Goal: Information Seeking & Learning: Learn about a topic

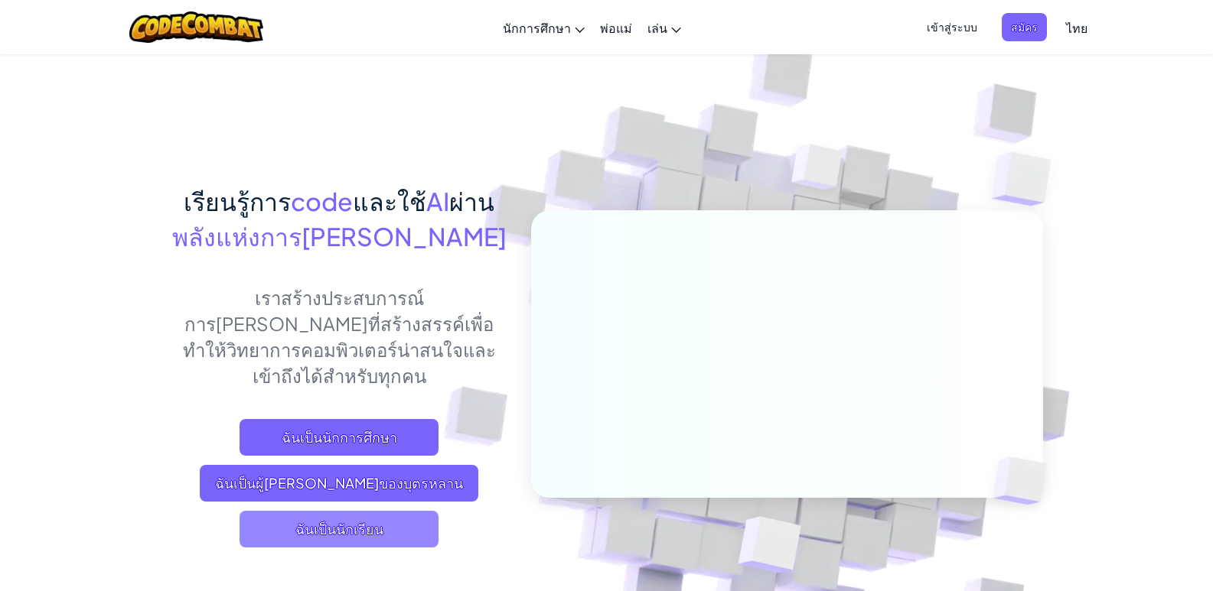
click at [385, 511] on span "ฉันเป็นนักเรียน" at bounding box center [339, 529] width 199 height 37
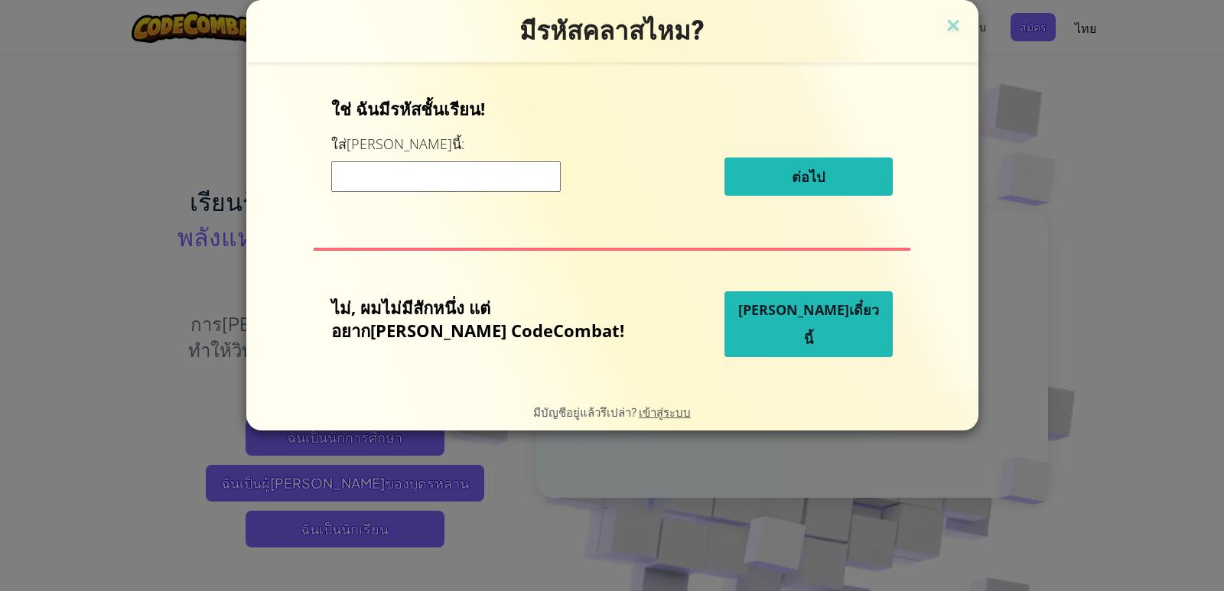
click at [790, 329] on span "[PERSON_NAME]เดี๋ยวนี้" at bounding box center [808, 324] width 141 height 47
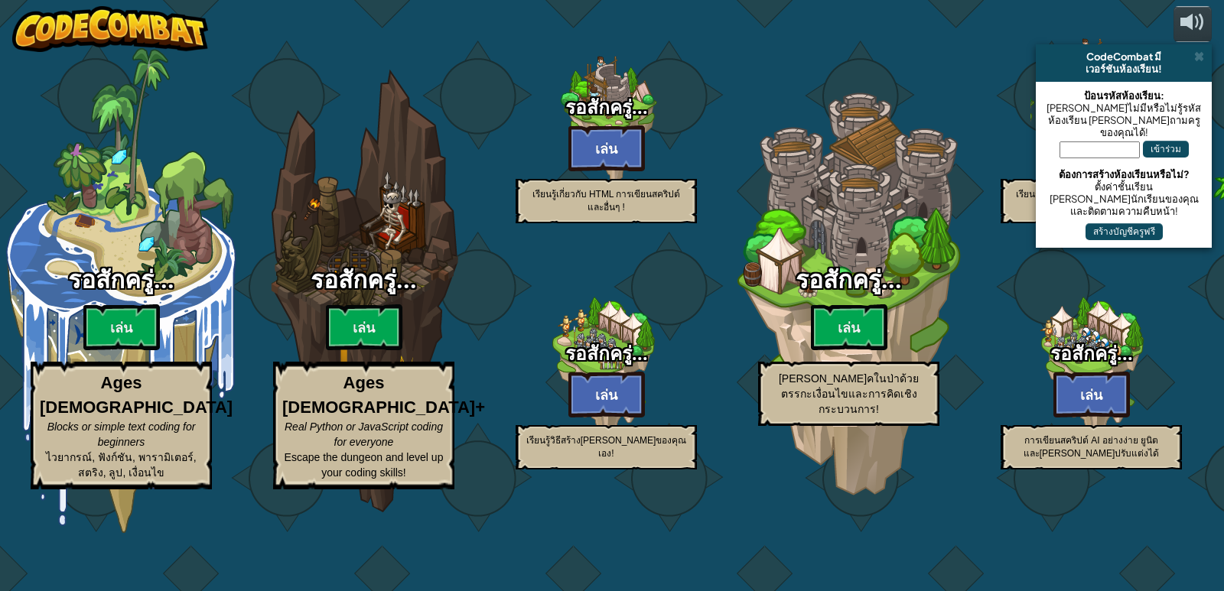
select select "th"
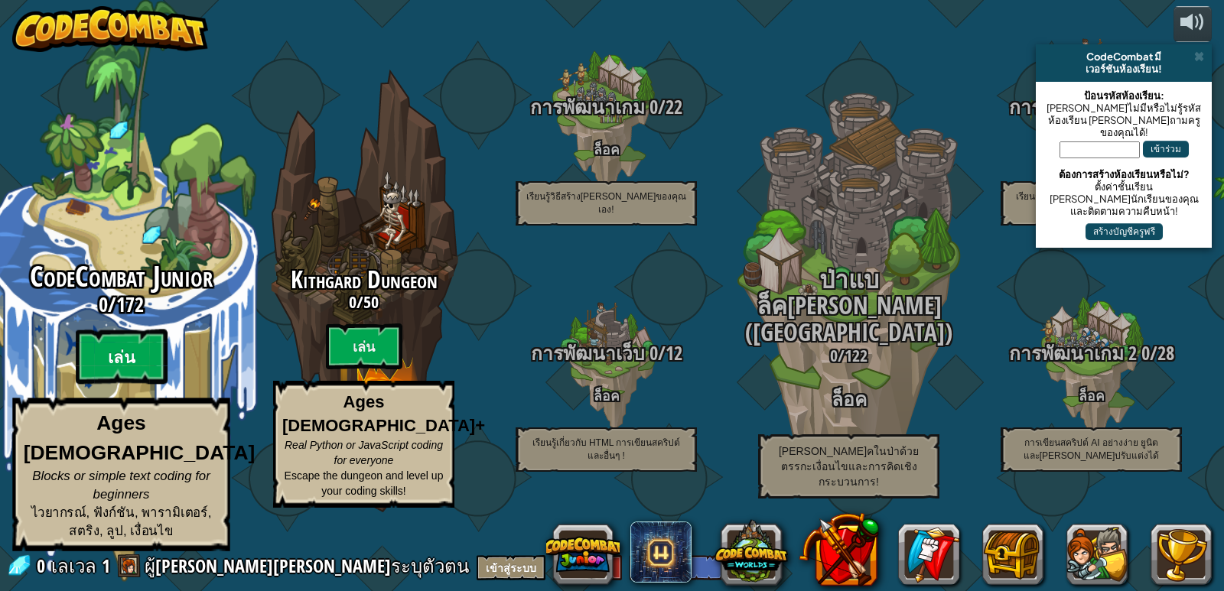
click at [115, 360] on btn "เล่น" at bounding box center [122, 357] width 92 height 55
select select "th"
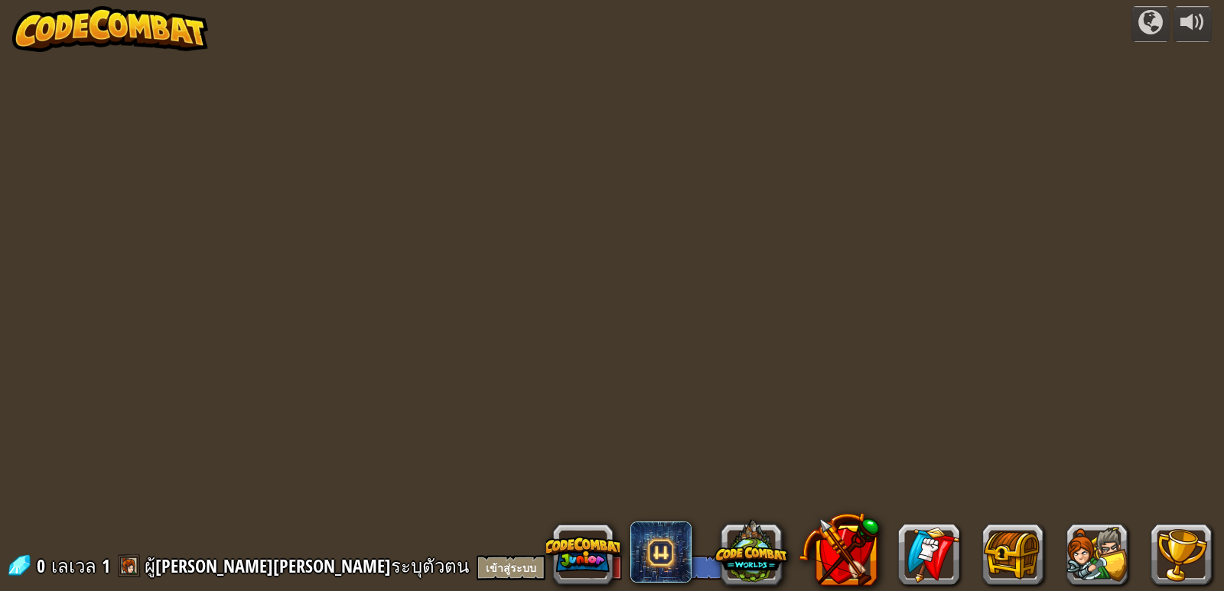
select select "th"
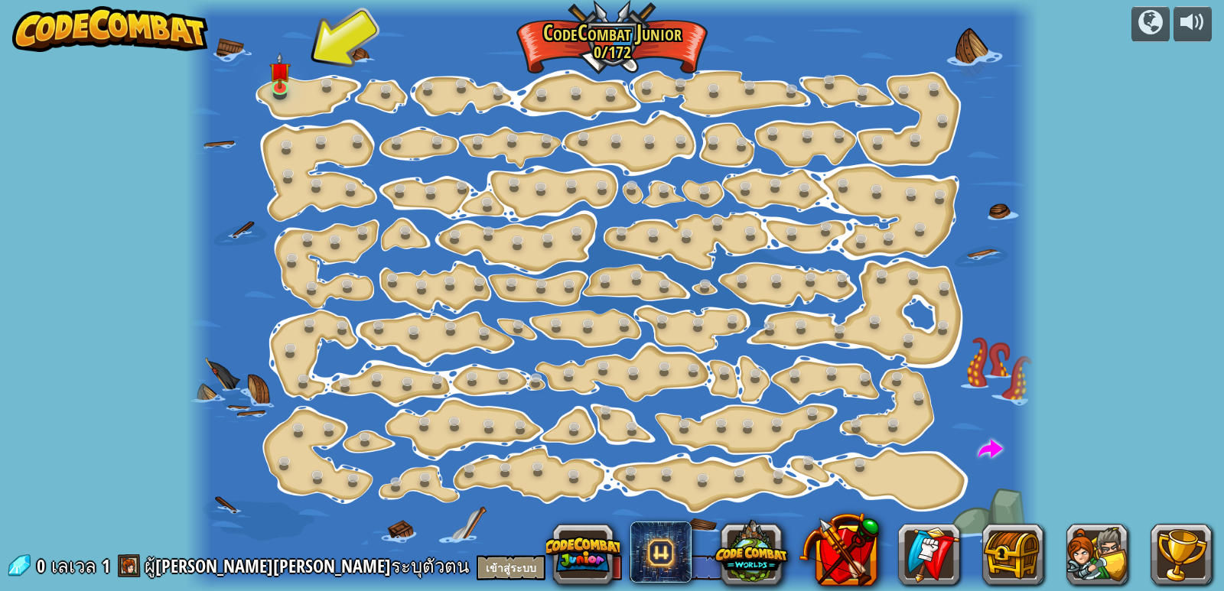
click at [268, 80] on div at bounding box center [612, 295] width 852 height 591
click at [274, 92] on link at bounding box center [281, 85] width 31 height 31
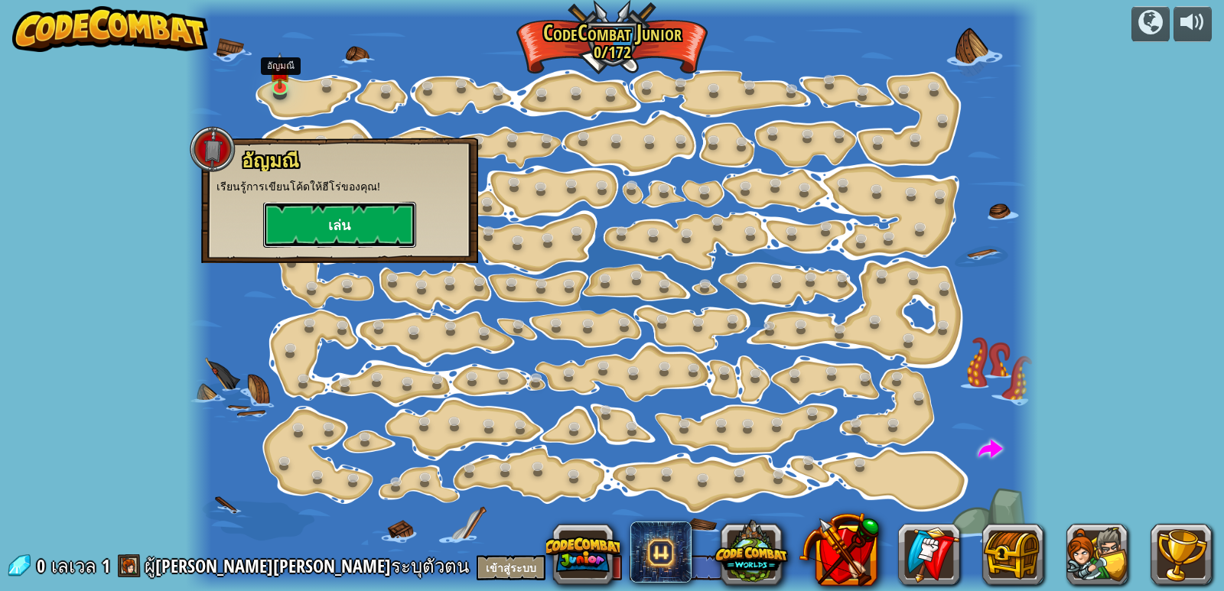
click at [297, 217] on button "เล่น" at bounding box center [339, 225] width 153 height 46
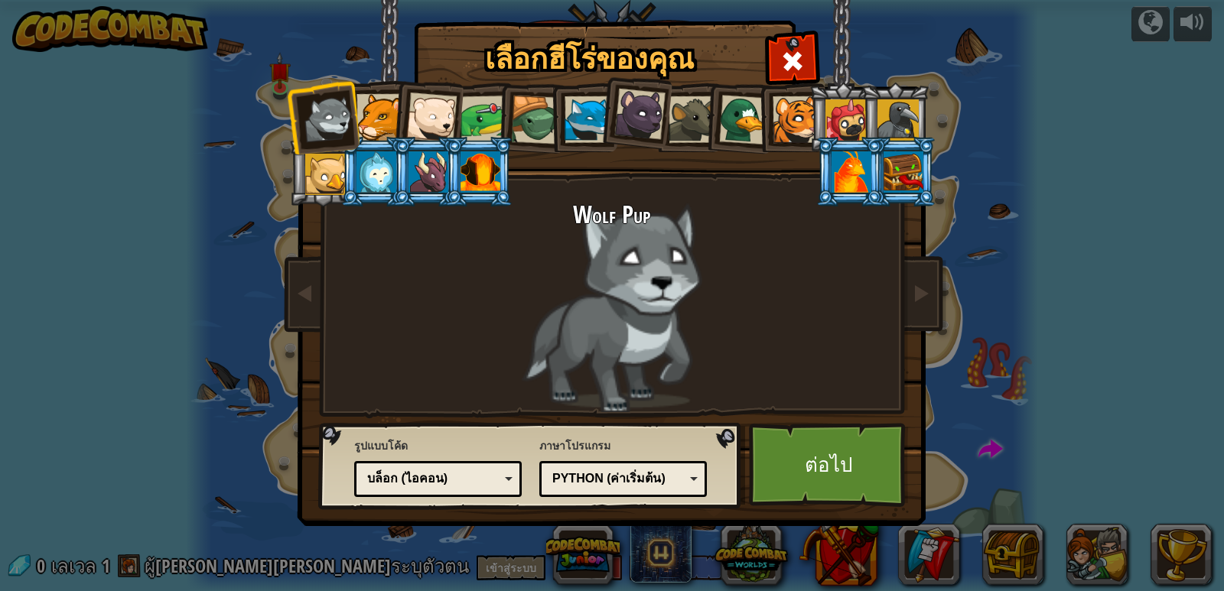
click at [485, 111] on div at bounding box center [484, 119] width 47 height 47
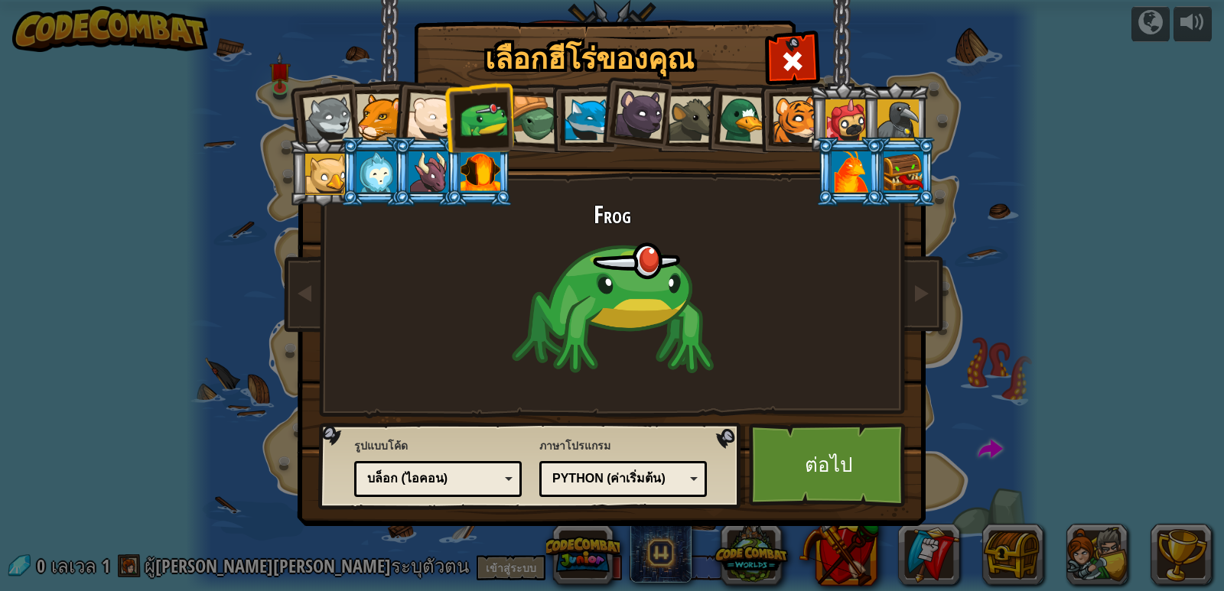
click at [485, 111] on div at bounding box center [484, 119] width 47 height 47
click at [783, 489] on link "ต่อไป" at bounding box center [829, 465] width 160 height 84
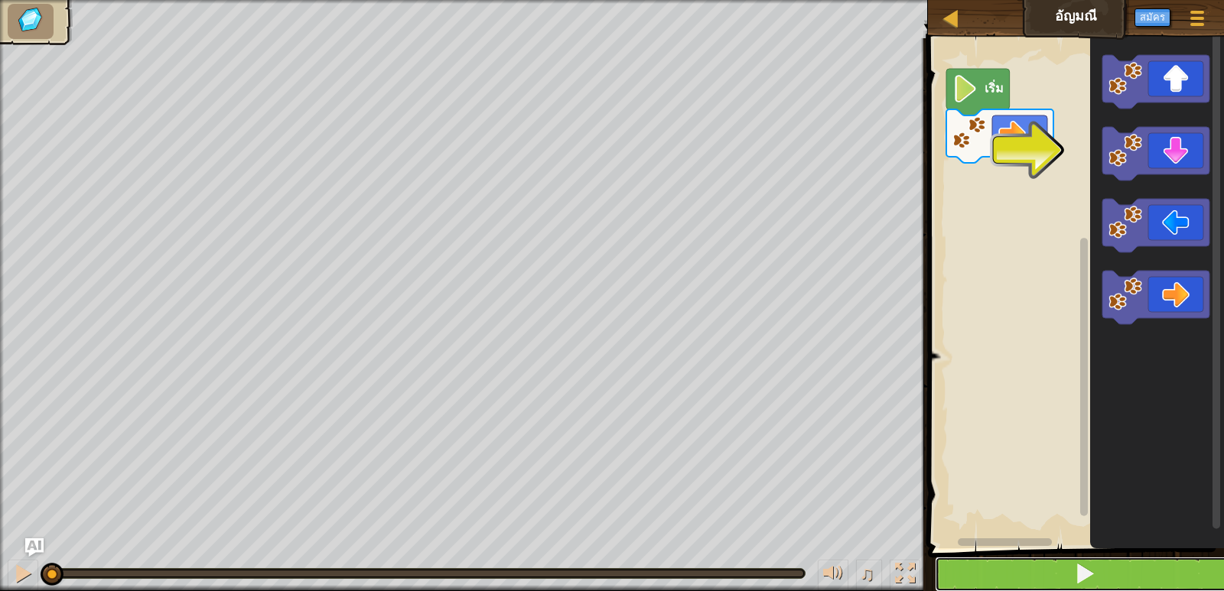
click at [994, 564] on button at bounding box center [1085, 574] width 301 height 35
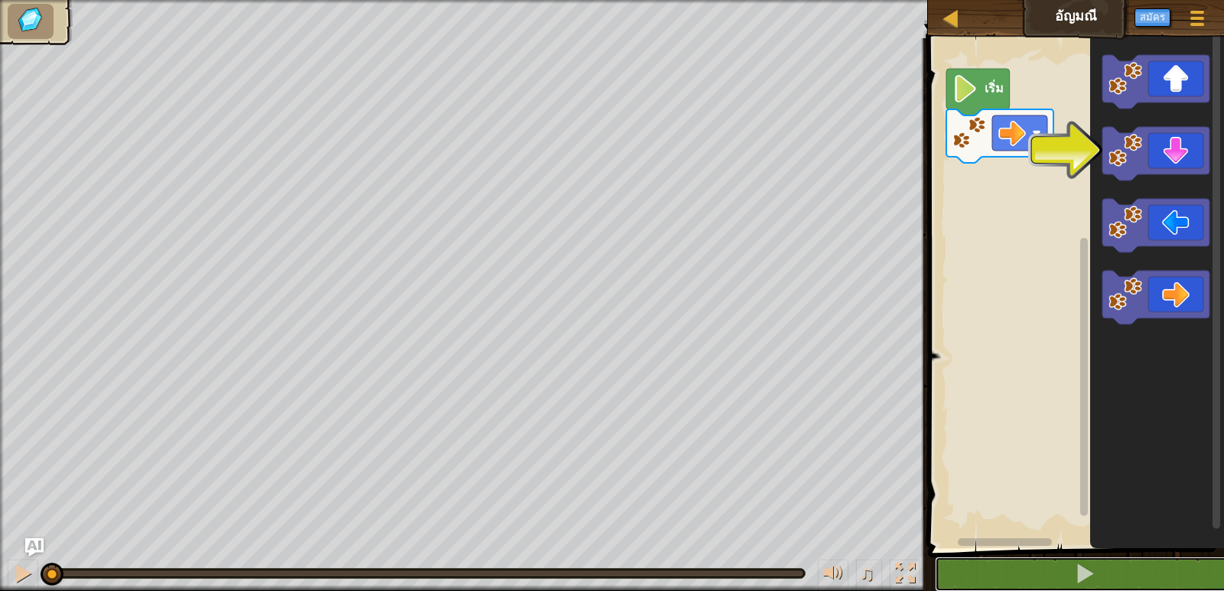
drag, startPoint x: 994, startPoint y: 562, endPoint x: 1002, endPoint y: 531, distance: 32.3
click at [995, 561] on button at bounding box center [1085, 574] width 301 height 35
click at [996, 559] on button at bounding box center [1085, 574] width 301 height 35
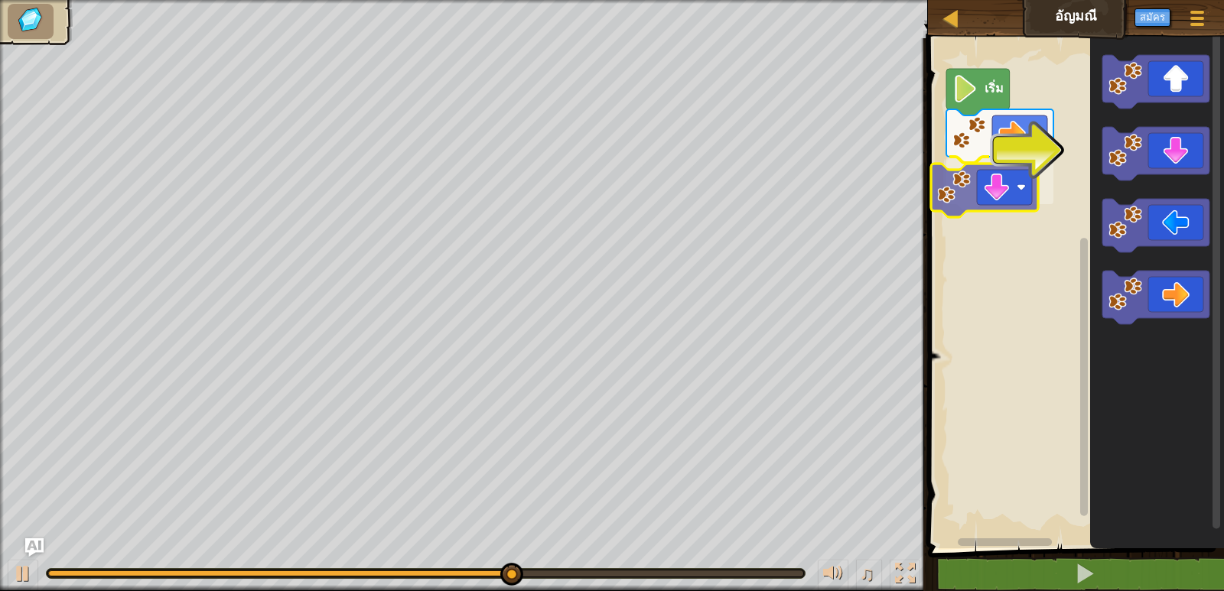
click at [1012, 203] on div "เริ่ม" at bounding box center [1074, 290] width 301 height 518
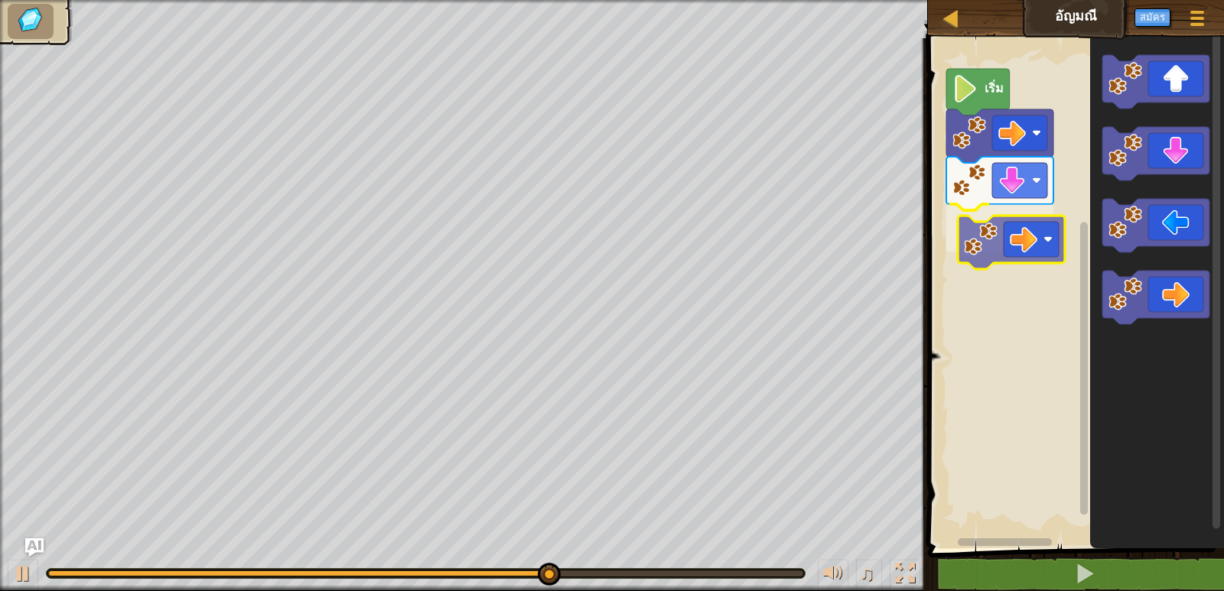
click at [1031, 240] on div "เริ่ม" at bounding box center [1074, 290] width 301 height 518
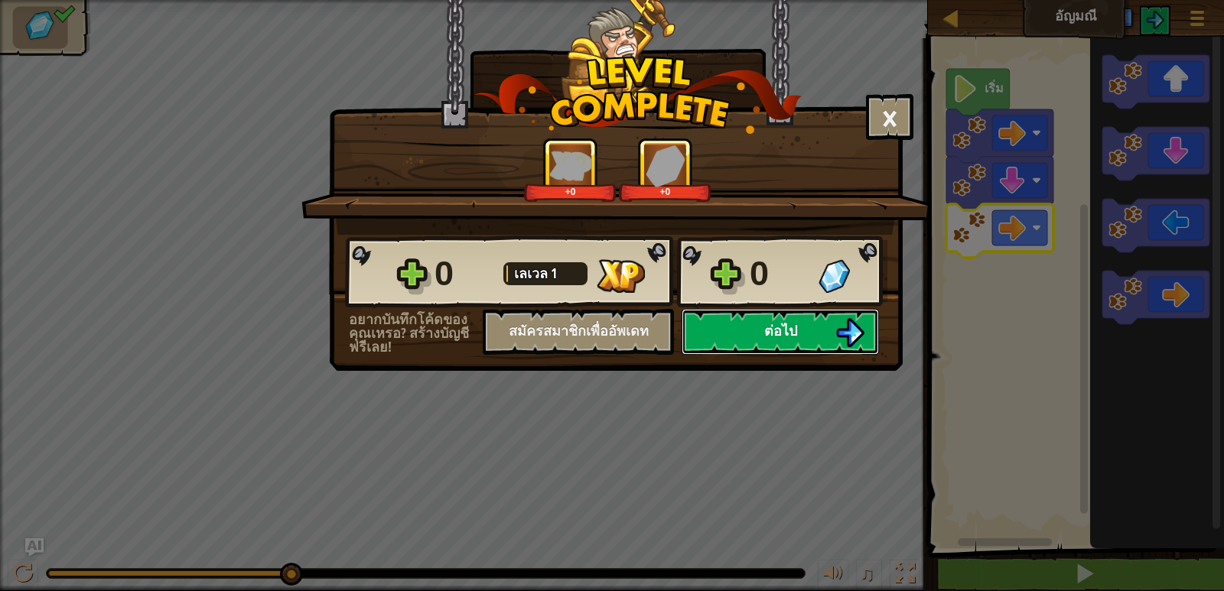
click at [773, 345] on button "ต่อไป" at bounding box center [780, 332] width 197 height 46
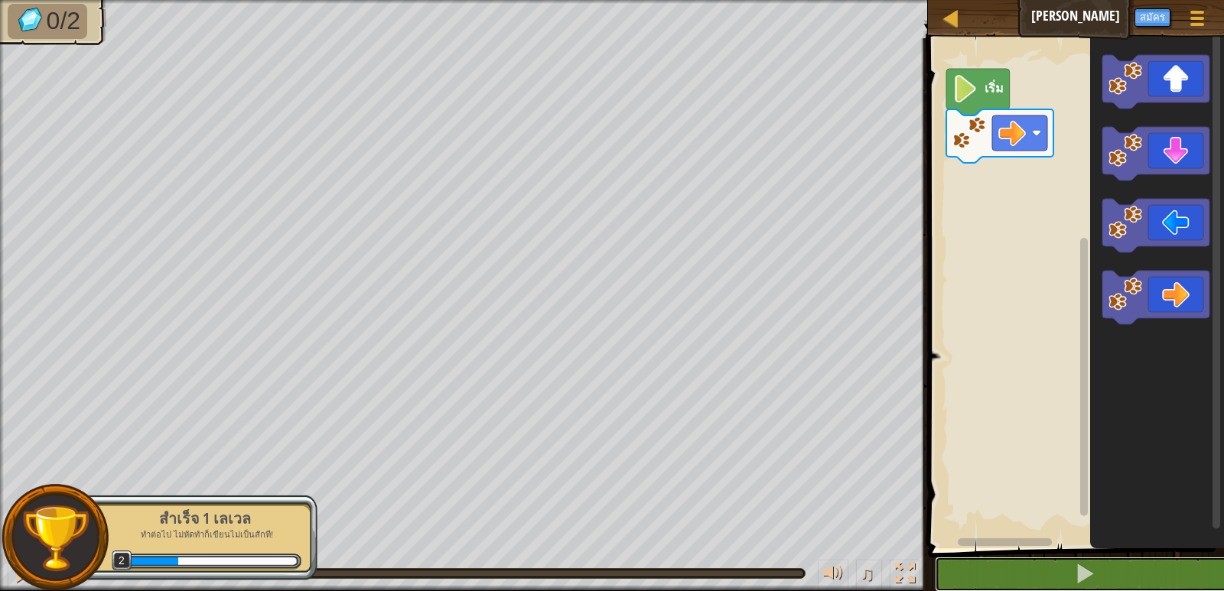
drag, startPoint x: 1086, startPoint y: 575, endPoint x: 1113, endPoint y: 434, distance: 143.5
click at [1094, 557] on button at bounding box center [1085, 574] width 301 height 35
click at [1109, 502] on icon "พื้นที่ทำงาน Blockly" at bounding box center [1157, 290] width 134 height 518
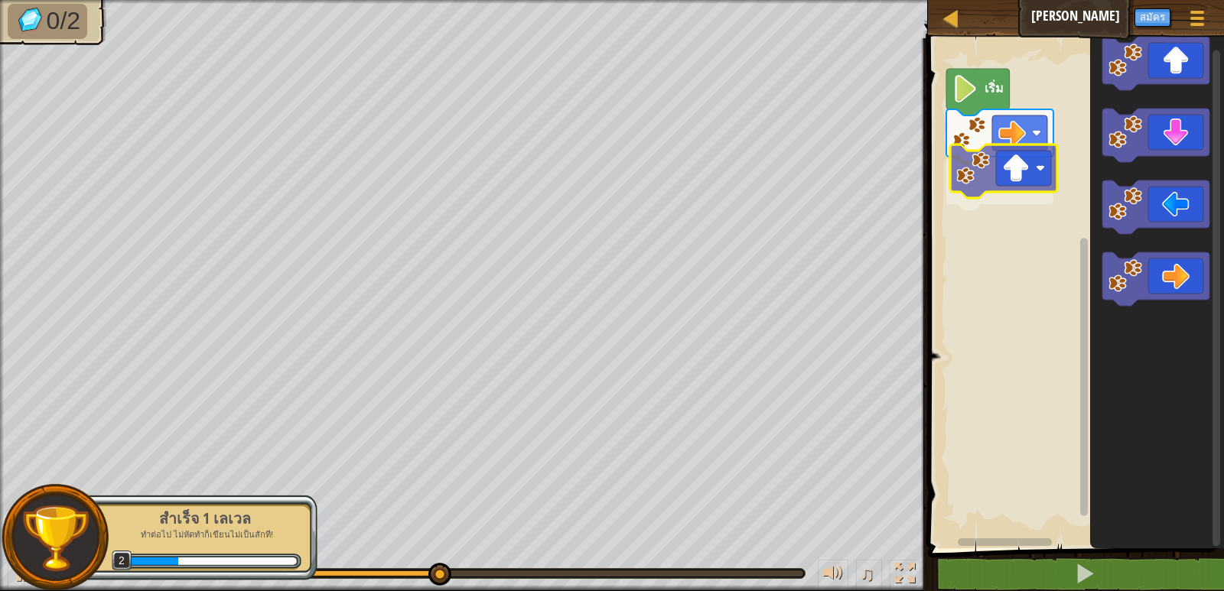
click at [1035, 183] on div "เริ่ม" at bounding box center [1074, 290] width 301 height 518
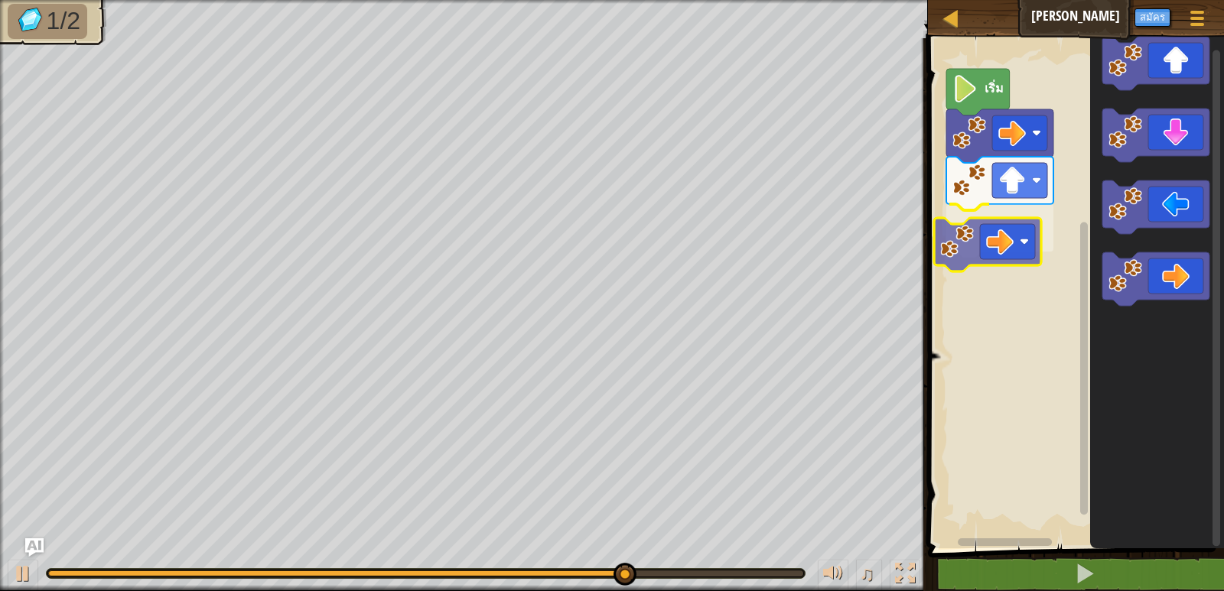
click at [1002, 234] on div "เริ่ม" at bounding box center [1074, 290] width 301 height 518
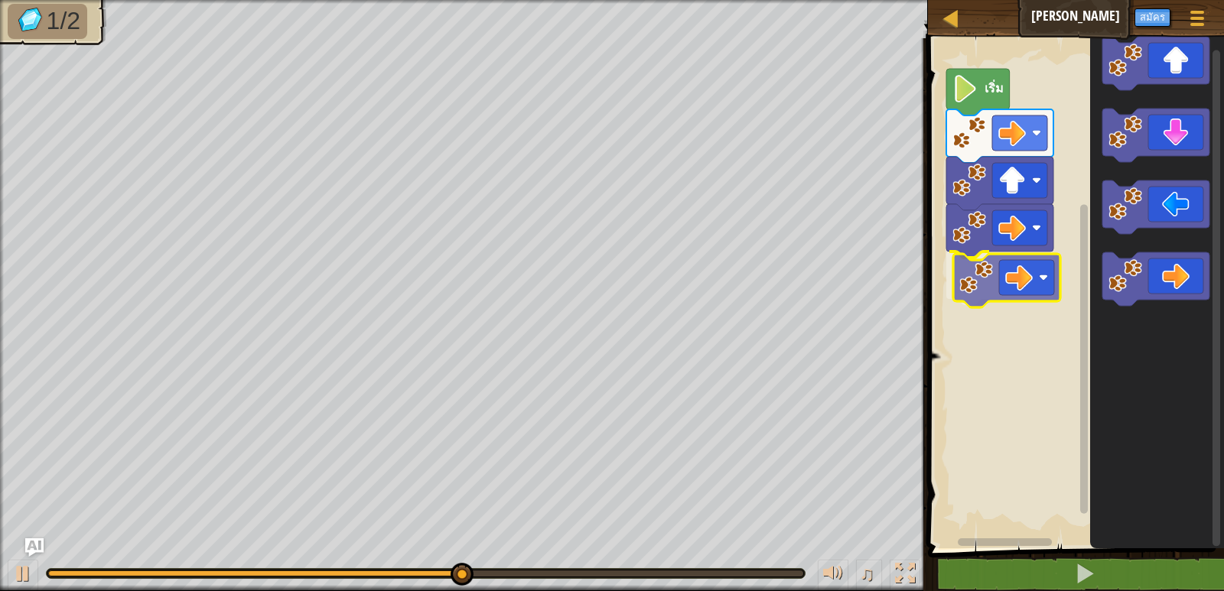
click at [987, 254] on div "เริ่ม" at bounding box center [1074, 290] width 301 height 518
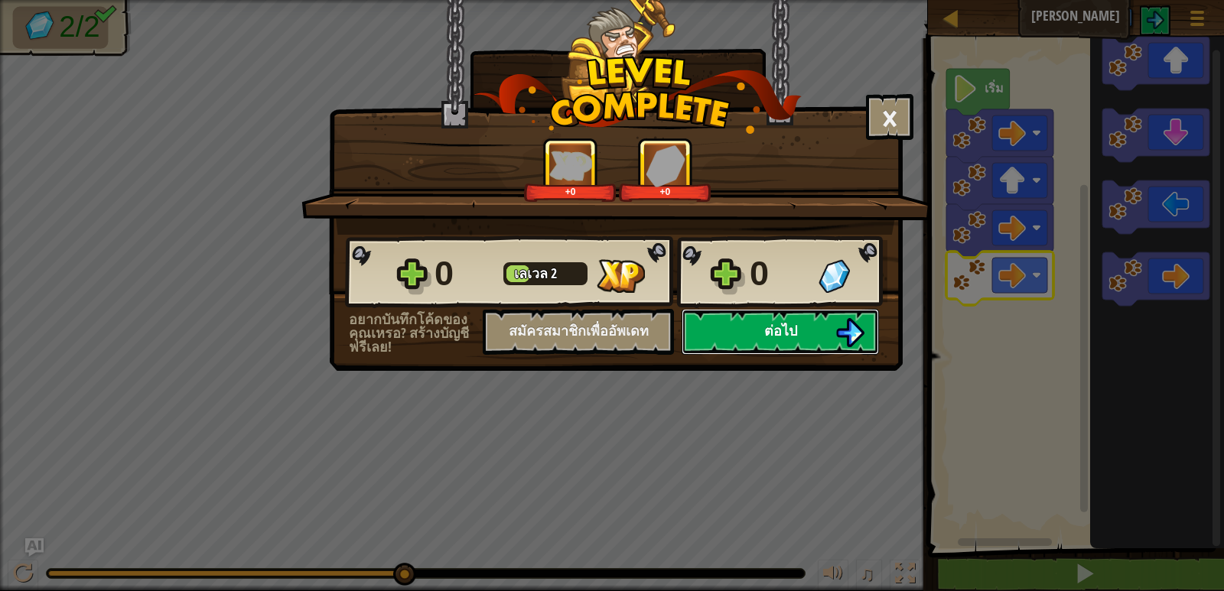
click at [789, 351] on button "ต่อไป" at bounding box center [780, 332] width 197 height 46
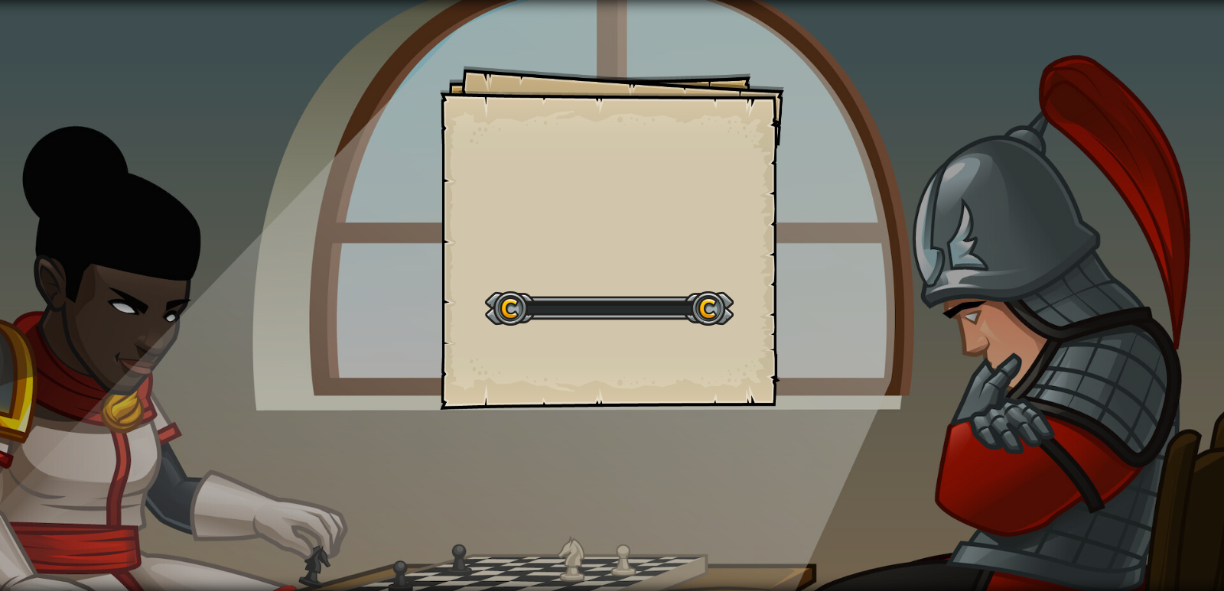
click at [789, 351] on div "Goals Start Level เกิดข้อผิดพลาดในการโหลดจากเซิร์ฟเวอร์ [PERSON_NAME]รีเฟรชหน้า…" at bounding box center [612, 295] width 1224 height 591
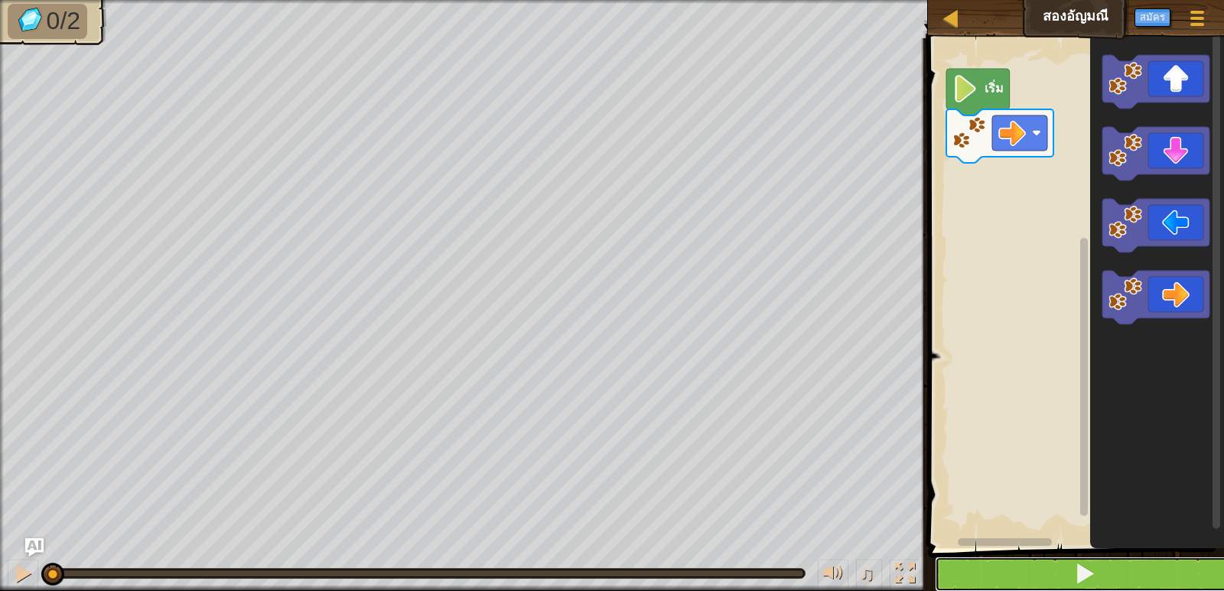
click at [1065, 569] on button at bounding box center [1085, 574] width 301 height 35
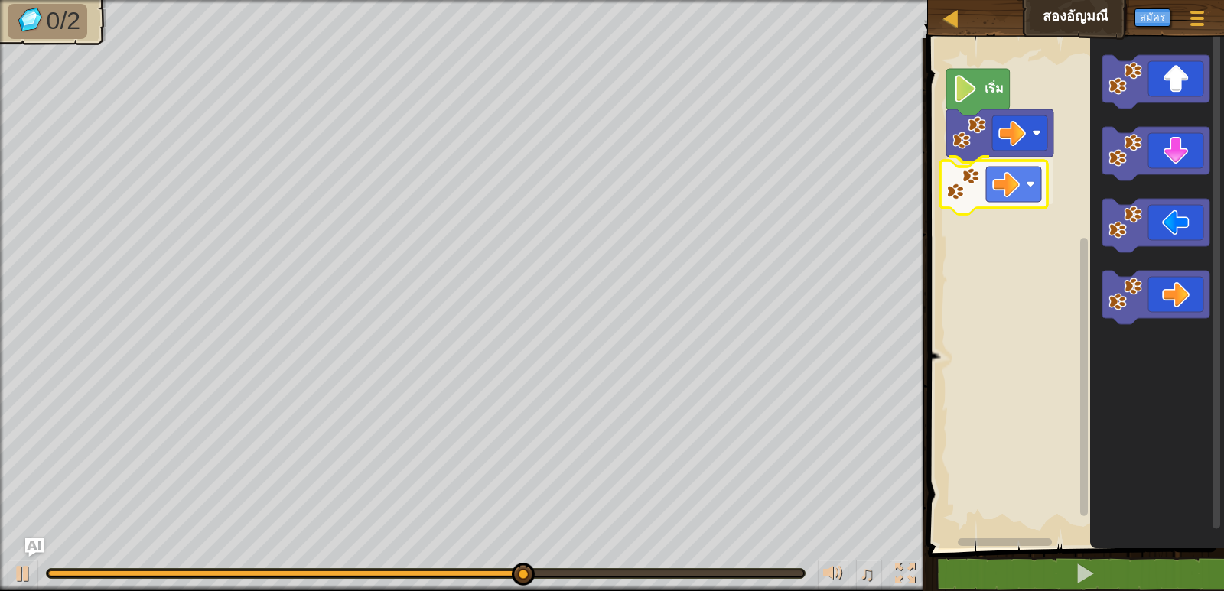
click at [989, 184] on div "เริ่ม" at bounding box center [1074, 290] width 301 height 518
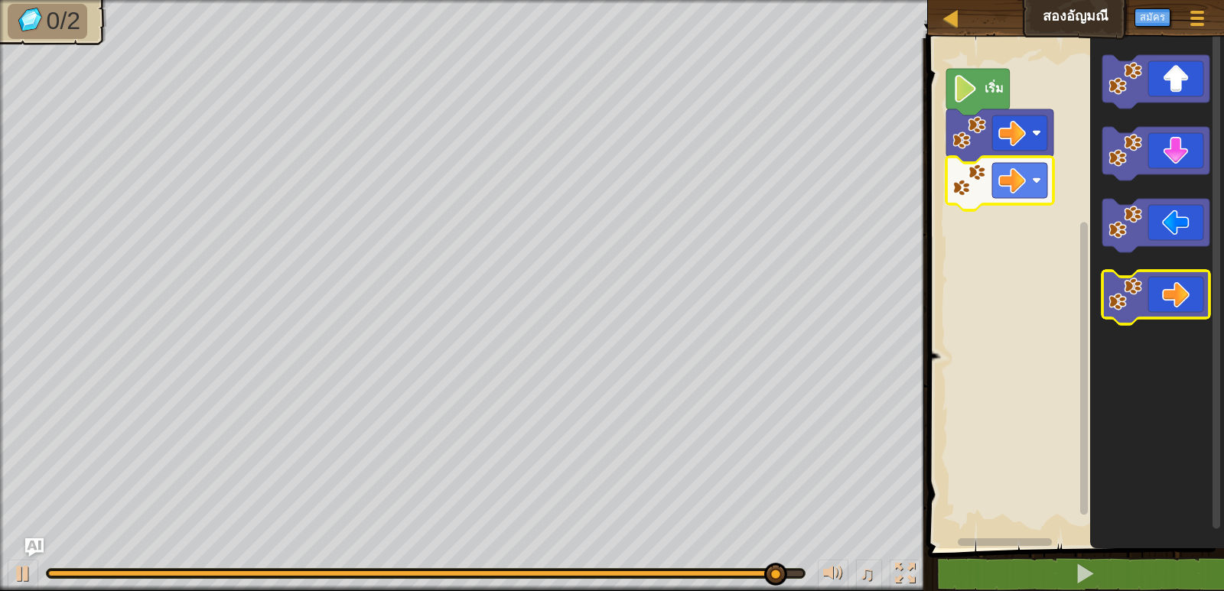
click at [1142, 314] on icon "พื้นที่ทำงาน Blockly" at bounding box center [1156, 298] width 107 height 54
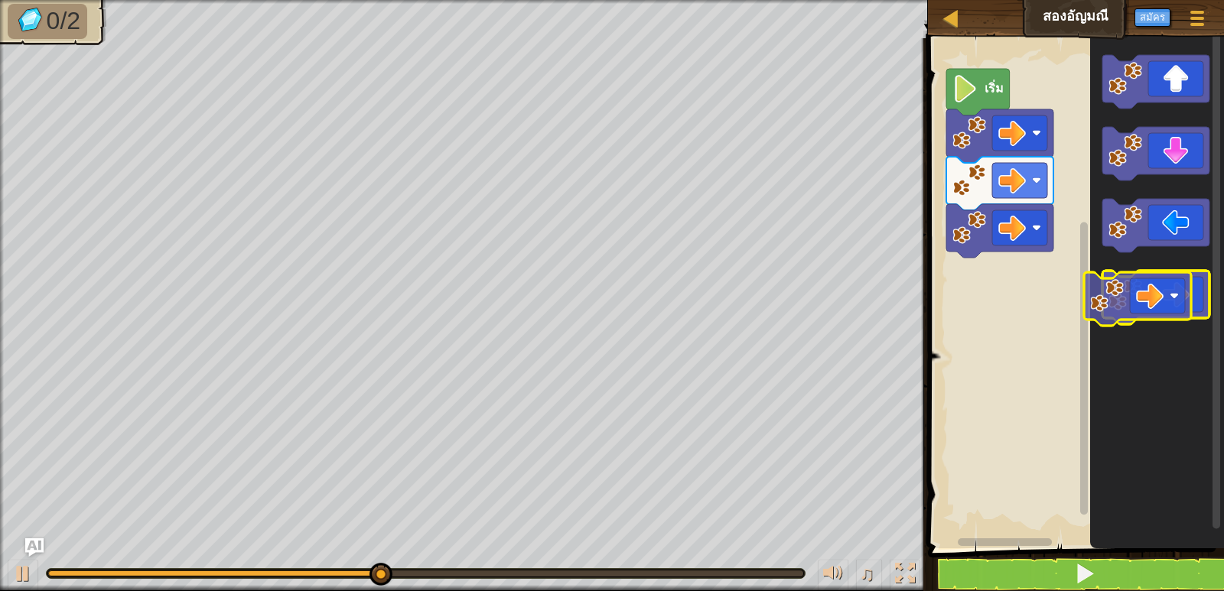
click at [1128, 318] on icon "พื้นที่ทำงาน Blockly" at bounding box center [1156, 298] width 107 height 54
click at [1141, 321] on g "พื้นที่ทำงาน Blockly" at bounding box center [1156, 189] width 107 height 269
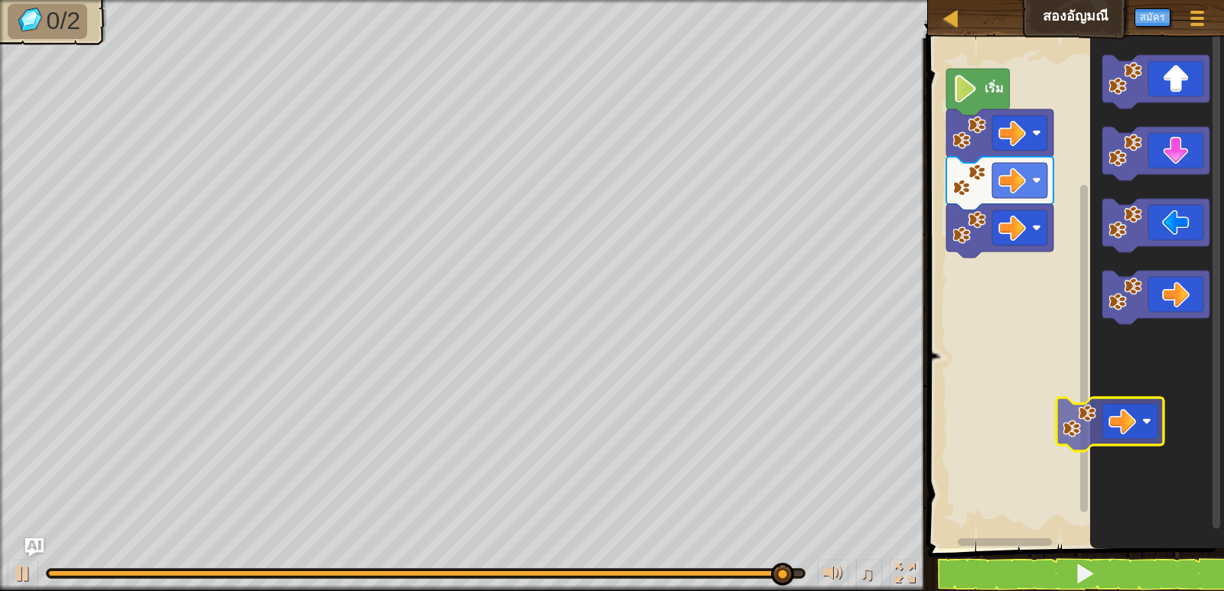
click at [1136, 410] on icon "พื้นที่ทำงาน Blockly" at bounding box center [1157, 290] width 134 height 518
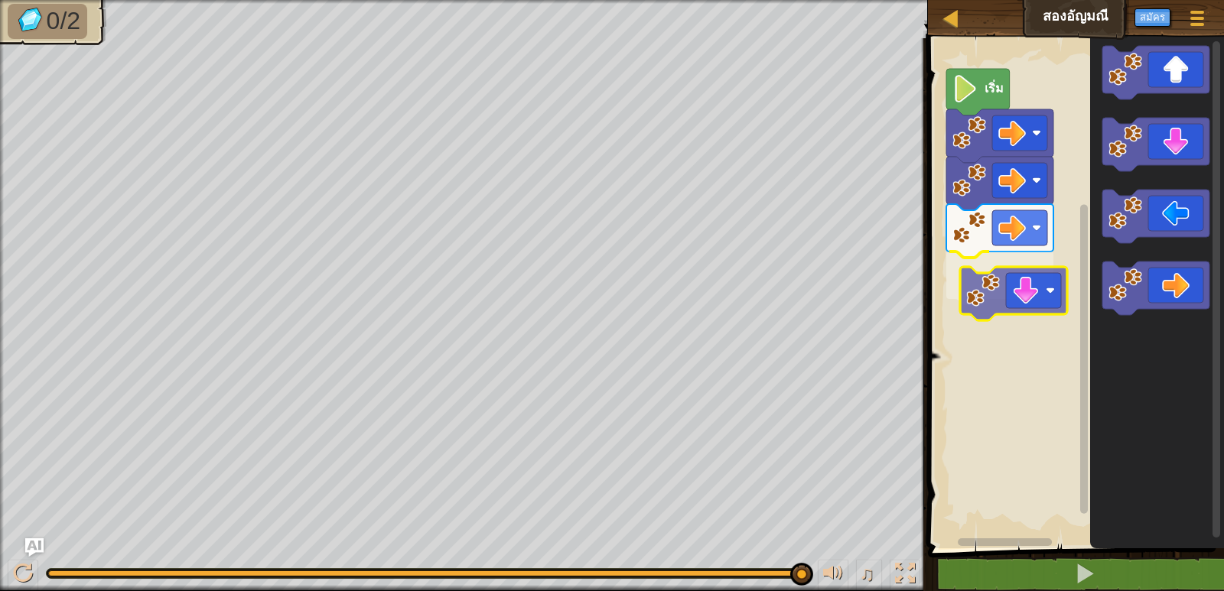
click at [1041, 290] on div "เริ่ม" at bounding box center [1074, 290] width 301 height 518
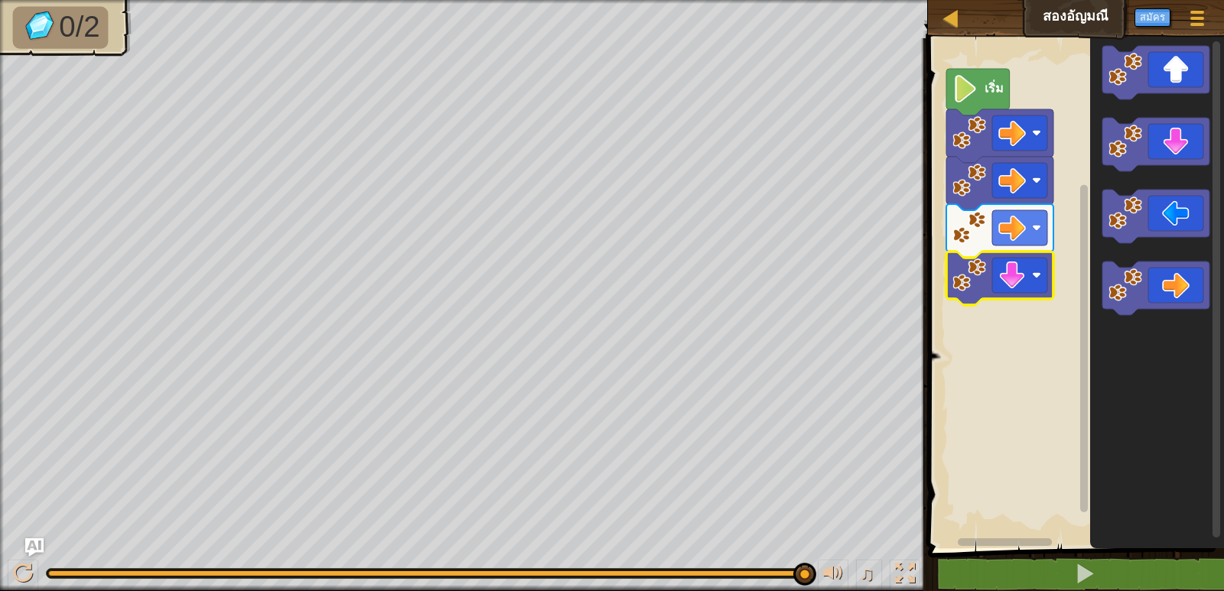
click at [1041, 289] on g "เริ่ม" at bounding box center [1074, 290] width 301 height 518
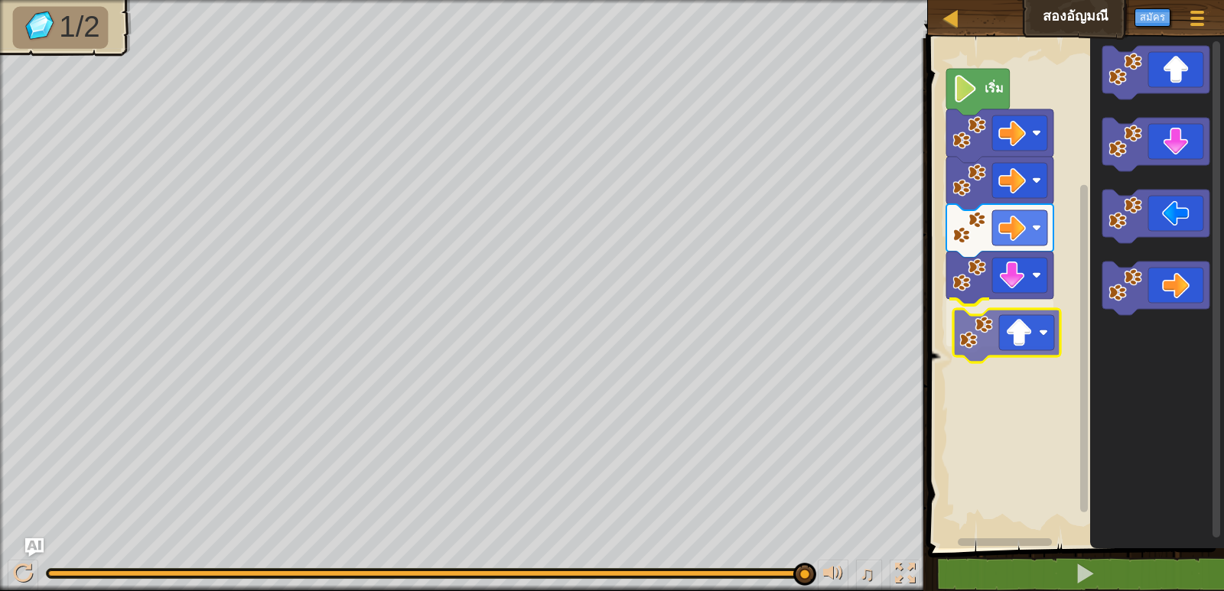
click at [1031, 332] on div "เริ่ม" at bounding box center [1074, 290] width 301 height 518
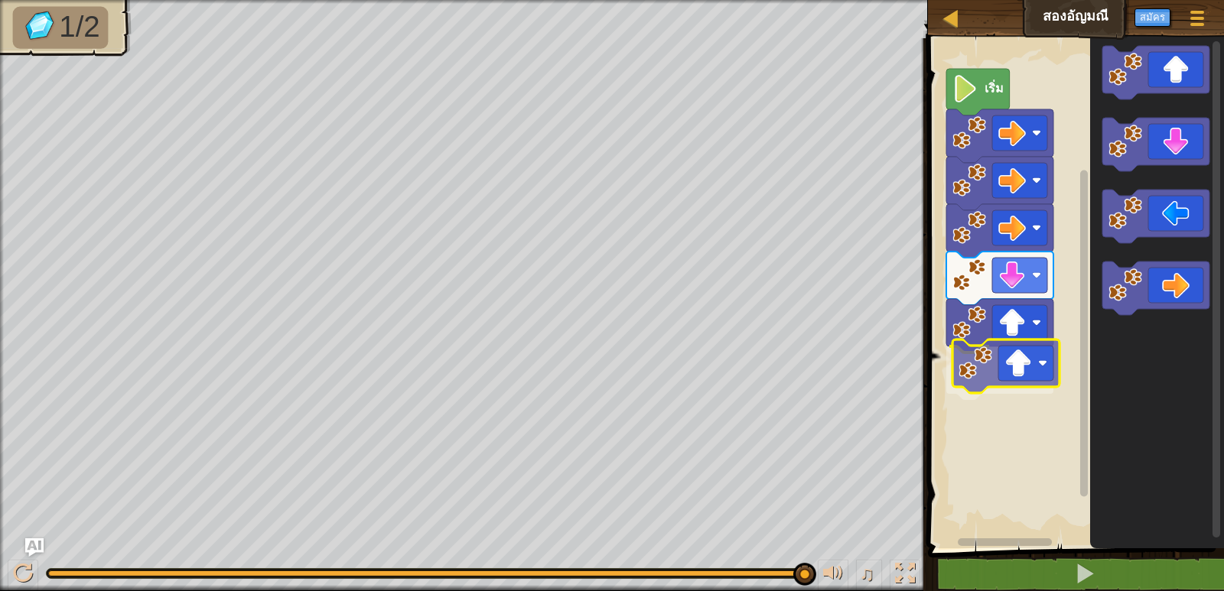
click at [1023, 372] on div "เริ่ม" at bounding box center [1074, 290] width 301 height 518
click at [1023, 372] on g "เริ่ม" at bounding box center [1074, 290] width 301 height 518
click at [1023, 372] on image "พื้นที่ทำงาน Blockly" at bounding box center [1019, 364] width 28 height 28
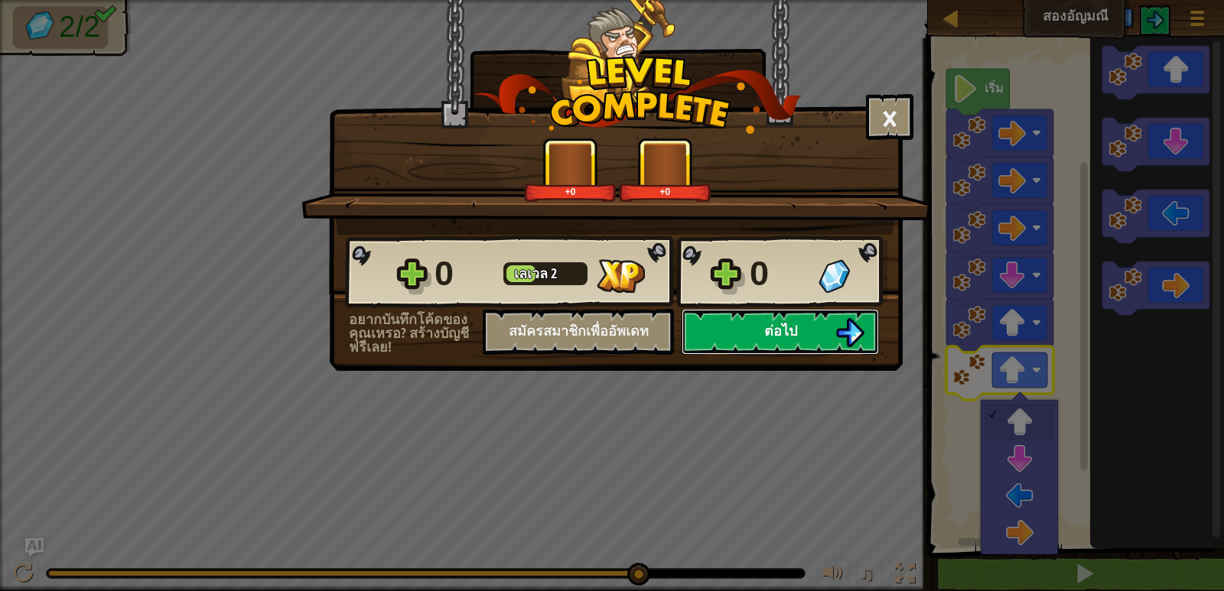
click at [777, 330] on span "ต่อไป" at bounding box center [780, 330] width 33 height 19
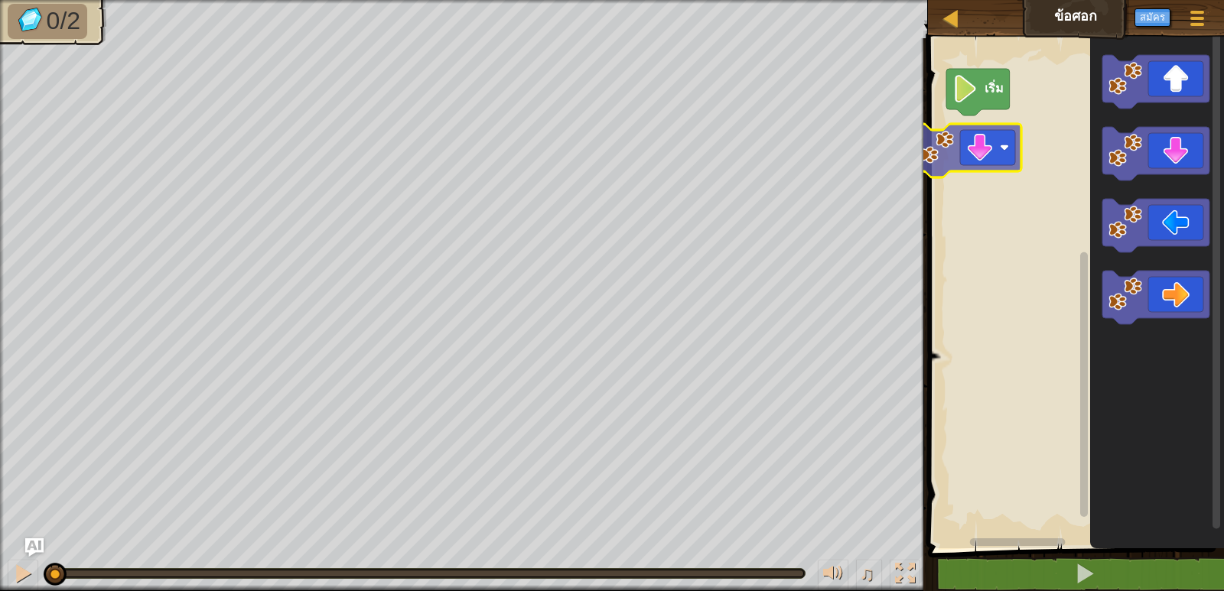
click at [973, 143] on div "เริ่ม" at bounding box center [1074, 290] width 301 height 518
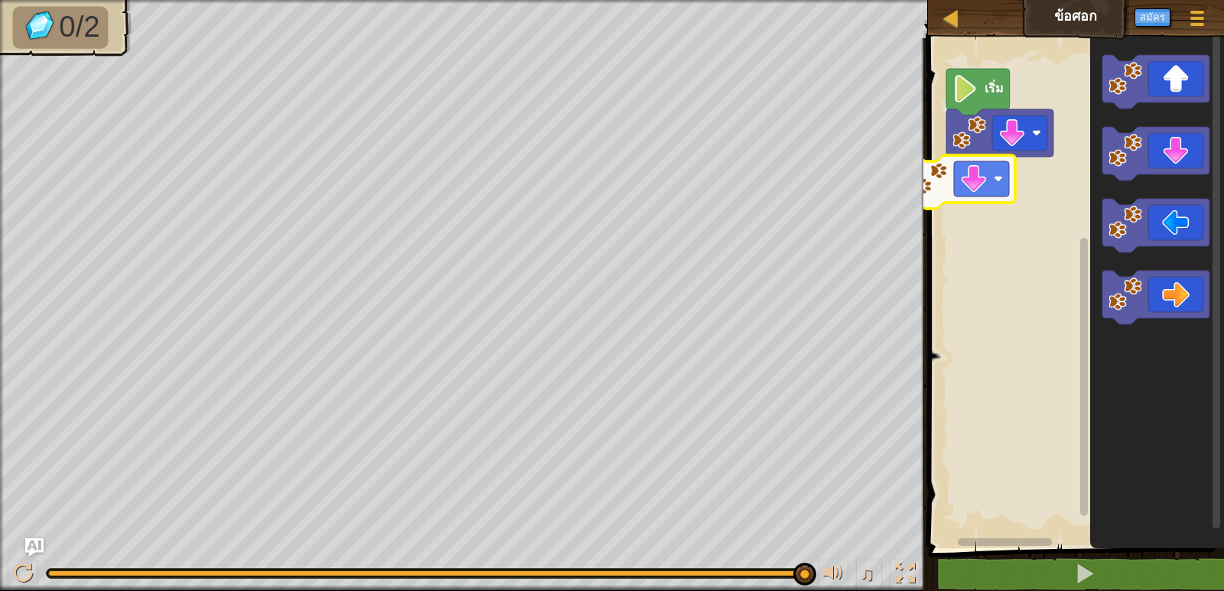
click at [964, 179] on div "เริ่ม" at bounding box center [1074, 290] width 301 height 518
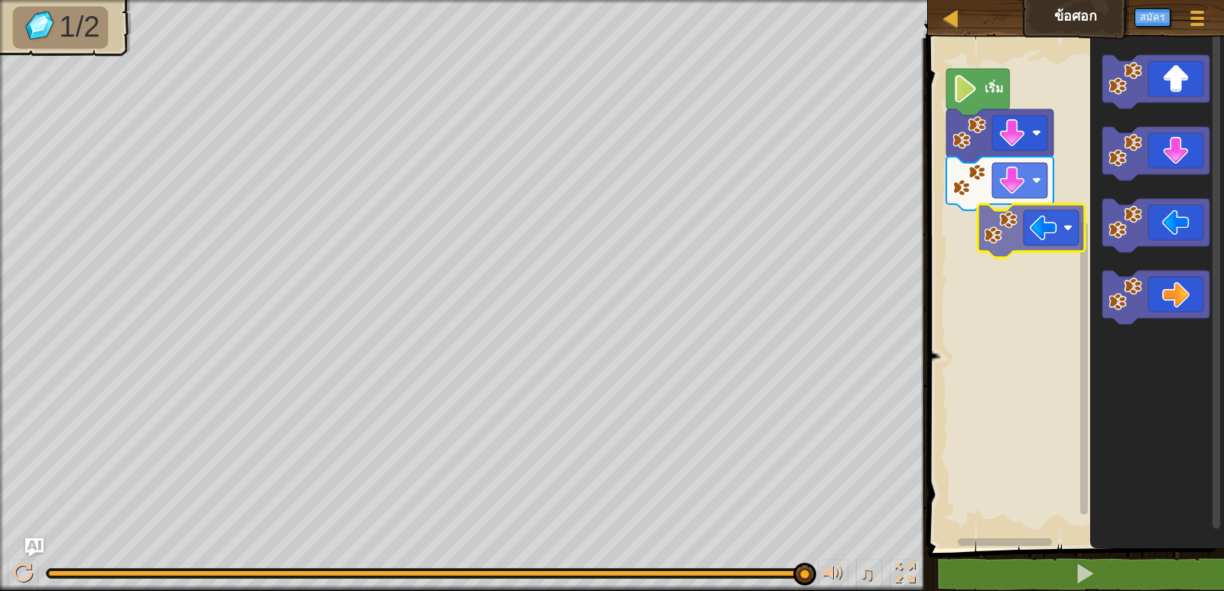
click at [1040, 216] on div "เริ่ม" at bounding box center [1074, 290] width 301 height 518
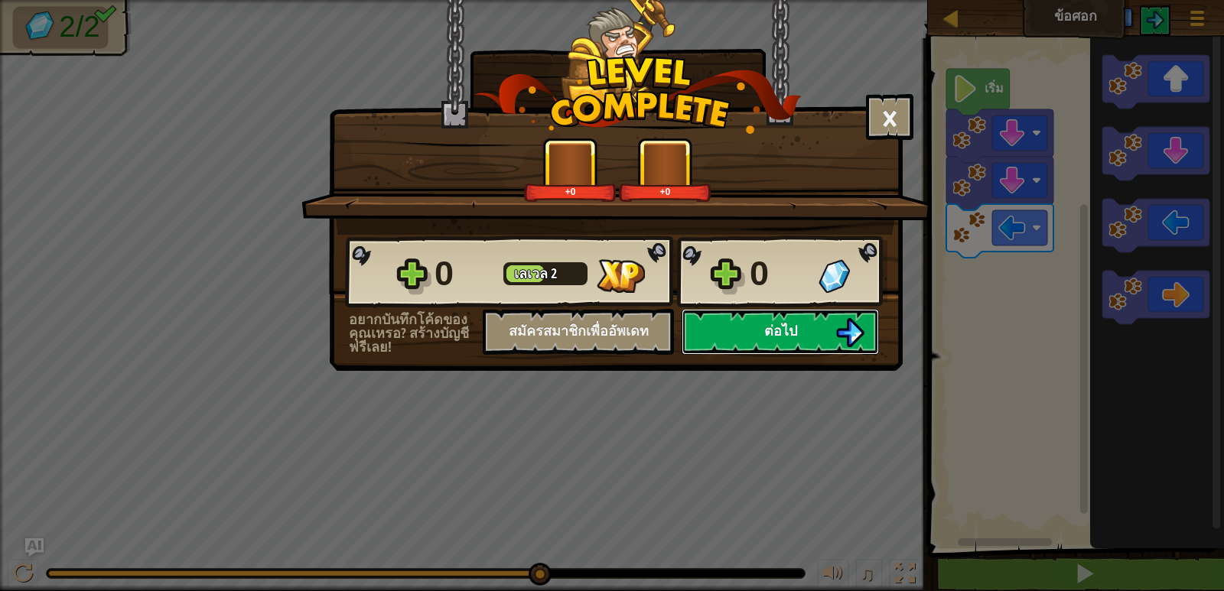
click at [779, 323] on span "ต่อไป" at bounding box center [780, 330] width 33 height 19
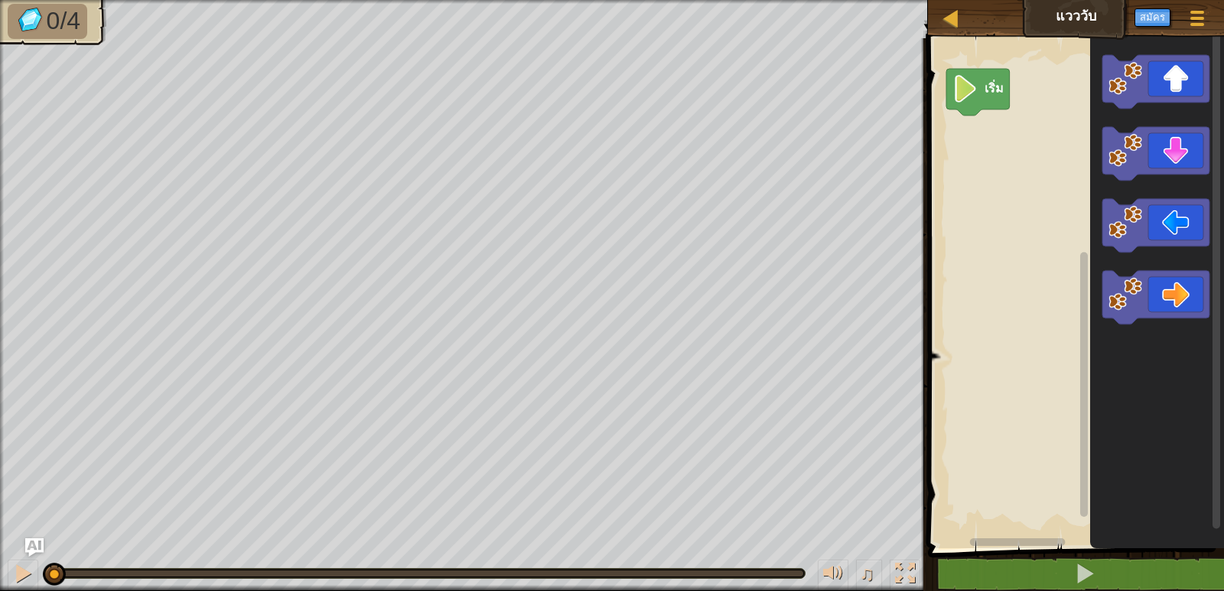
click at [1212, 246] on icon "พื้นที่ทำงาน Blockly" at bounding box center [1157, 290] width 134 height 518
click at [977, 157] on div "เริ่ม" at bounding box center [1074, 290] width 301 height 518
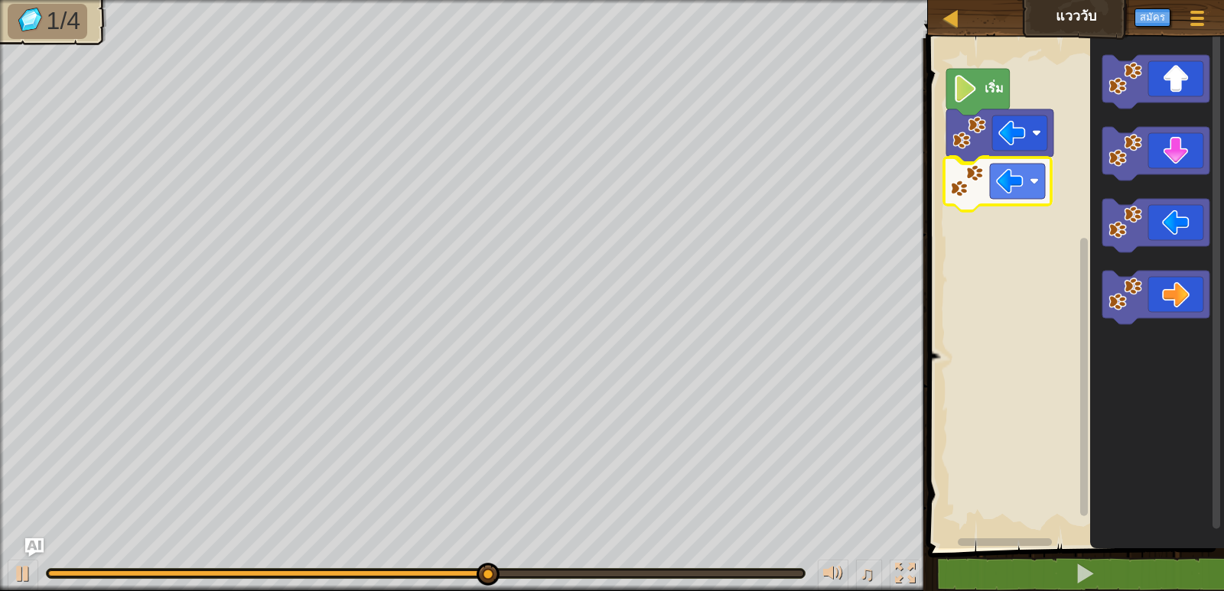
click at [1009, 181] on div "เริ่ม" at bounding box center [1074, 290] width 301 height 518
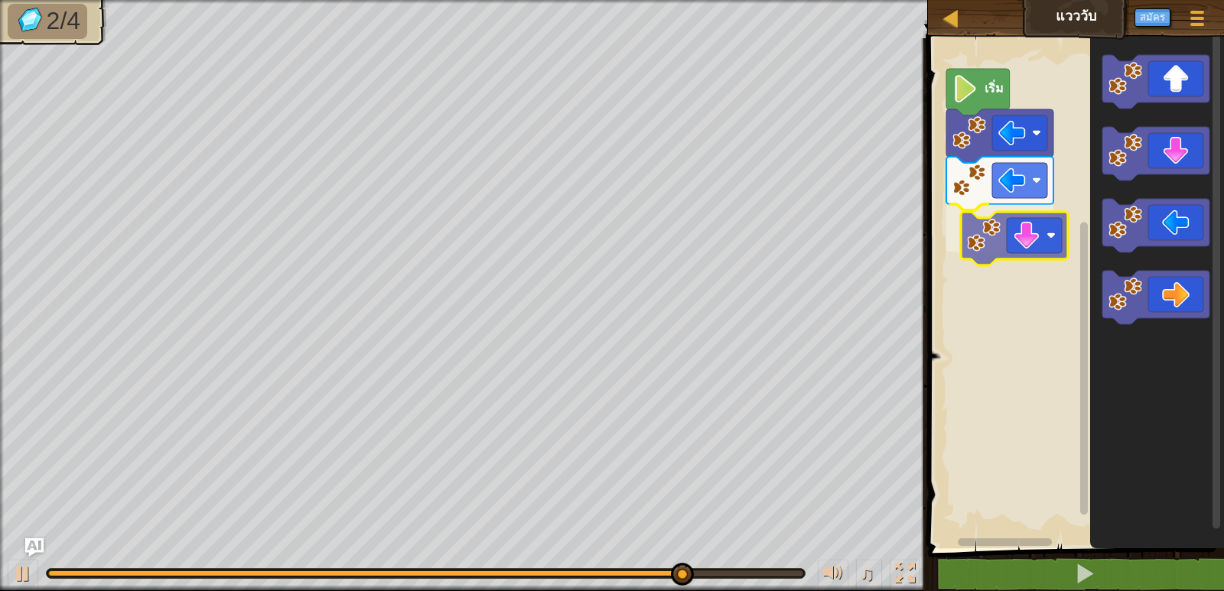
click at [998, 250] on div "เริ่ม" at bounding box center [1074, 290] width 301 height 518
click at [998, 250] on rect "พื้นที่ทำงาน Blockly" at bounding box center [1074, 290] width 301 height 518
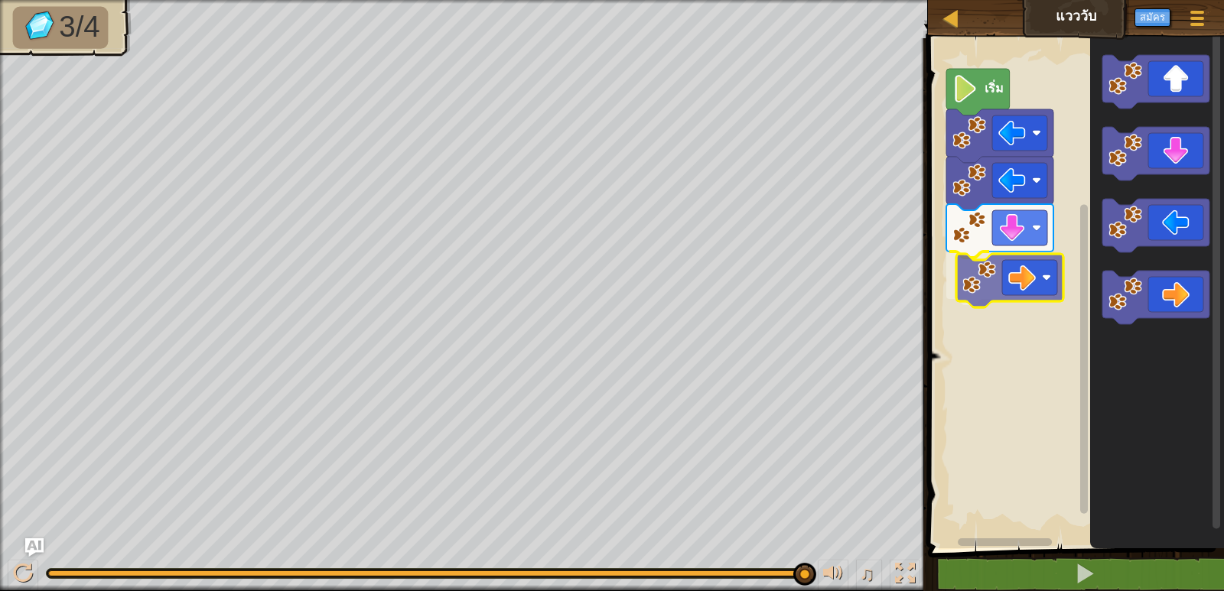
click at [1050, 277] on div "เริ่ม" at bounding box center [1074, 290] width 301 height 518
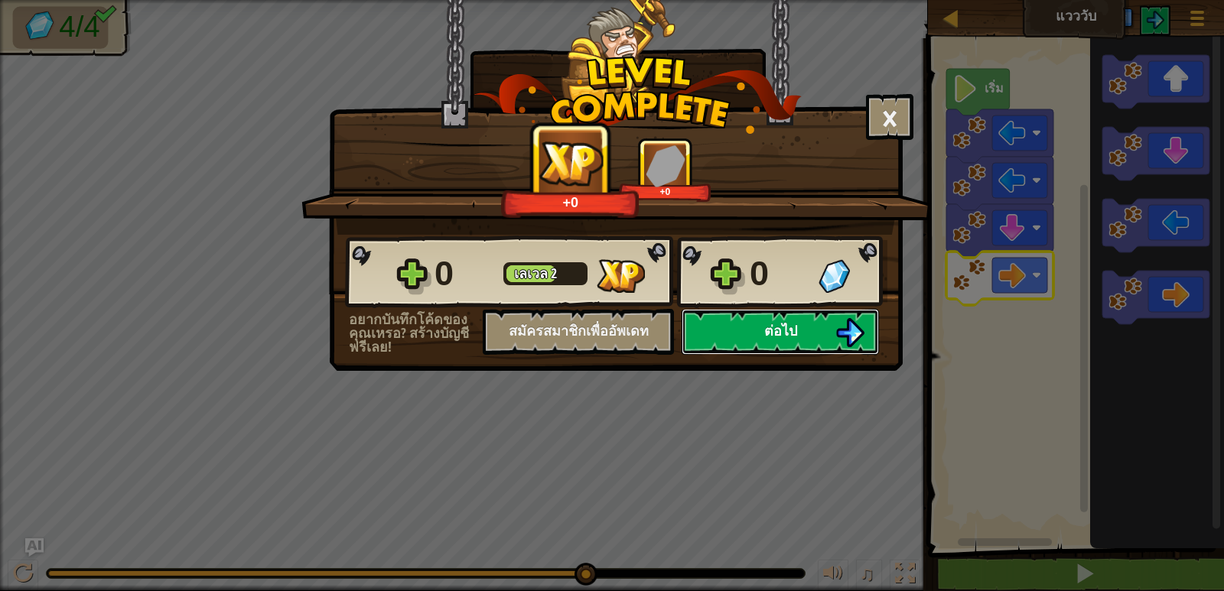
click at [788, 322] on span "ต่อไป" at bounding box center [780, 330] width 33 height 19
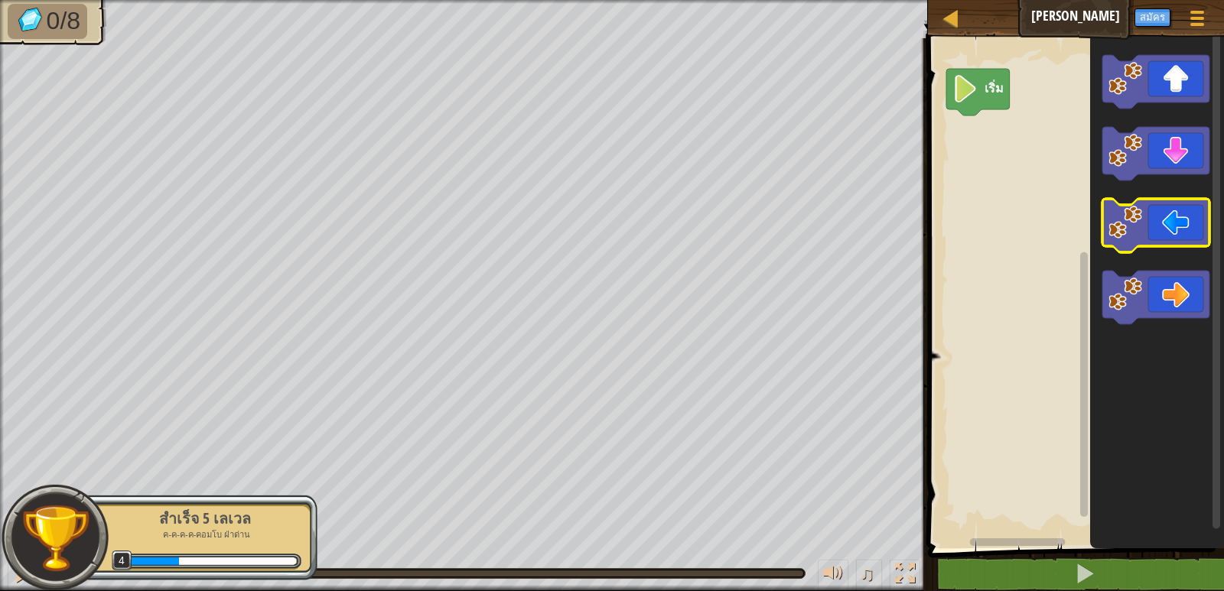
click at [1148, 236] on icon "พื้นที่ทำงาน Blockly" at bounding box center [1156, 226] width 107 height 54
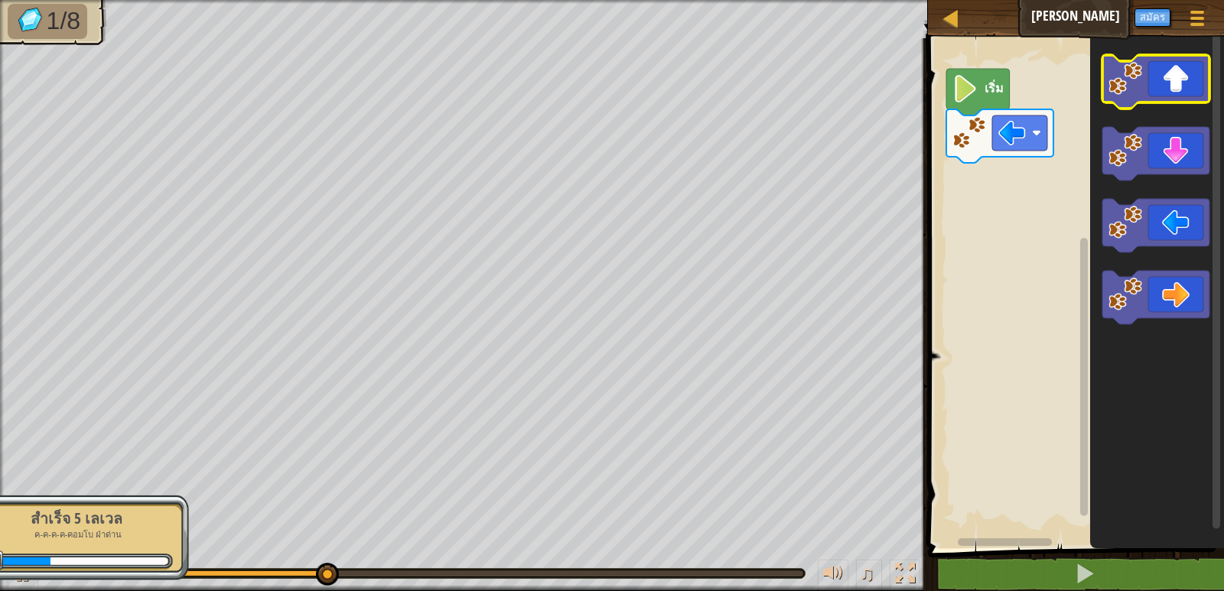
click at [1186, 57] on icon "พื้นที่ทำงาน Blockly" at bounding box center [1156, 82] width 107 height 54
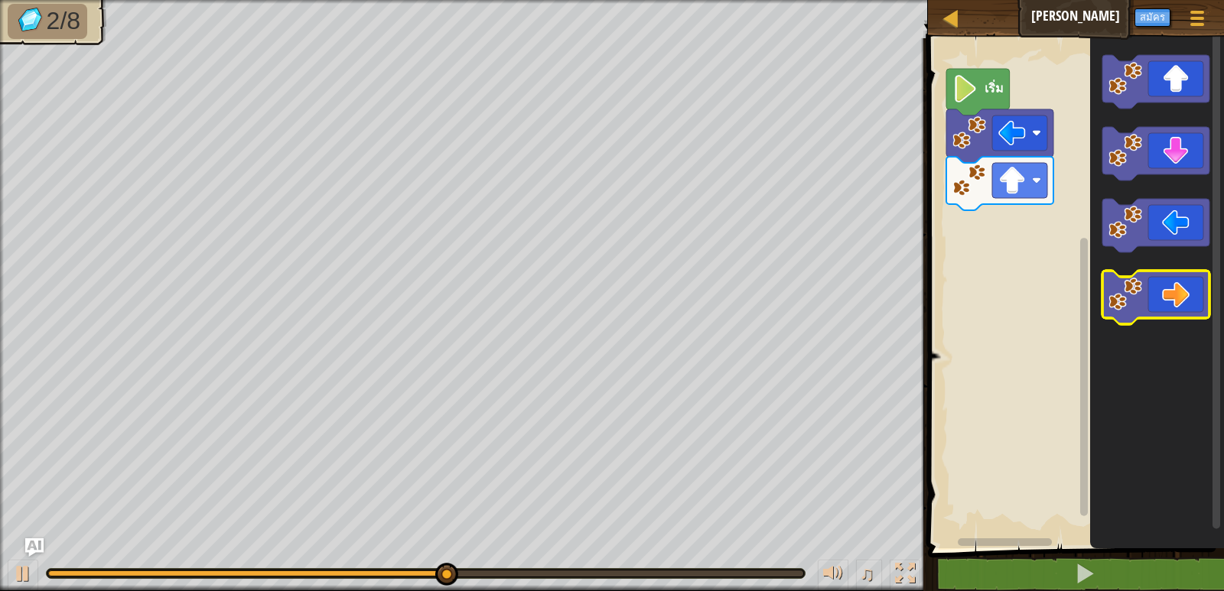
click at [1160, 290] on icon "พื้นที่ทำงาน Blockly" at bounding box center [1156, 298] width 107 height 54
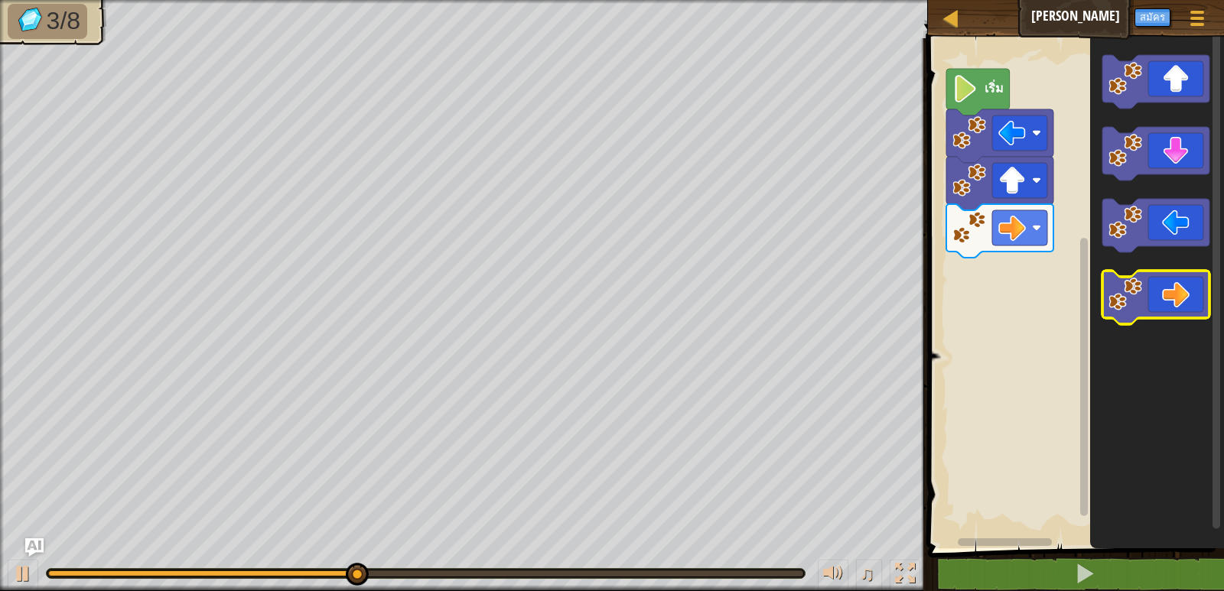
click at [1143, 285] on icon "พื้นที่ทำงาน Blockly" at bounding box center [1156, 298] width 107 height 54
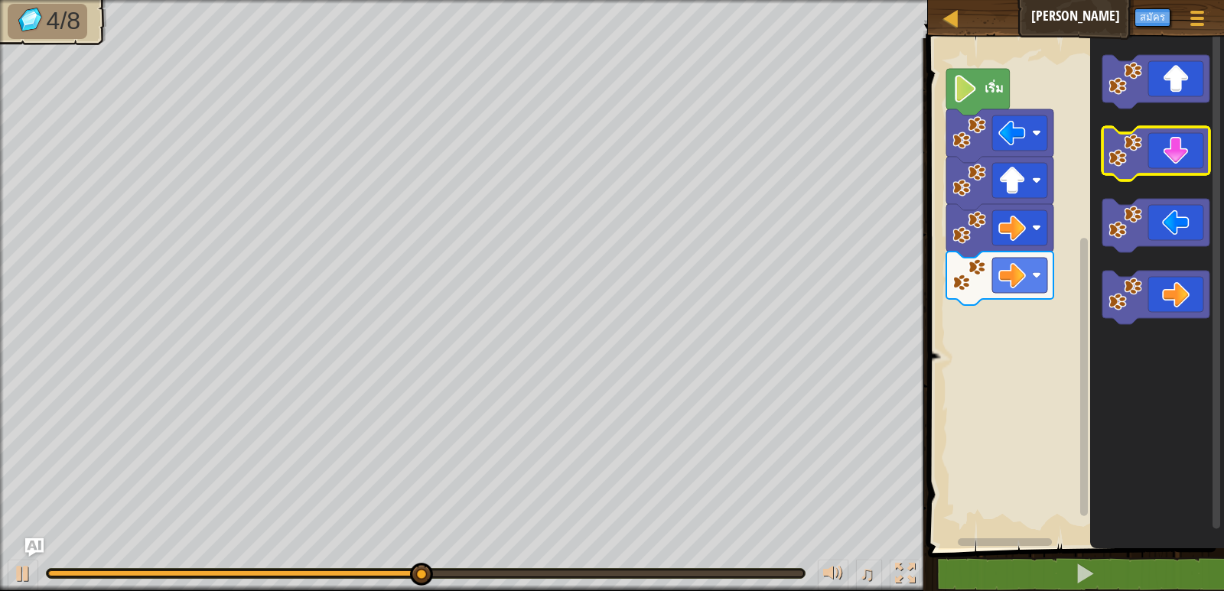
click at [1155, 147] on icon "พื้นที่ทำงาน Blockly" at bounding box center [1156, 154] width 107 height 54
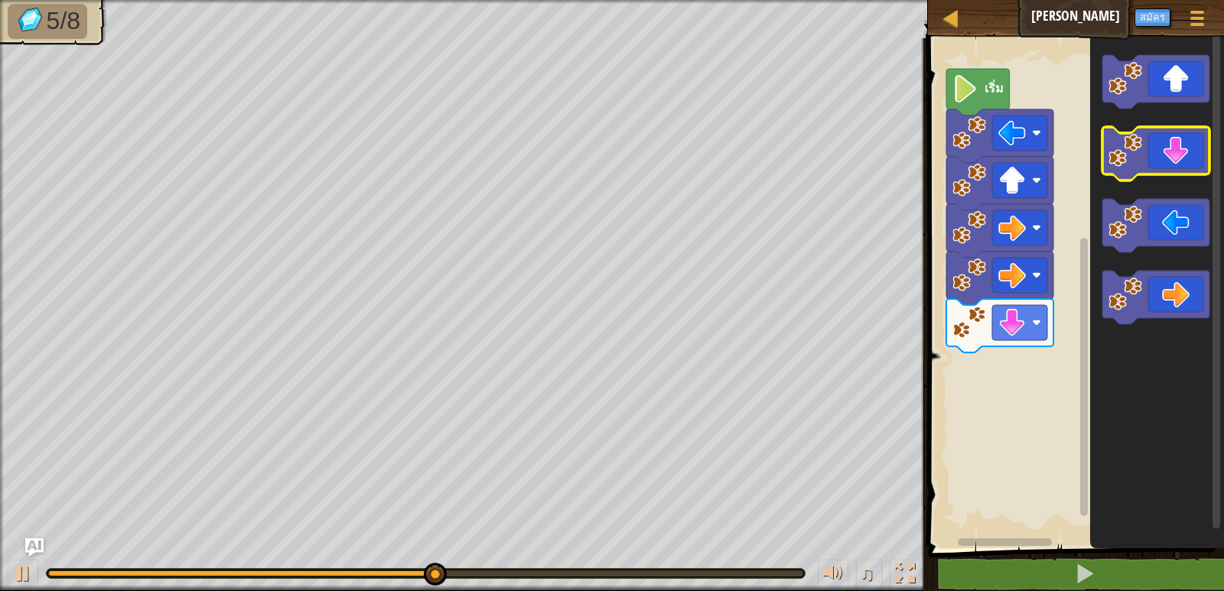
click at [1178, 142] on icon "พื้นที่ทำงาน Blockly" at bounding box center [1156, 154] width 107 height 54
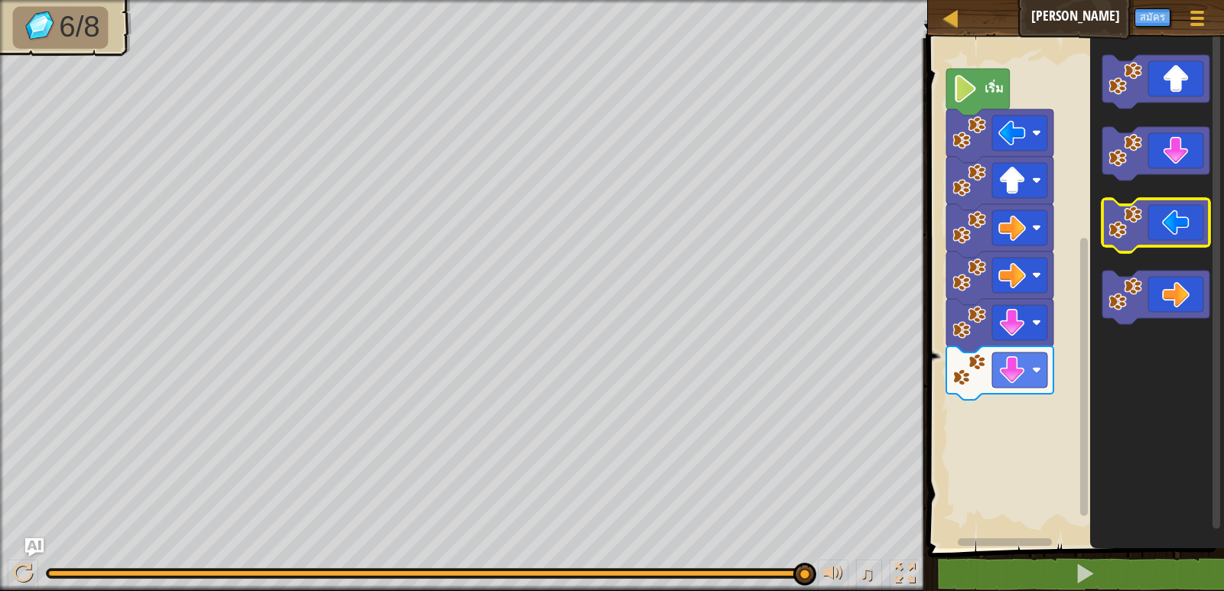
click at [1181, 238] on icon "พื้นที่ทำงาน Blockly" at bounding box center [1156, 226] width 107 height 54
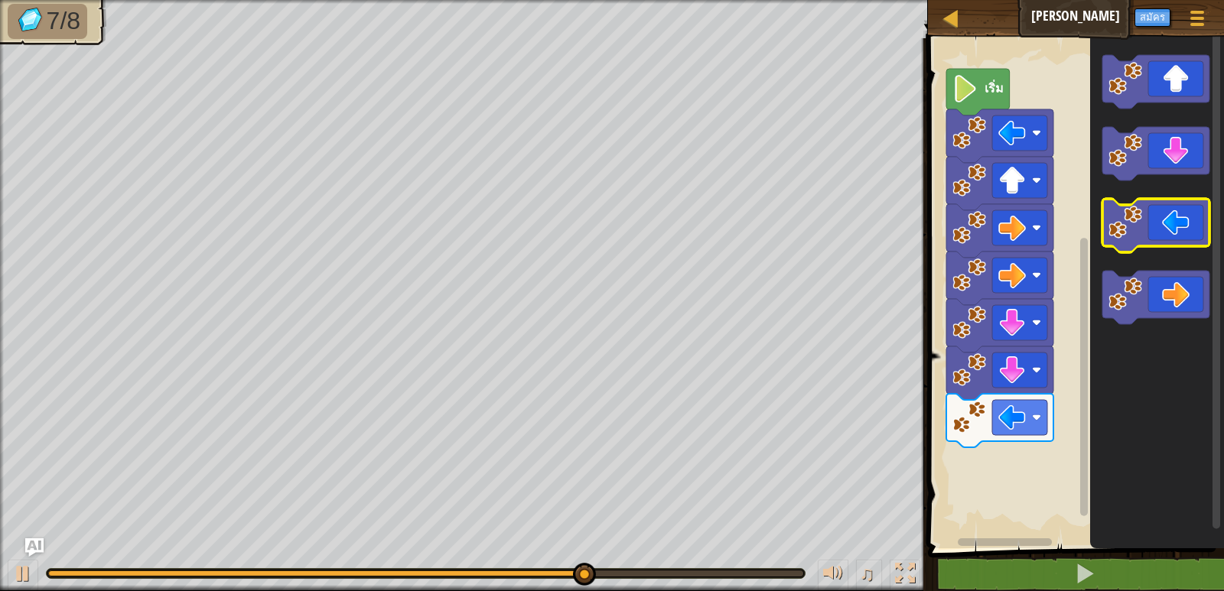
click at [1181, 238] on icon "พื้นที่ทำงาน Blockly" at bounding box center [1156, 226] width 107 height 54
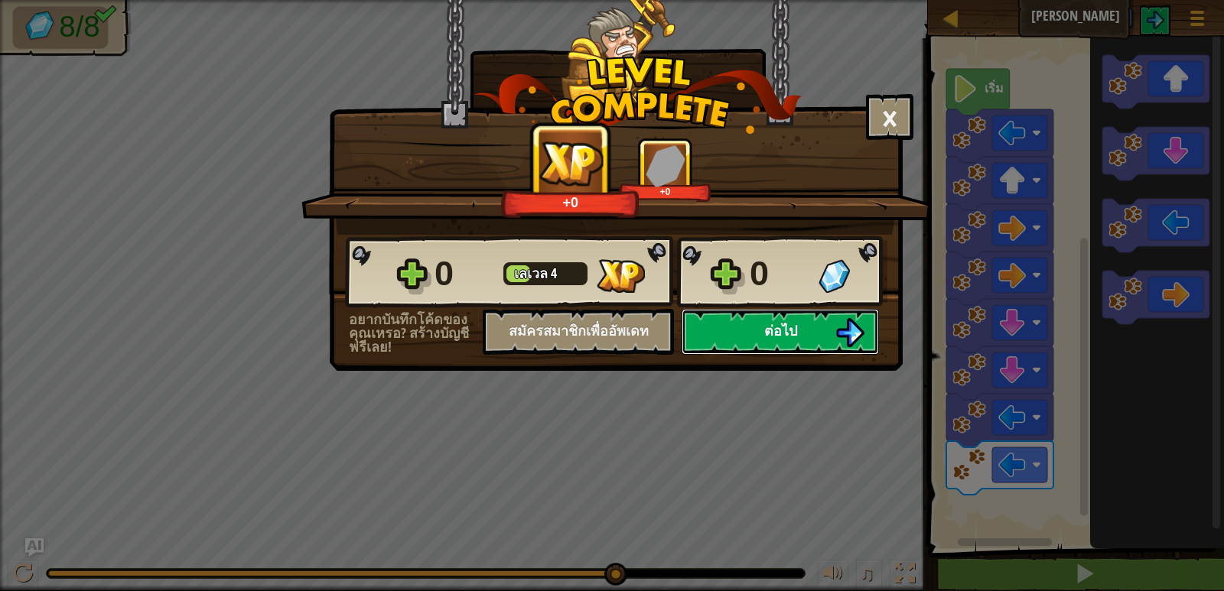
click at [767, 340] on span "ต่อไป" at bounding box center [780, 330] width 33 height 19
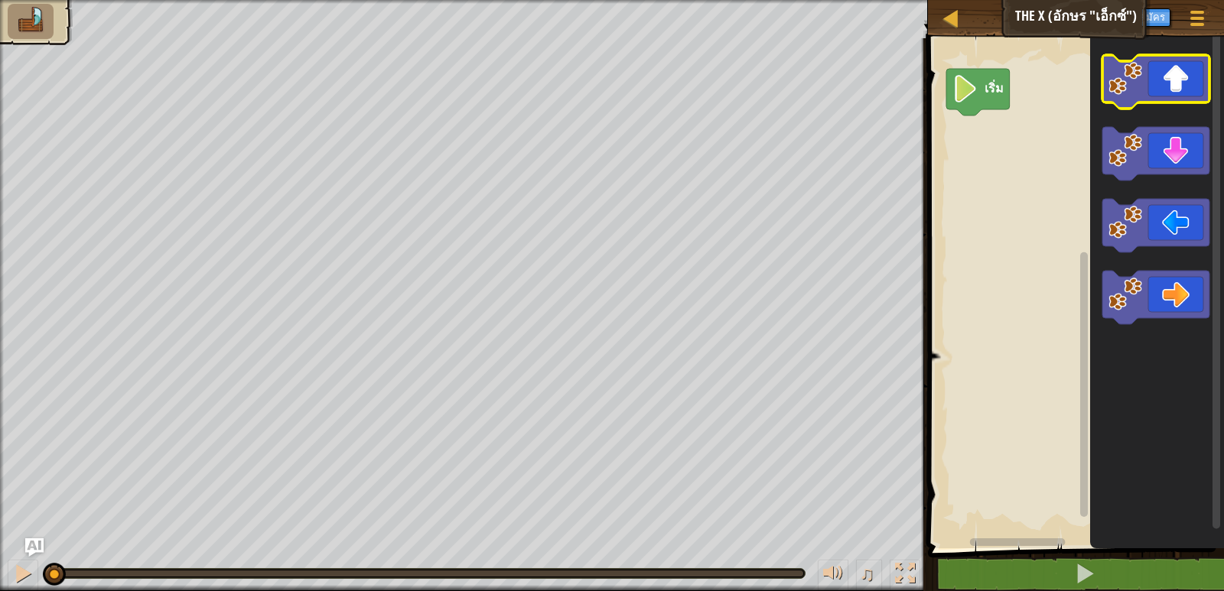
click at [1163, 67] on icon "พื้นที่ทำงาน Blockly" at bounding box center [1156, 82] width 107 height 54
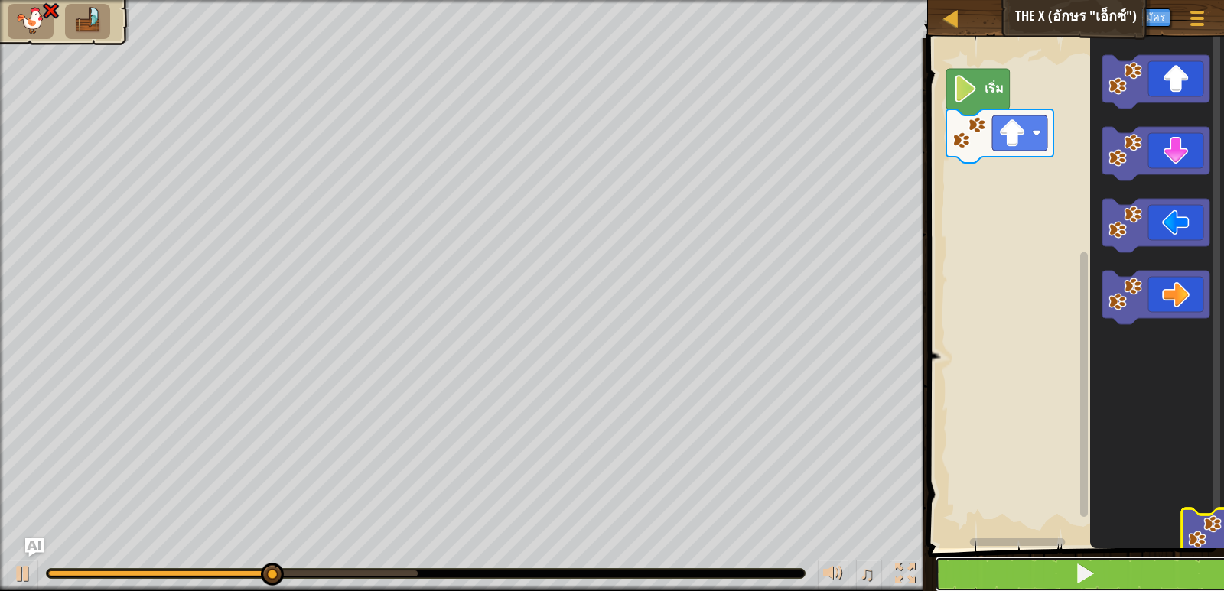
click at [1212, 575] on button at bounding box center [1085, 574] width 301 height 35
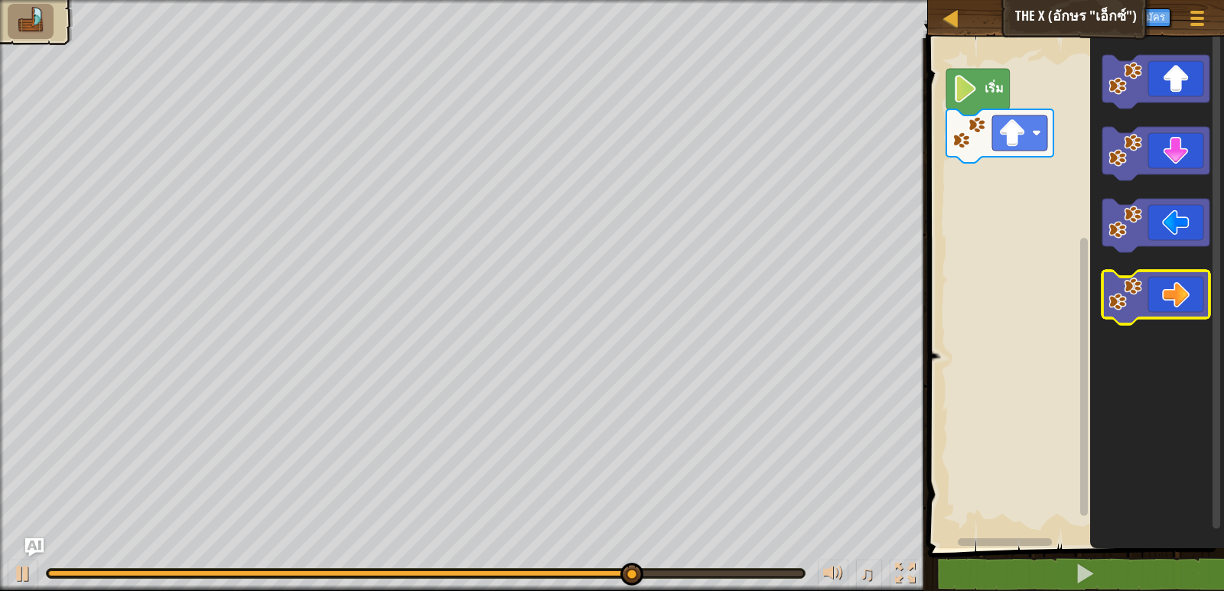
click at [1178, 308] on icon "พื้นที่ทำงาน Blockly" at bounding box center [1156, 298] width 107 height 54
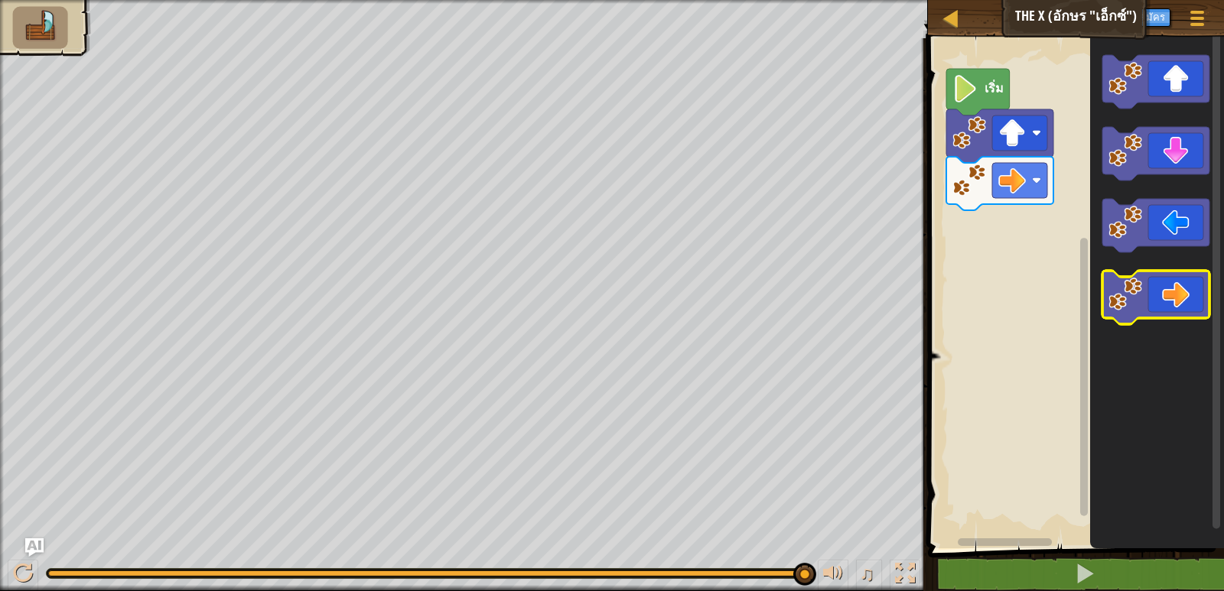
click at [1149, 301] on icon "พื้นที่ทำงาน Blockly" at bounding box center [1156, 298] width 107 height 54
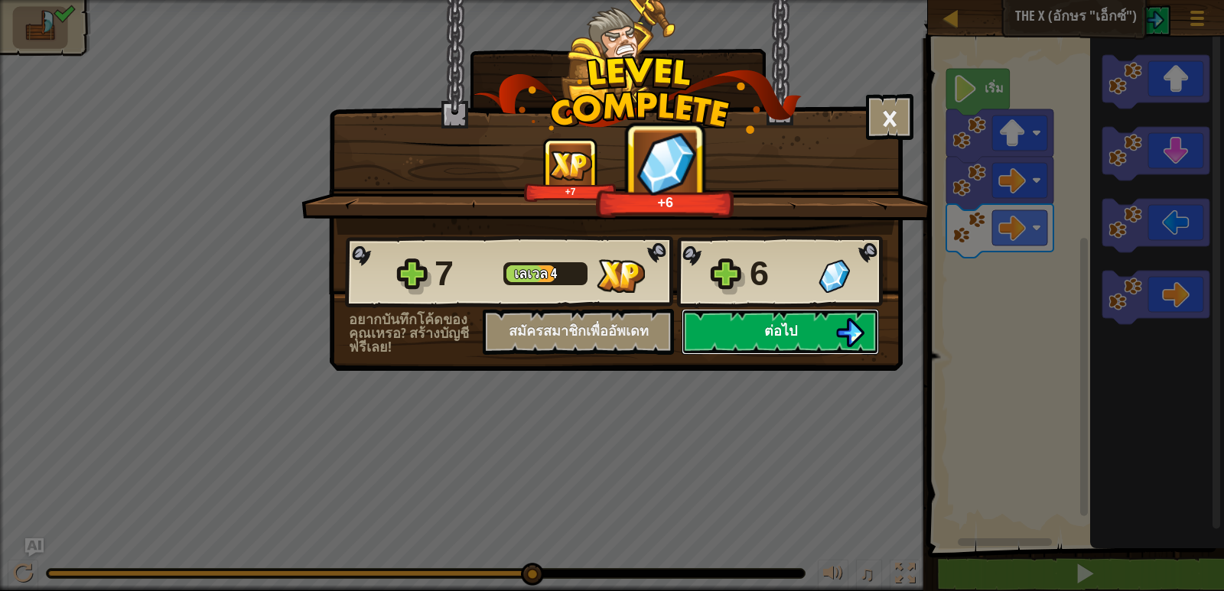
click at [833, 337] on button "ต่อไป" at bounding box center [780, 332] width 197 height 46
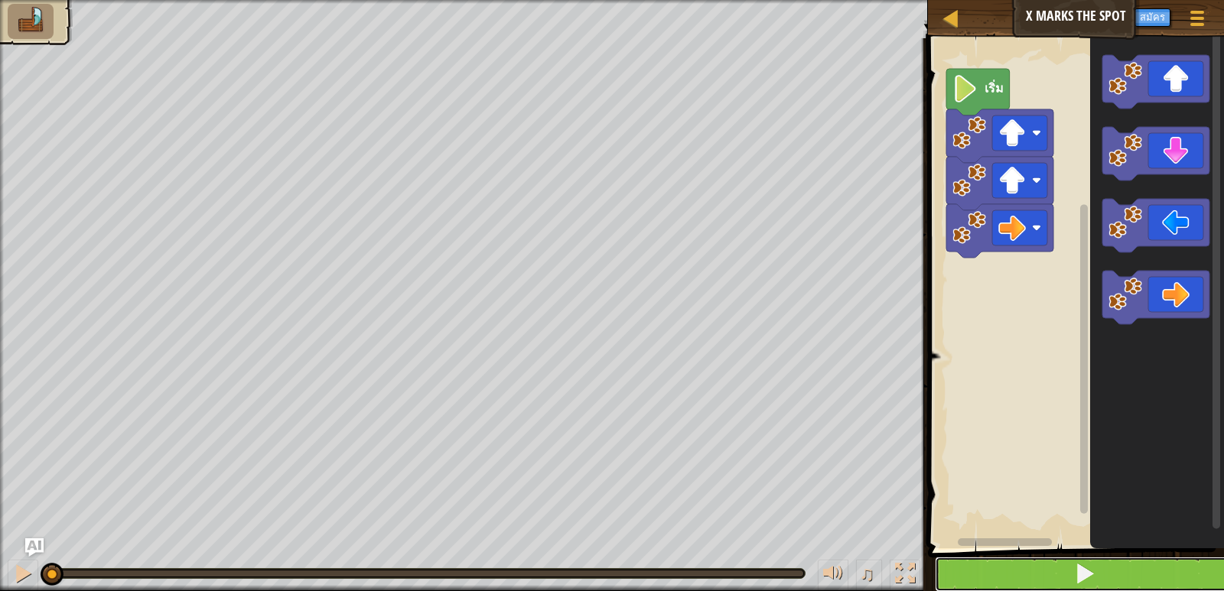
click at [1077, 567] on span at bounding box center [1084, 573] width 21 height 21
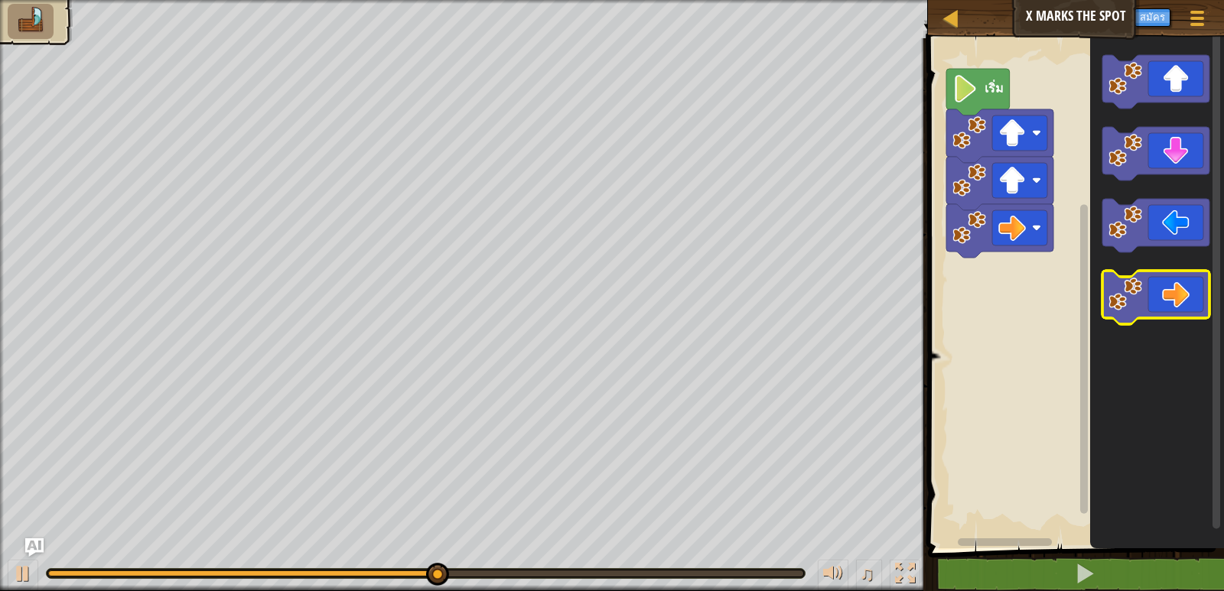
click at [1178, 298] on icon "พื้นที่ทำงาน Blockly" at bounding box center [1156, 298] width 107 height 54
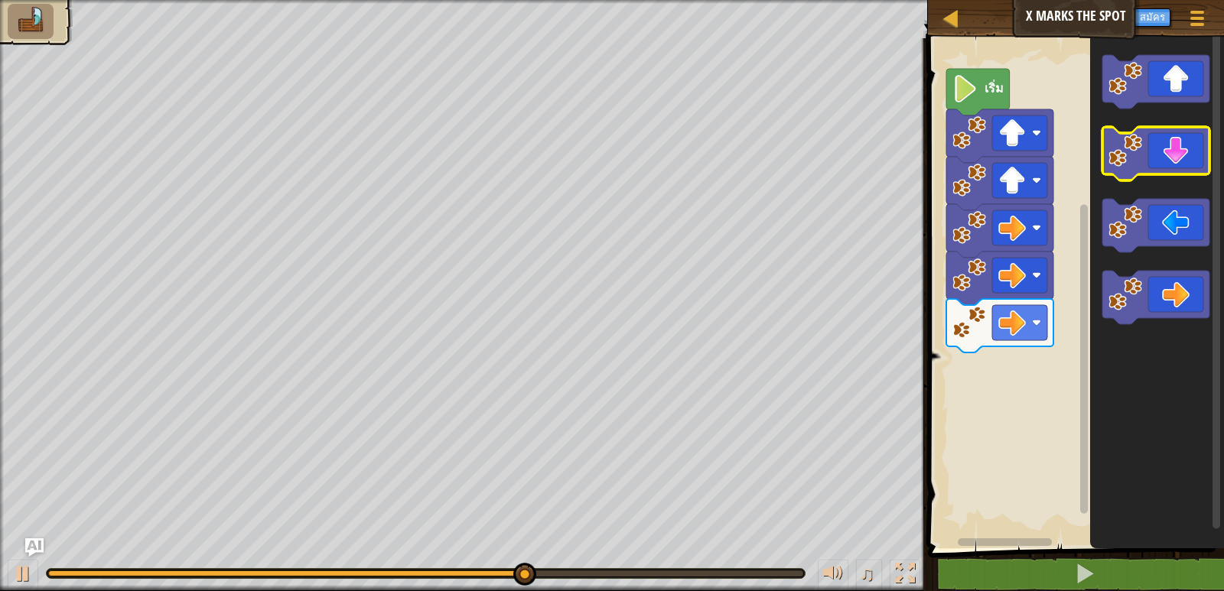
click at [1177, 152] on icon "พื้นที่ทำงาน Blockly" at bounding box center [1156, 154] width 107 height 54
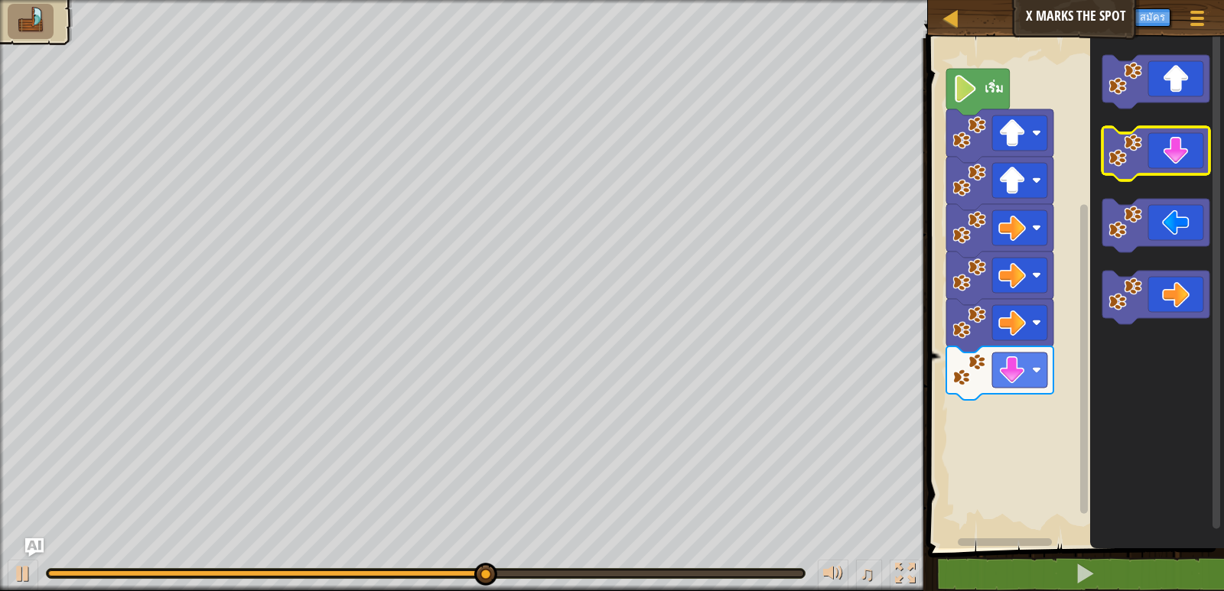
click at [1177, 152] on icon "พื้นที่ทำงาน Blockly" at bounding box center [1156, 154] width 107 height 54
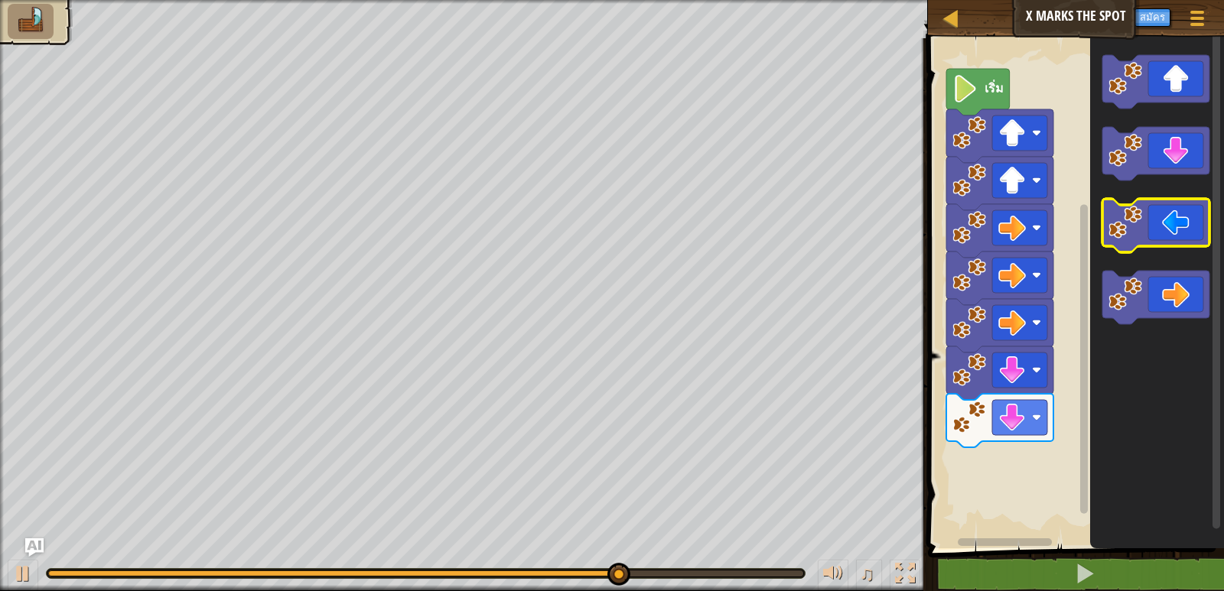
click at [1172, 220] on icon "พื้นที่ทำงาน Blockly" at bounding box center [1156, 226] width 107 height 54
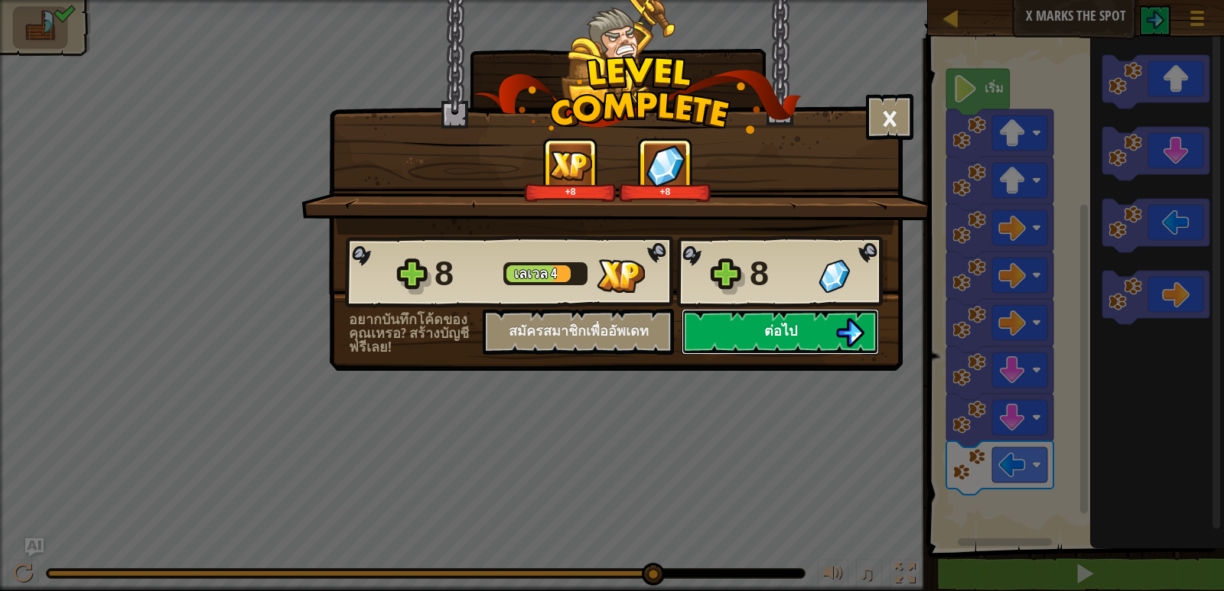
drag, startPoint x: 784, startPoint y: 335, endPoint x: 757, endPoint y: 339, distance: 27.1
click at [757, 339] on button "ต่อไป" at bounding box center [780, 332] width 197 height 46
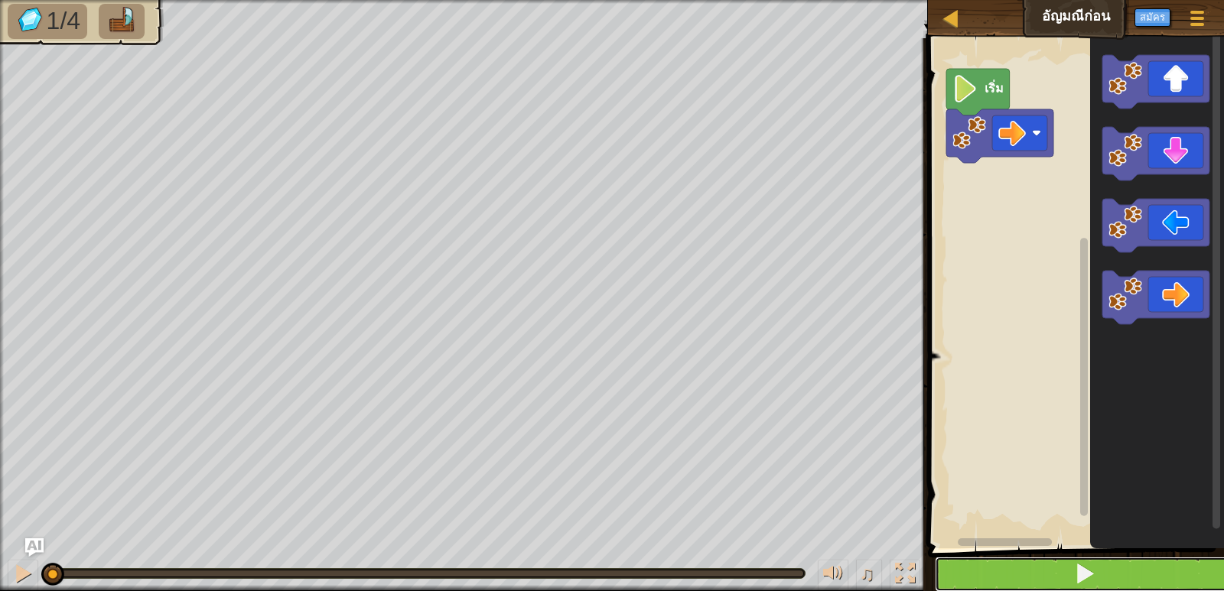
click at [1078, 575] on span at bounding box center [1084, 573] width 21 height 21
click at [1078, 573] on span at bounding box center [1084, 573] width 21 height 21
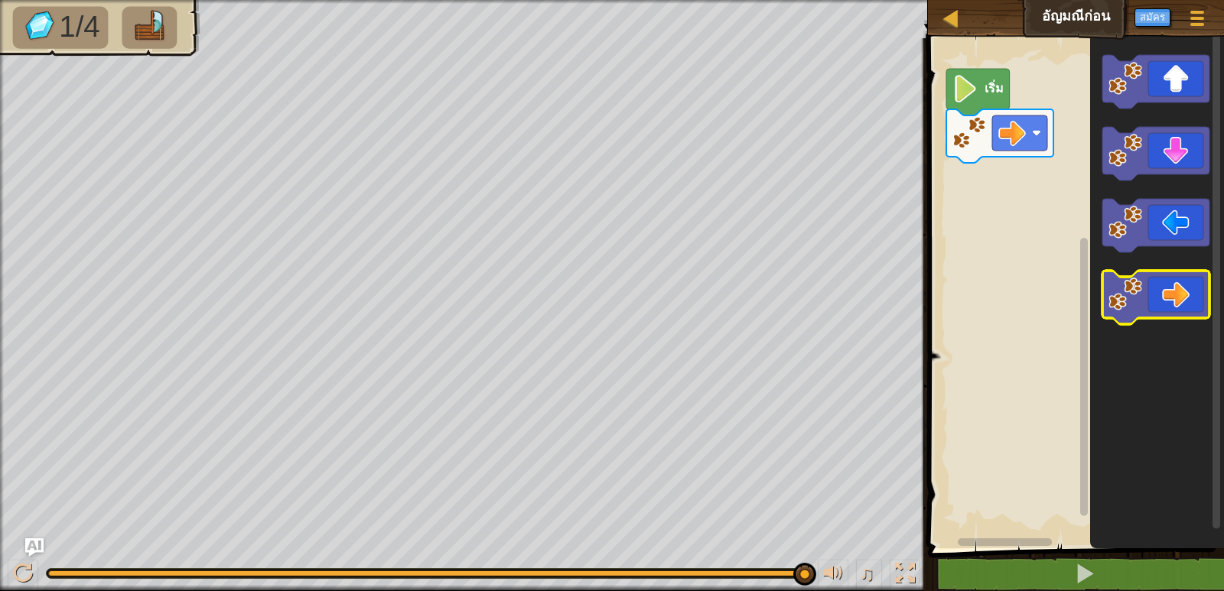
click at [1165, 301] on icon "พื้นที่ทำงาน Blockly" at bounding box center [1156, 298] width 107 height 54
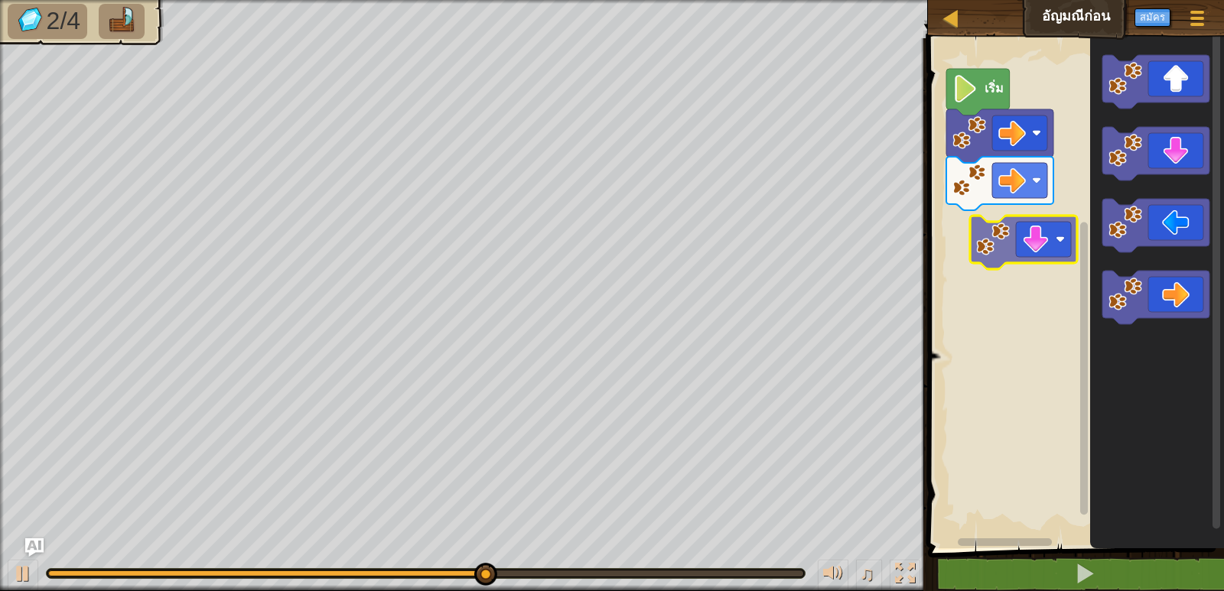
click at [1056, 232] on div "เริ่ม" at bounding box center [1074, 290] width 301 height 518
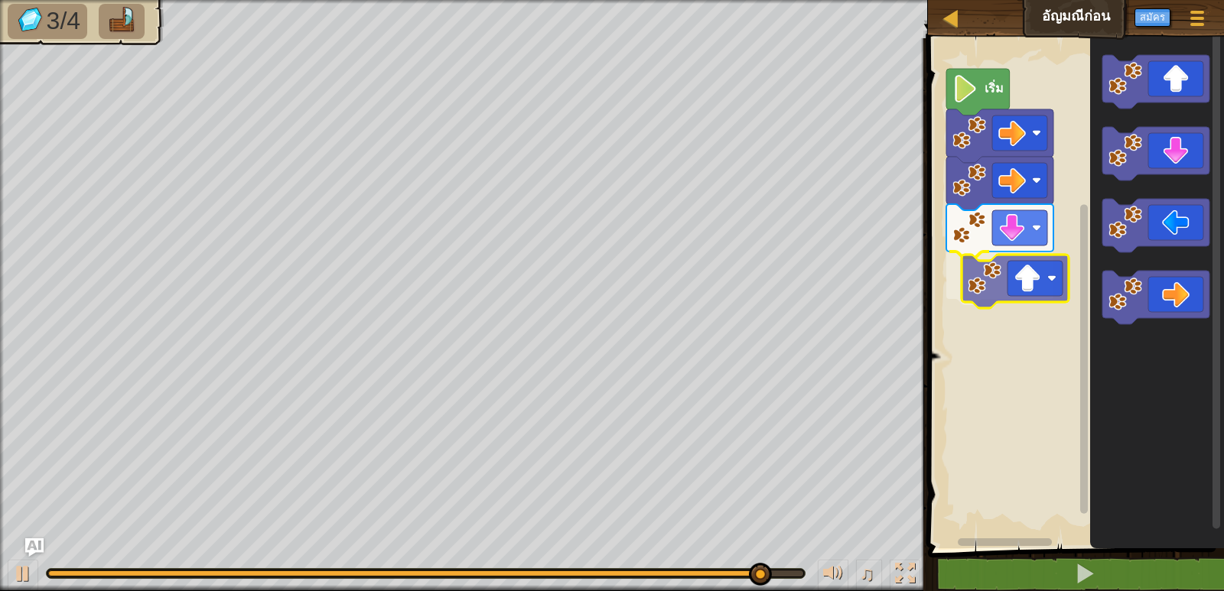
click at [1055, 284] on div "เริ่ม" at bounding box center [1074, 290] width 301 height 518
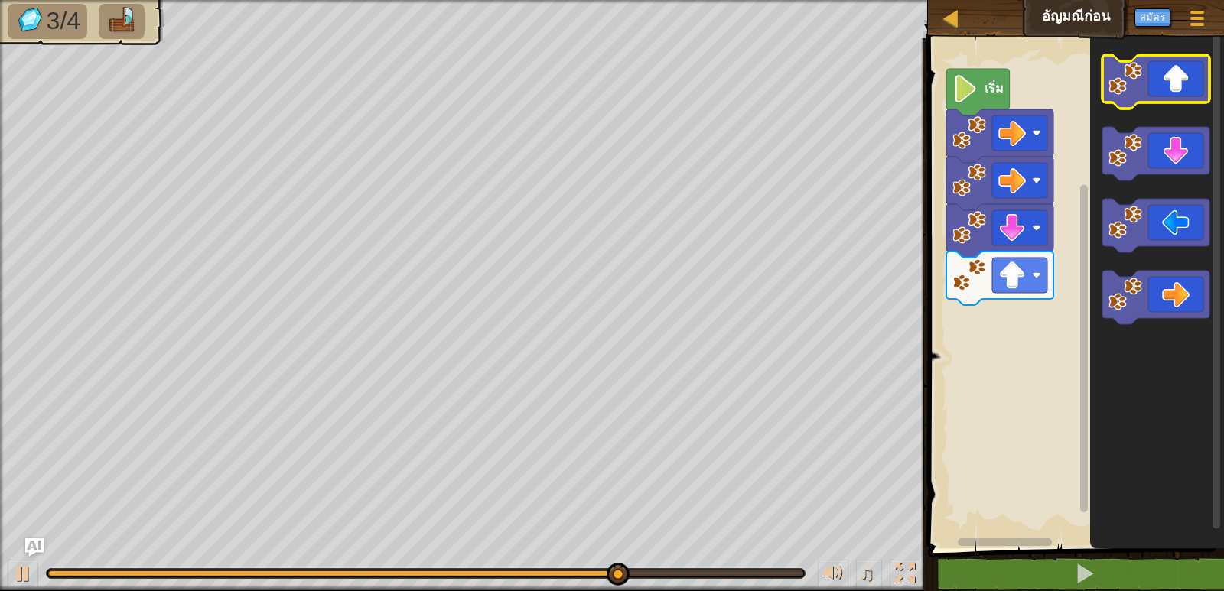
click at [1187, 83] on icon "พื้นที่ทำงาน Blockly" at bounding box center [1156, 82] width 107 height 54
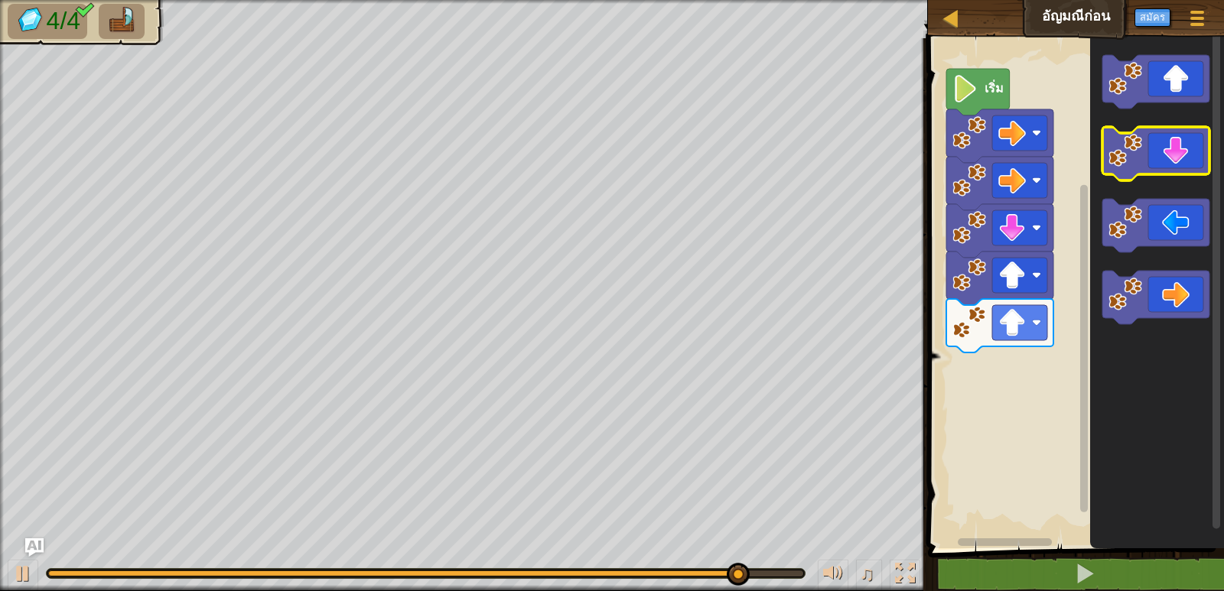
click at [1185, 151] on icon "พื้นที่ทำงาน Blockly" at bounding box center [1156, 154] width 107 height 54
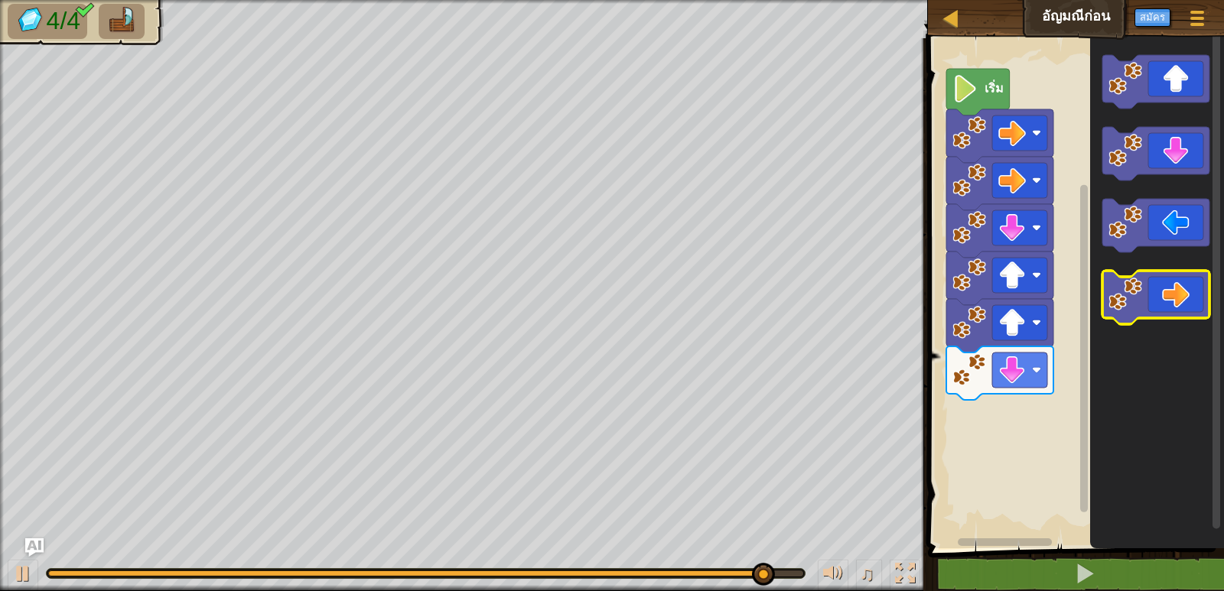
click at [1117, 298] on image "พื้นที่ทำงาน Blockly" at bounding box center [1126, 295] width 34 height 34
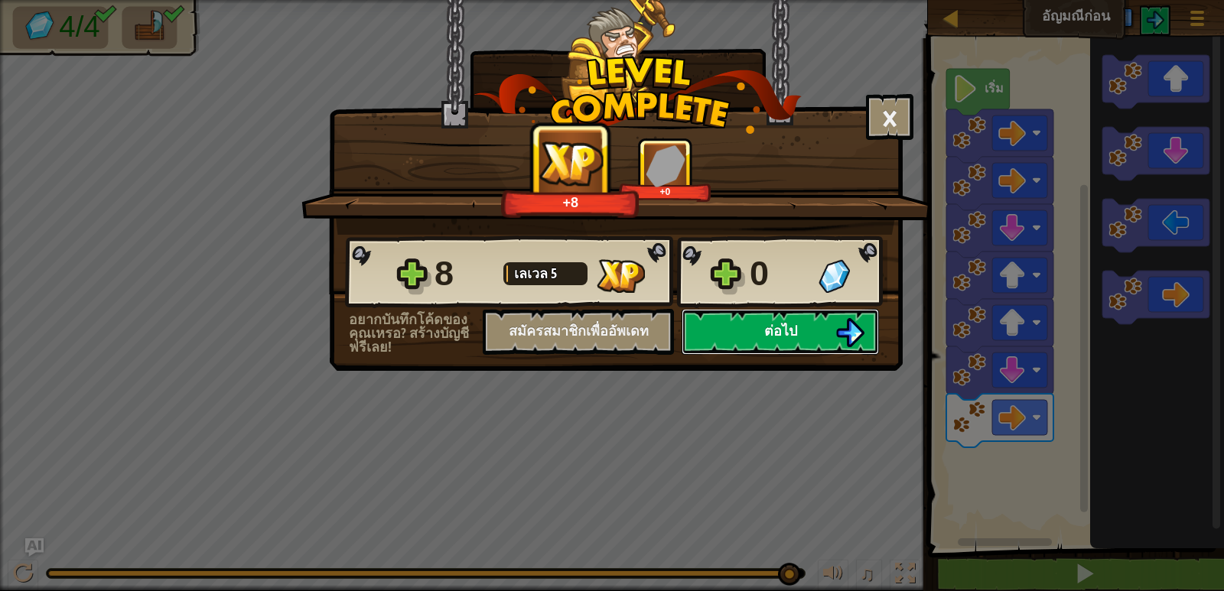
click at [768, 319] on button "ต่อไป" at bounding box center [780, 332] width 197 height 46
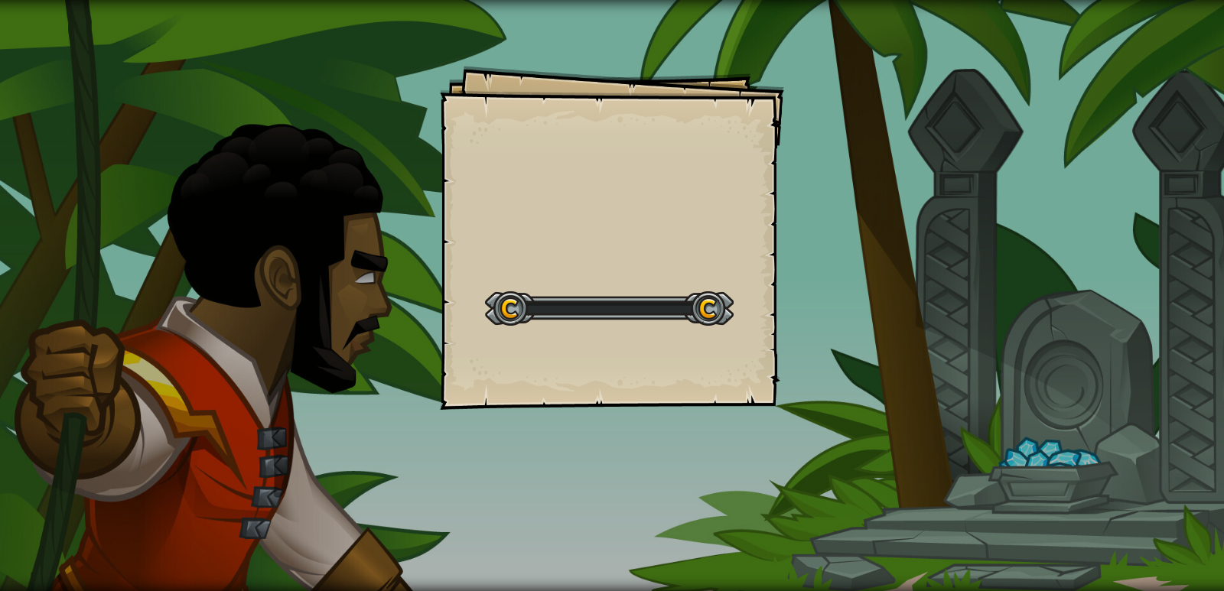
click at [768, 319] on div "Goals Start Level เกิดข้อผิดพลาดในการโหลดจากเซิร์ฟเวอร์ ลองรีเฟรชหน้า ต้องมีการ…" at bounding box center [612, 238] width 344 height 344
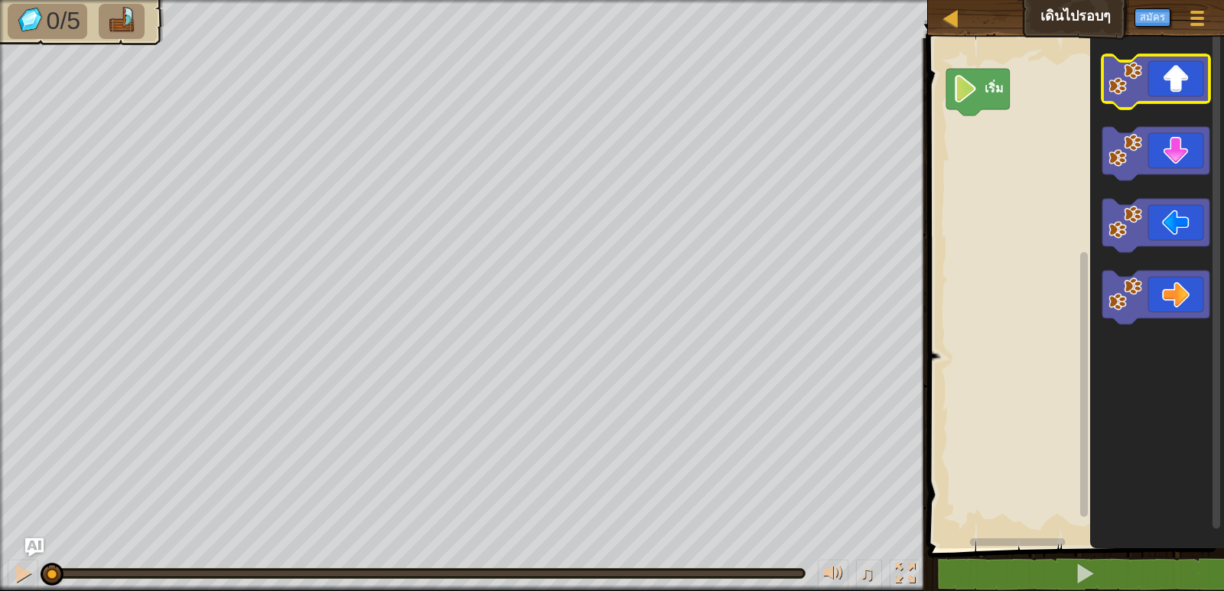
click at [1164, 83] on icon "พื้นที่ทำงาน Blockly" at bounding box center [1156, 82] width 107 height 54
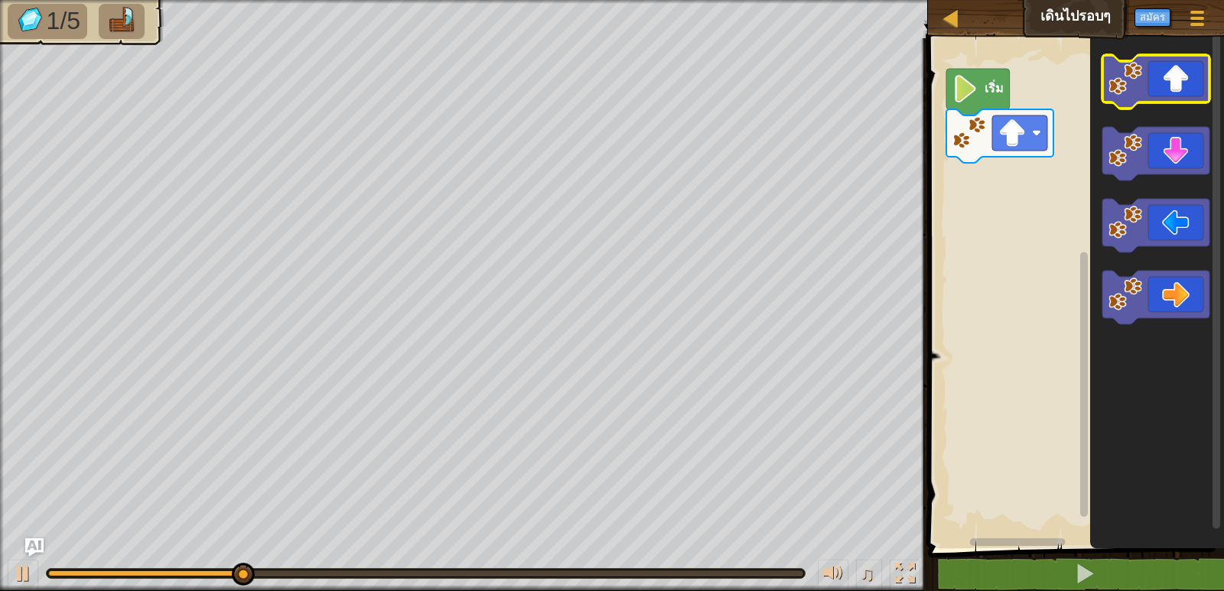
click at [1152, 92] on icon "พื้นที่ทำงาน Blockly" at bounding box center [1156, 82] width 107 height 54
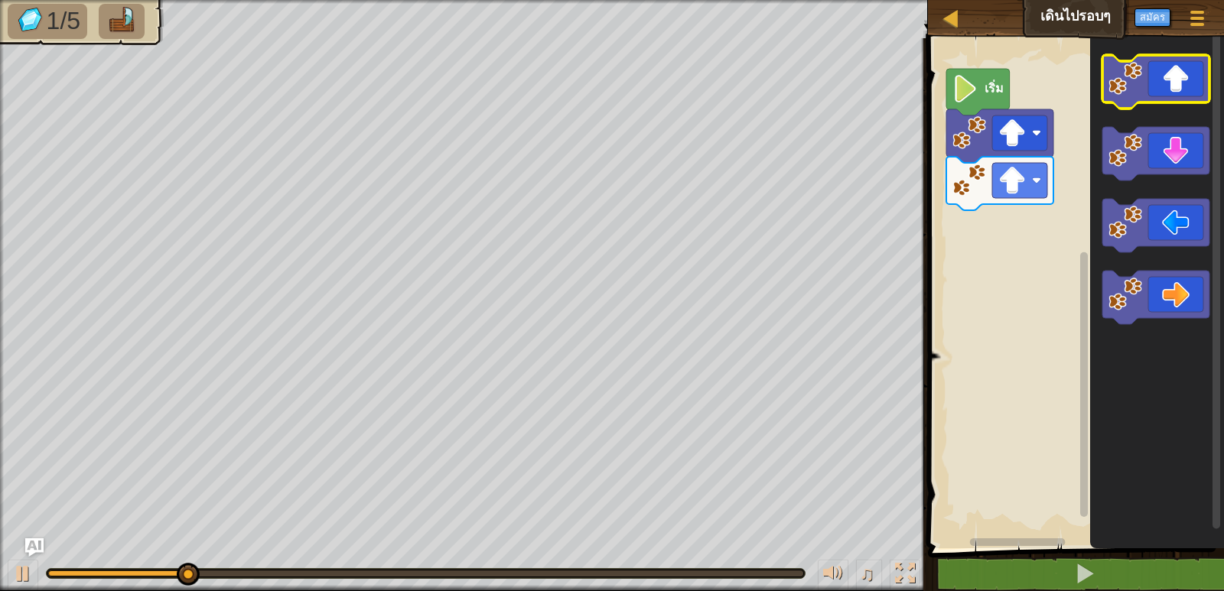
click at [1149, 93] on icon "พื้นที่ทำงาน Blockly" at bounding box center [1156, 82] width 107 height 54
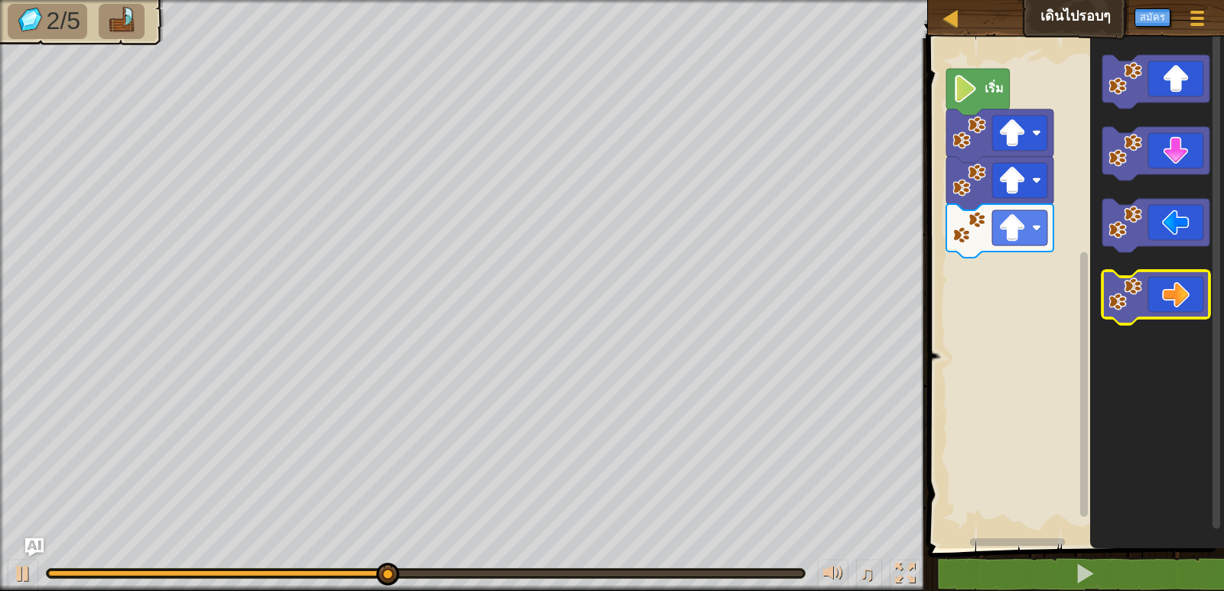
click at [1189, 282] on icon "พื้นที่ทำงาน Blockly" at bounding box center [1156, 298] width 107 height 54
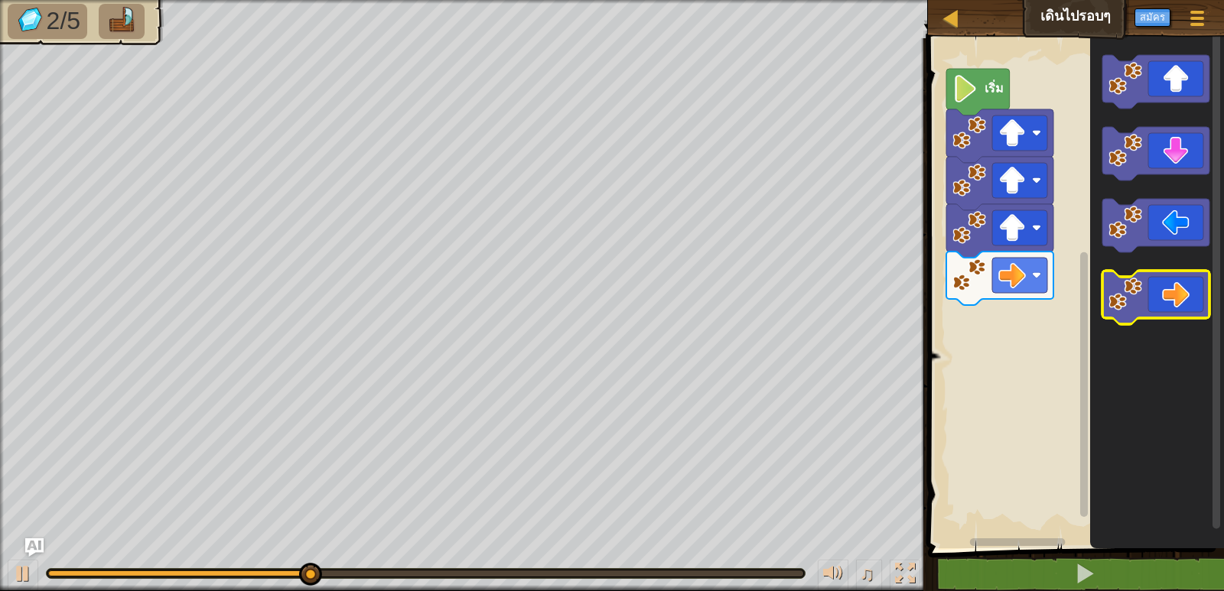
click at [1168, 272] on icon "พื้นที่ทำงาน Blockly" at bounding box center [1156, 298] width 107 height 54
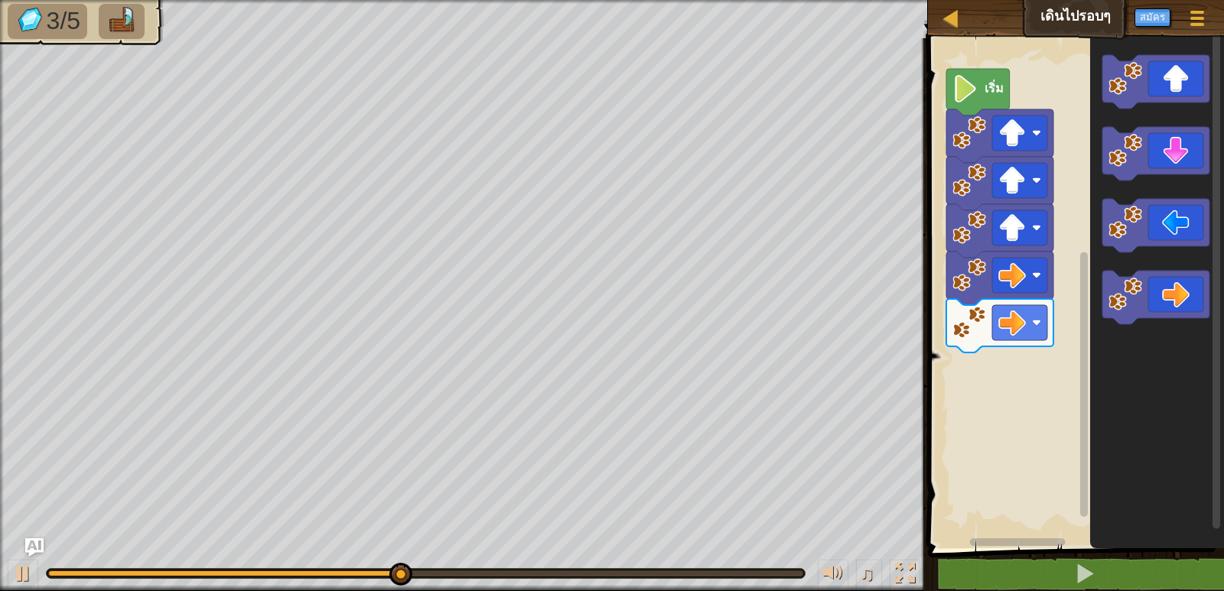
click at [1165, 269] on icon "พื้นที่ทำงาน Blockly" at bounding box center [1157, 290] width 134 height 518
click at [1160, 280] on icon "พื้นที่ทำงาน Blockly" at bounding box center [1156, 298] width 107 height 54
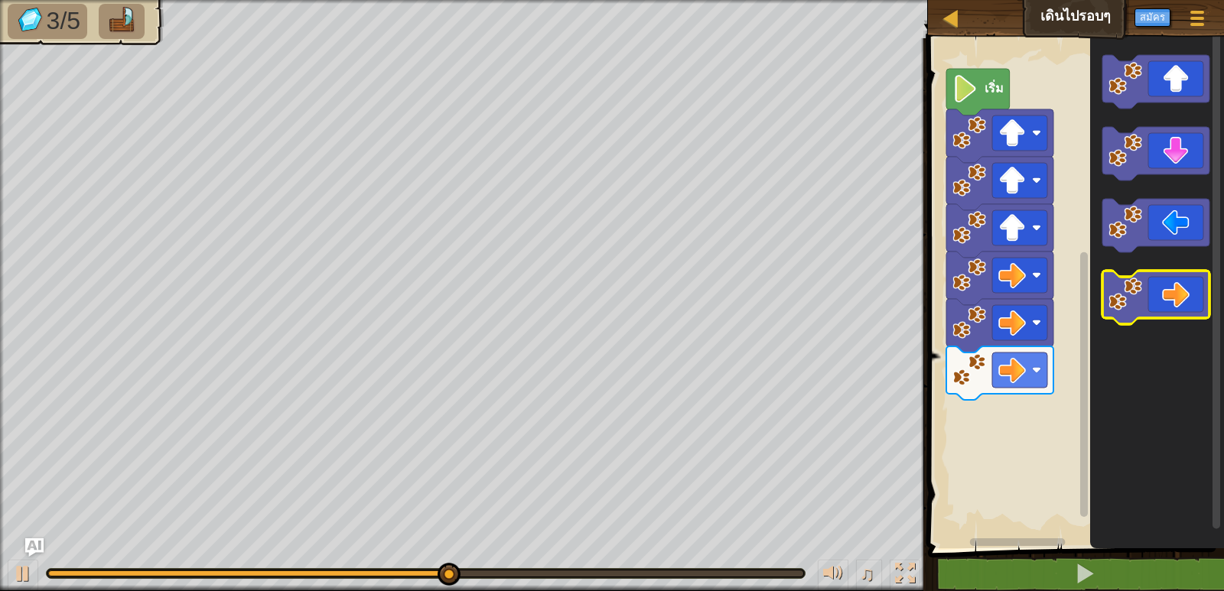
click at [1145, 308] on icon "พื้นที่ทำงาน Blockly" at bounding box center [1156, 298] width 107 height 54
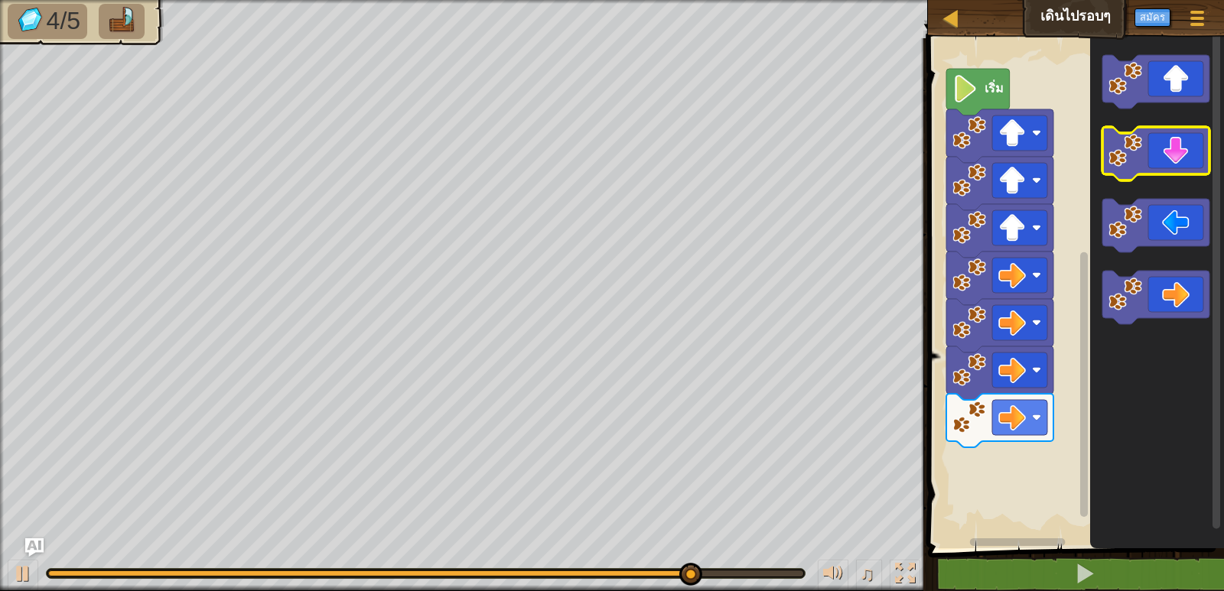
click at [1180, 144] on icon "พื้นที่ทำงาน Blockly" at bounding box center [1156, 154] width 107 height 54
click at [1179, 142] on icon "พื้นที่ทำงาน Blockly" at bounding box center [1156, 154] width 107 height 54
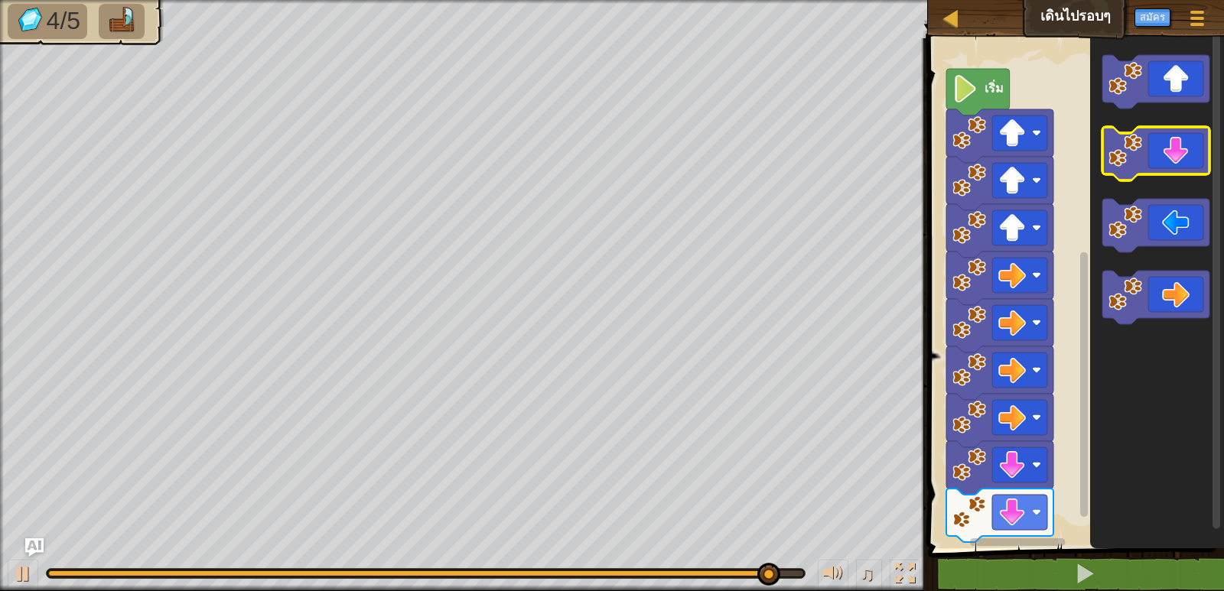
click at [1132, 145] on image "พื้นที่ทำงาน Blockly" at bounding box center [1126, 151] width 34 height 34
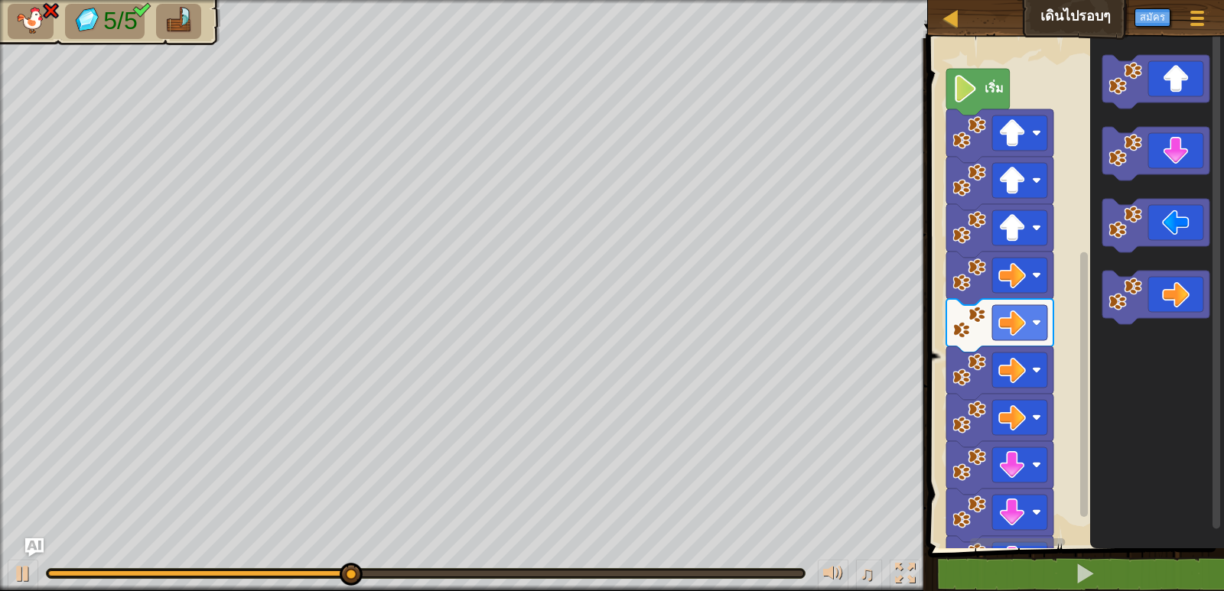
click at [1062, 549] on div "1 ההההההההההההההההההההההההההההההההההההההההההההההההההההההההההההההההההההההההההההה…" at bounding box center [1074, 338] width 301 height 585
click at [1062, 549] on span at bounding box center [1078, 272] width 308 height 572
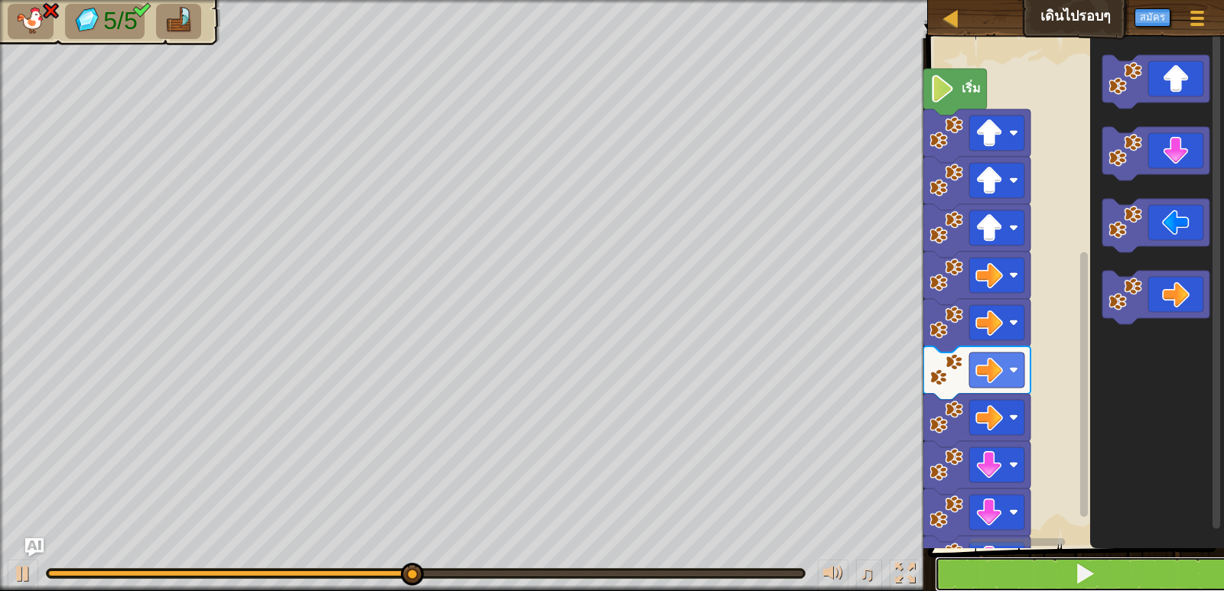
drag, startPoint x: 1078, startPoint y: 572, endPoint x: 1078, endPoint y: 564, distance: 8.4
click at [1078, 569] on span at bounding box center [1084, 573] width 21 height 21
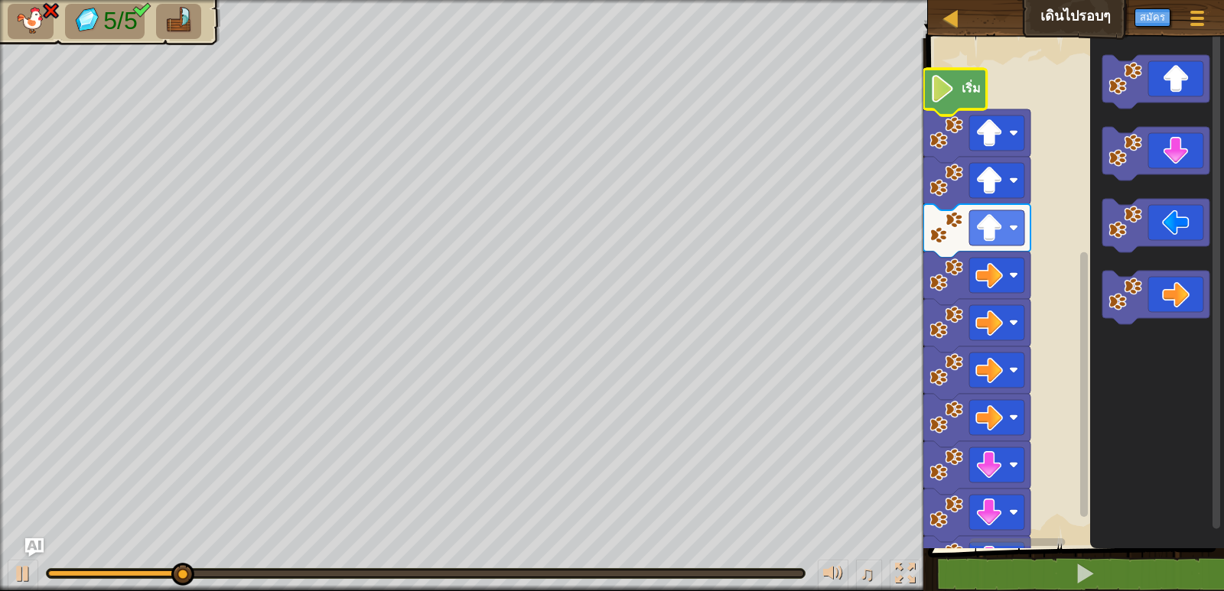
click at [956, 91] on icon "พื้นที่ทำงาน Blockly" at bounding box center [956, 92] width 64 height 47
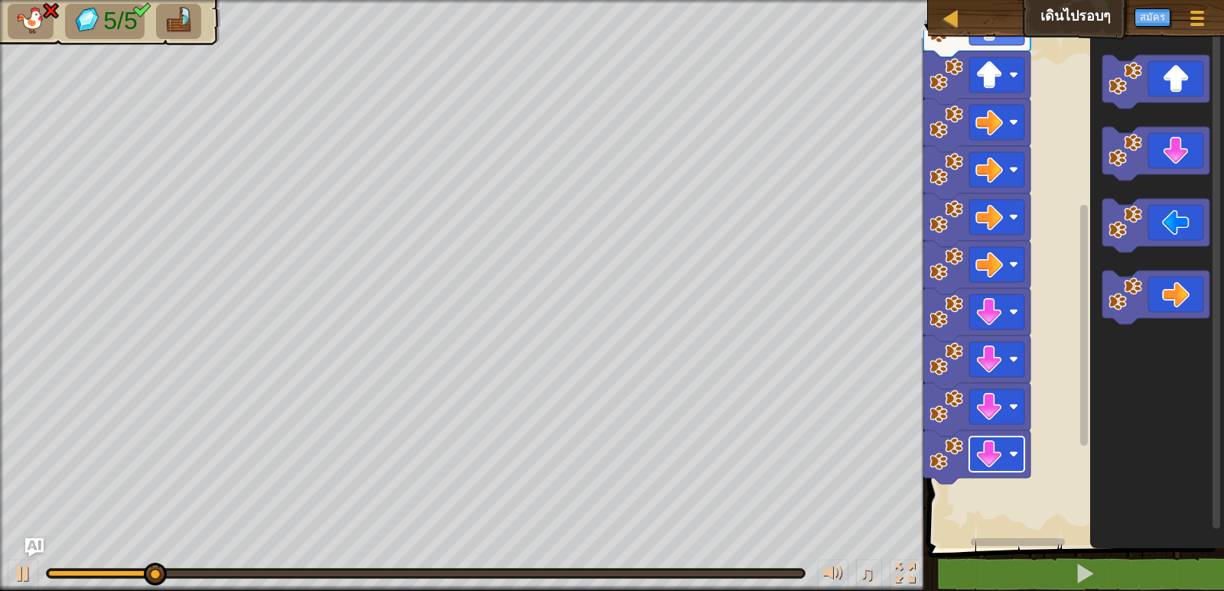
click at [979, 444] on image "พื้นที่ทำงาน Blockly" at bounding box center [990, 455] width 28 height 28
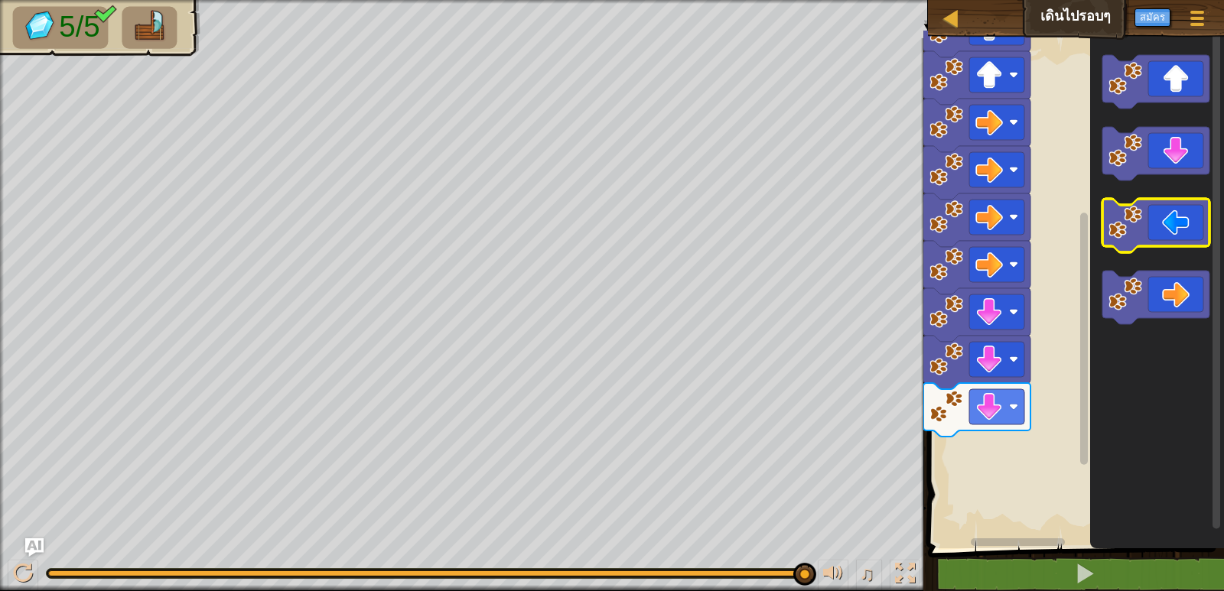
click at [1190, 223] on icon "พื้นที่ทำงาน Blockly" at bounding box center [1156, 226] width 107 height 54
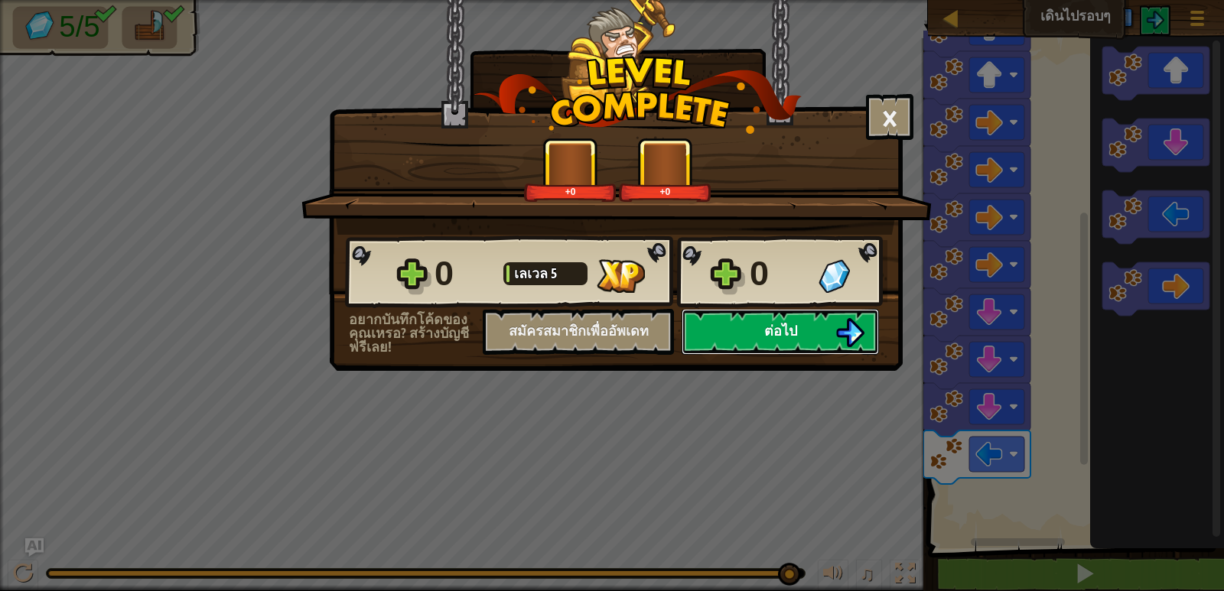
click at [784, 330] on span "ต่อไป" at bounding box center [780, 330] width 33 height 19
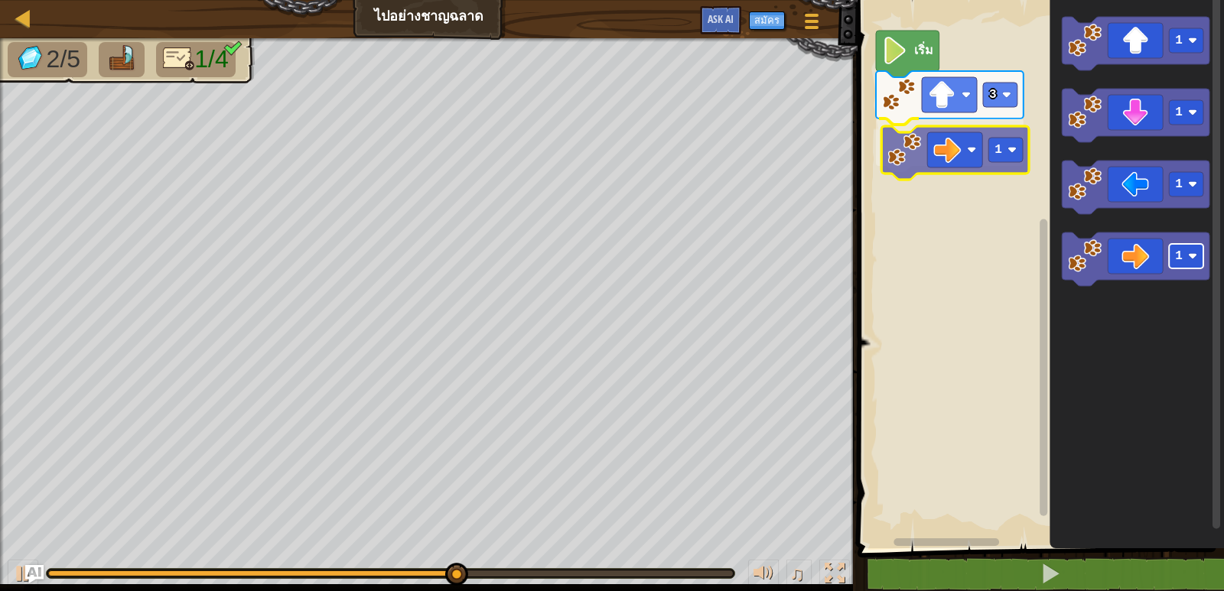
click at [990, 147] on div "3 1 เริ่ม 1 1 1 1 1" at bounding box center [1038, 270] width 371 height 556
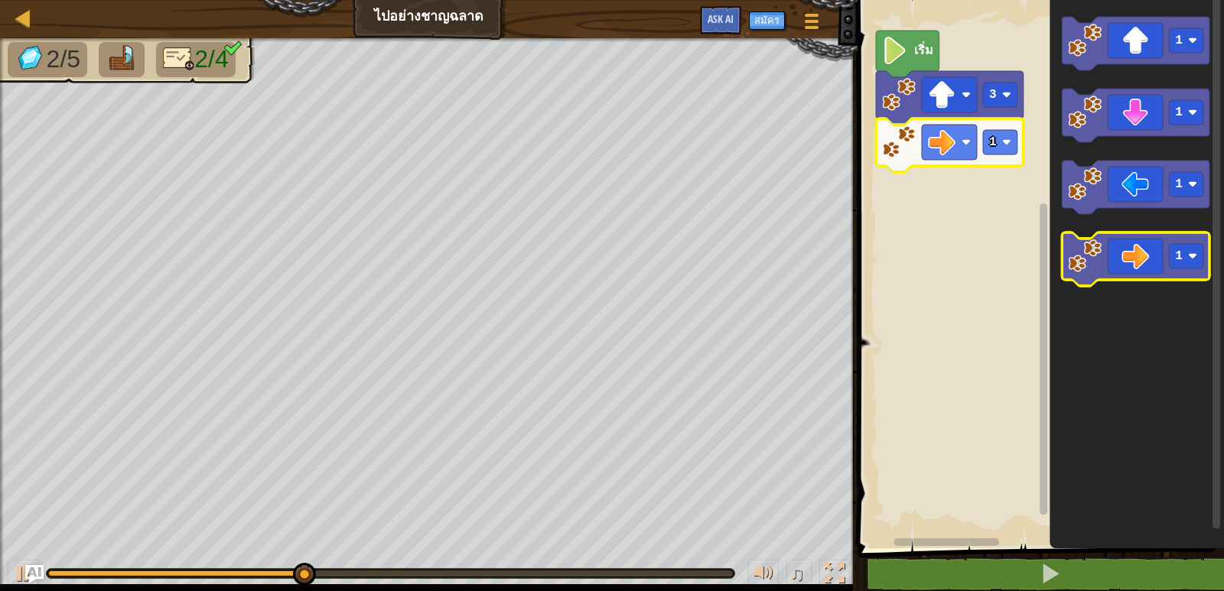
click at [1141, 254] on icon "พื้นที่ทำงาน Blockly" at bounding box center [1136, 260] width 148 height 54
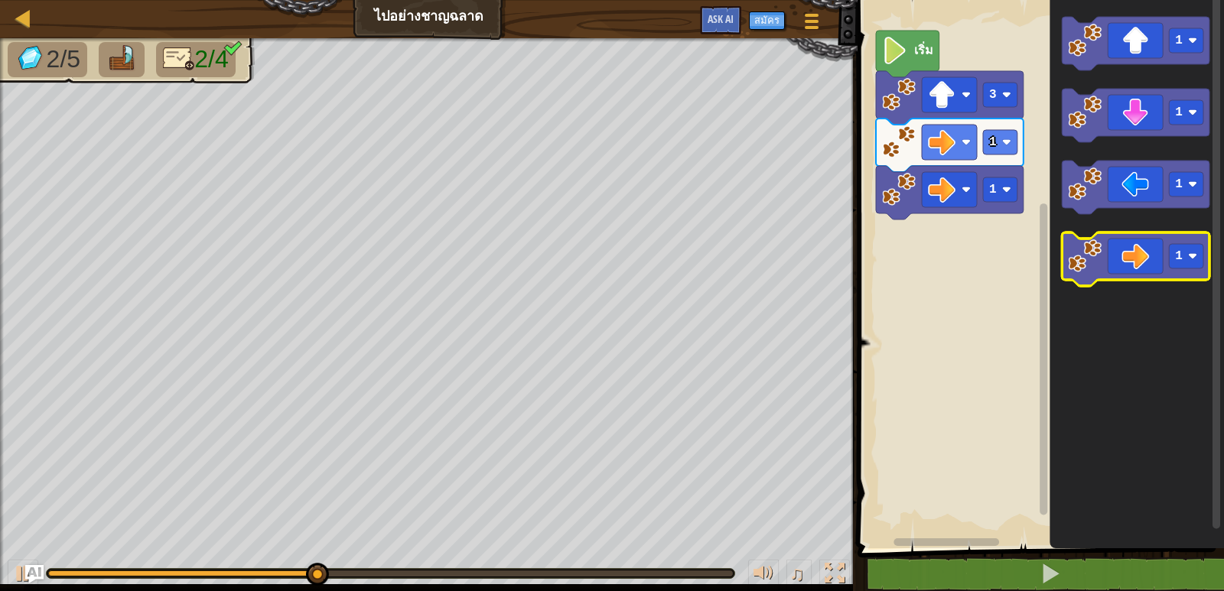
click at [1141, 254] on icon "พื้นที่ทำงาน Blockly" at bounding box center [1136, 260] width 148 height 54
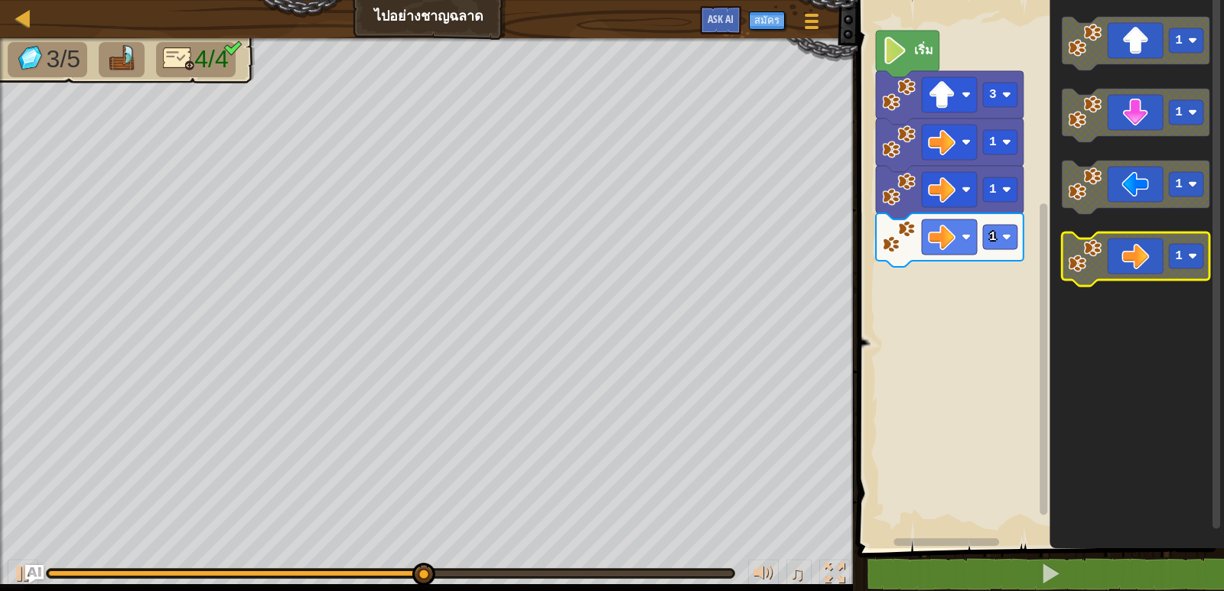
click at [1103, 253] on icon "พื้นที่ทำงาน Blockly" at bounding box center [1136, 260] width 148 height 54
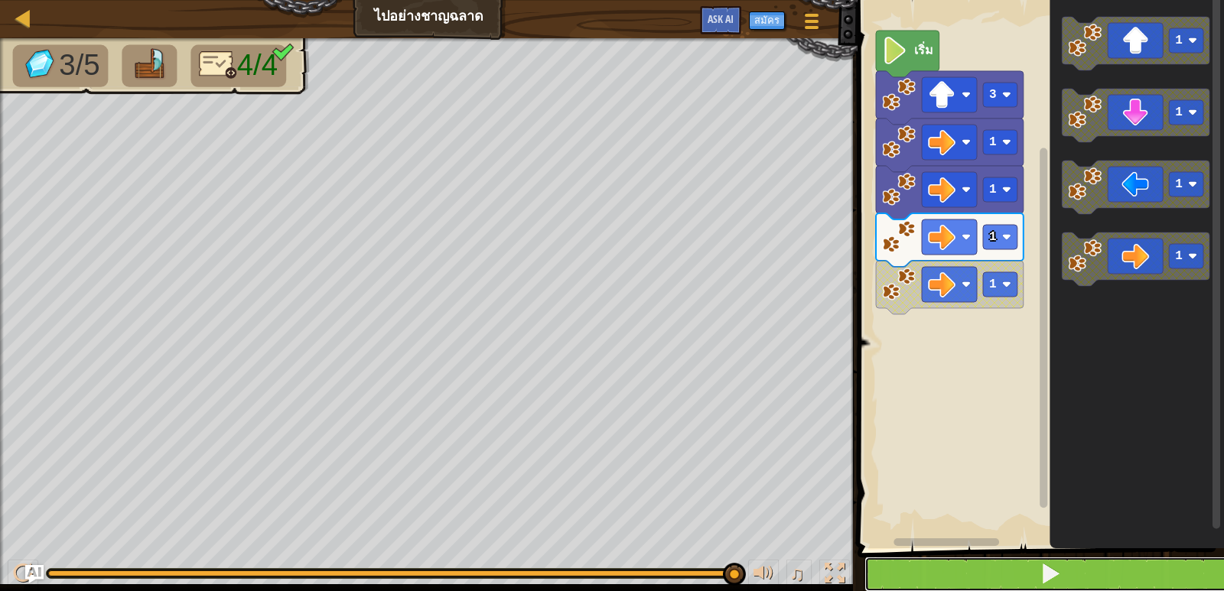
drag, startPoint x: 1054, startPoint y: 558, endPoint x: 1072, endPoint y: 561, distance: 18.6
click at [1071, 565] on button at bounding box center [1050, 574] width 371 height 35
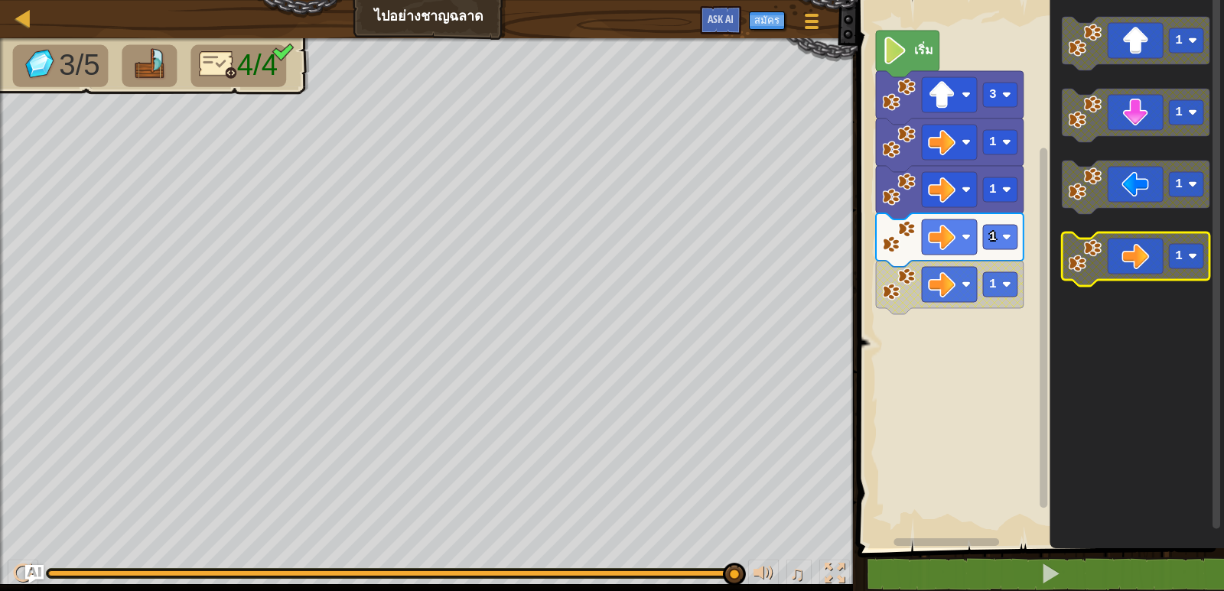
click at [1133, 262] on icon "พื้นที่ทำงาน Blockly" at bounding box center [1136, 260] width 148 height 54
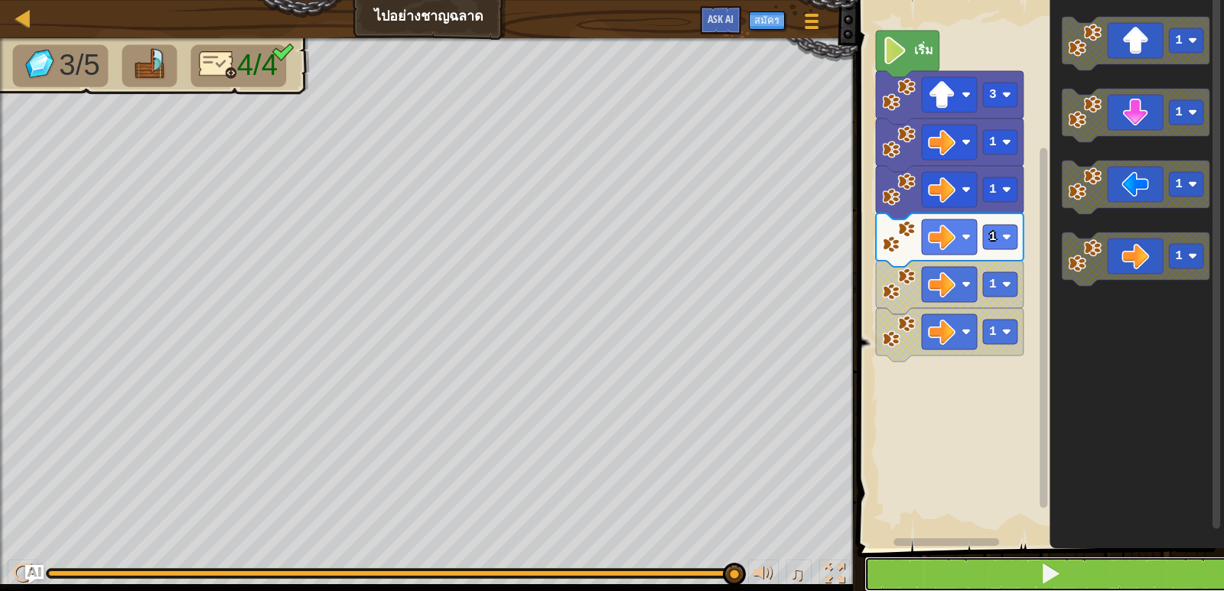
click at [1114, 559] on button at bounding box center [1050, 574] width 371 height 35
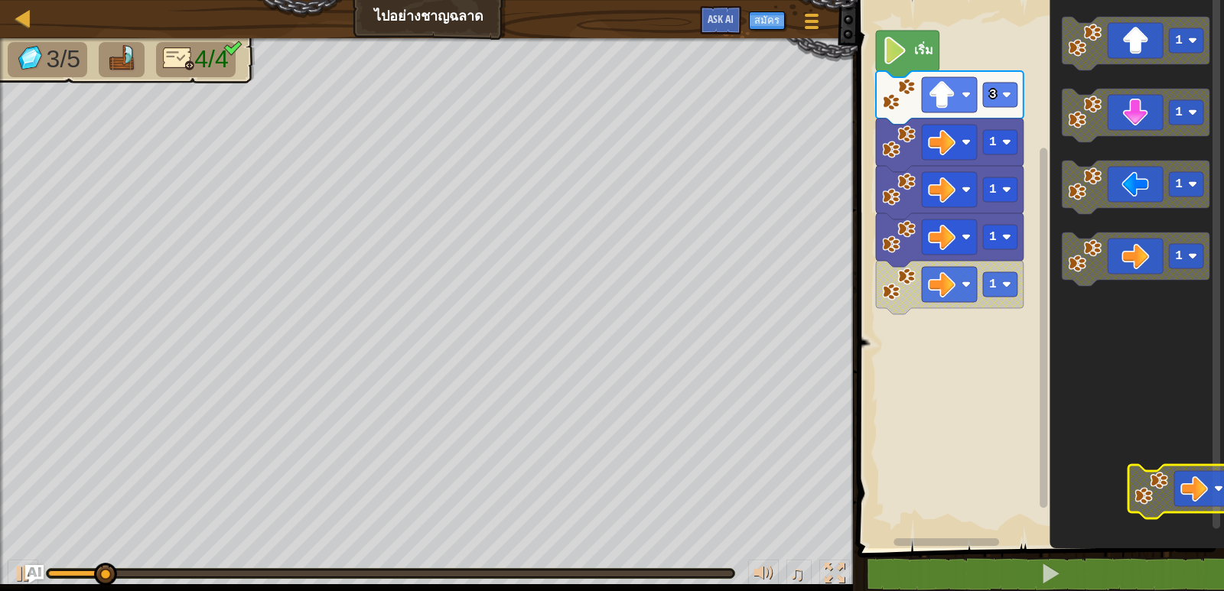
click at [1212, 503] on icon "พื้นที่ทำงาน Blockly" at bounding box center [1137, 270] width 174 height 556
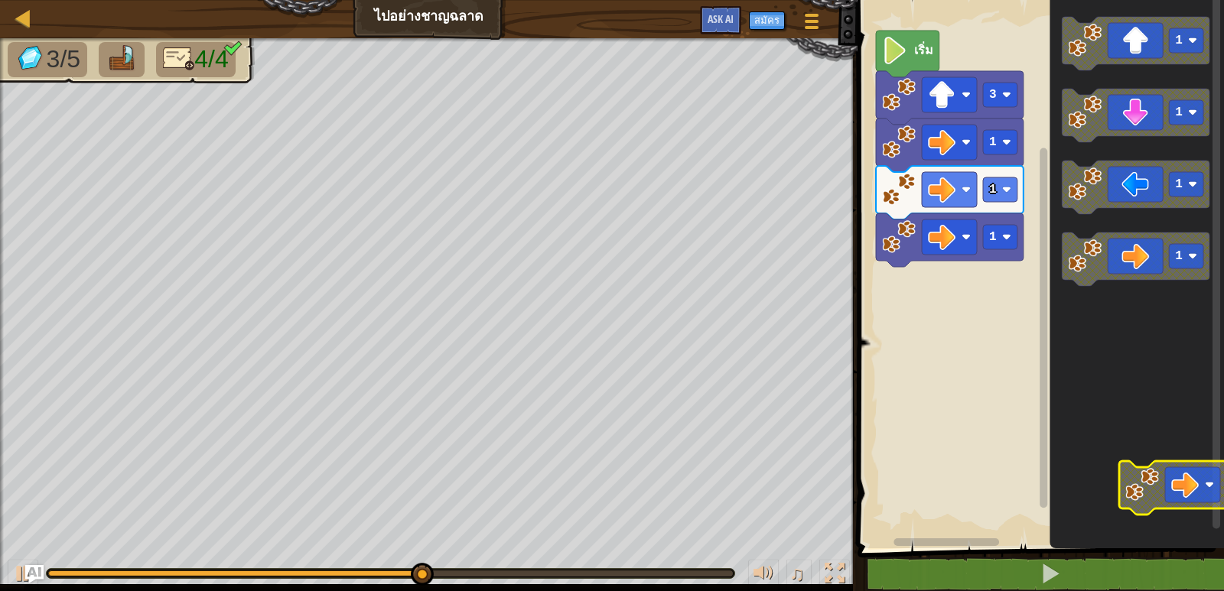
click at [1212, 482] on icon "พื้นที่ทำงาน Blockly" at bounding box center [1137, 270] width 174 height 556
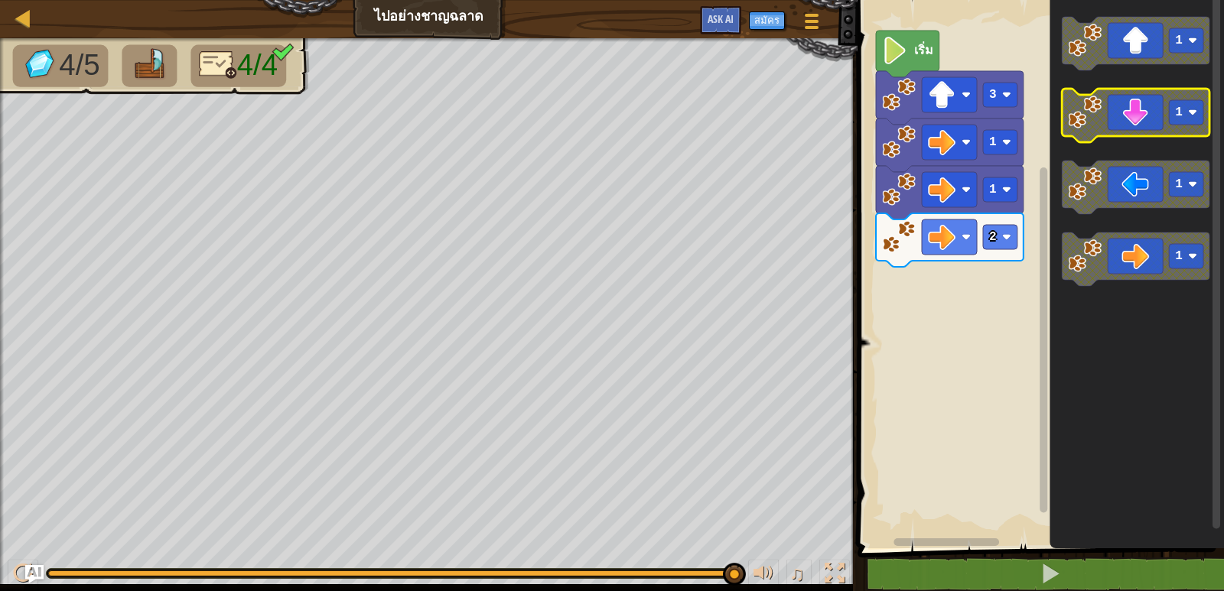
click at [1136, 119] on icon "พื้นที่ทำงาน Blockly" at bounding box center [1136, 116] width 148 height 54
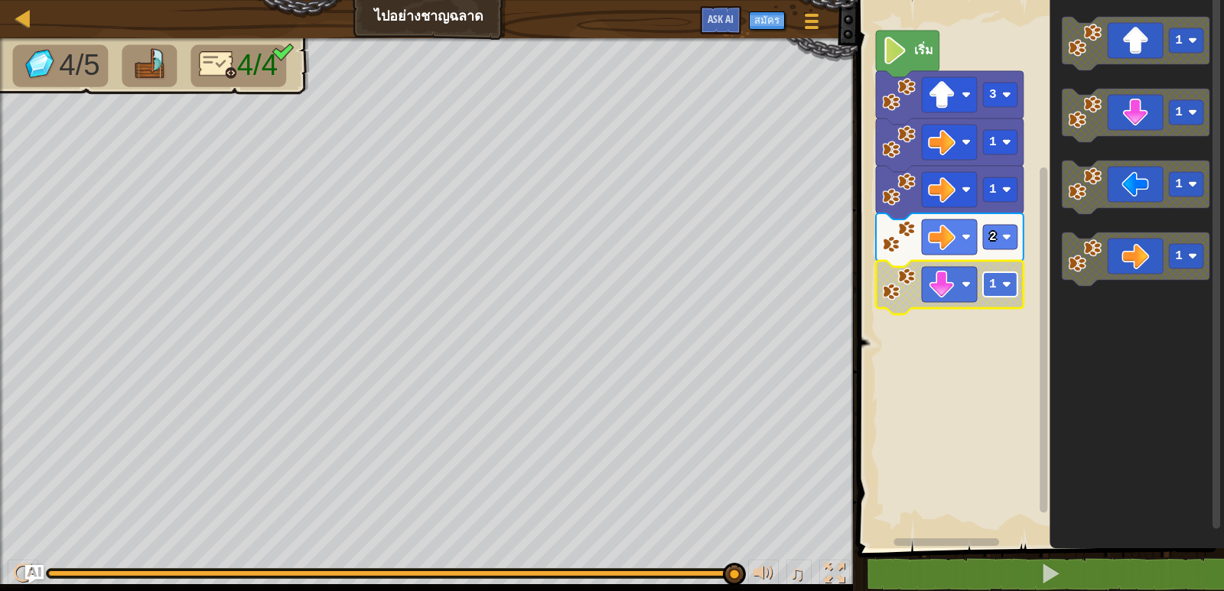
click at [995, 276] on g "1" at bounding box center [1000, 284] width 34 height 24
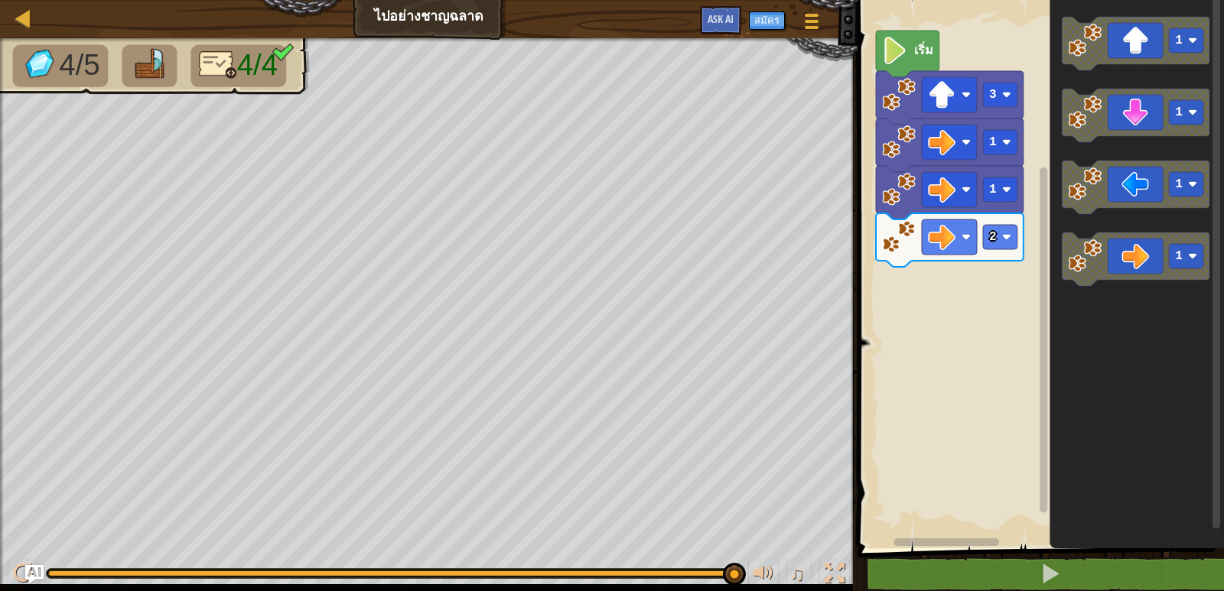
click at [907, 60] on image "พื้นที่ทำงาน Blockly" at bounding box center [895, 51] width 26 height 28
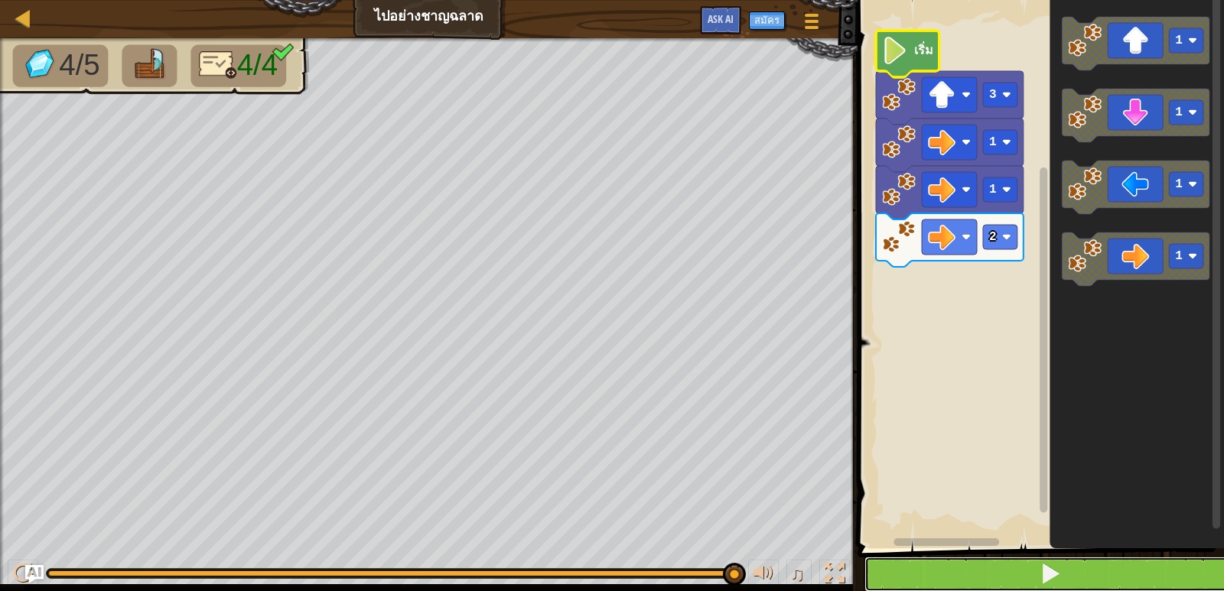
click at [1076, 569] on button at bounding box center [1050, 574] width 371 height 35
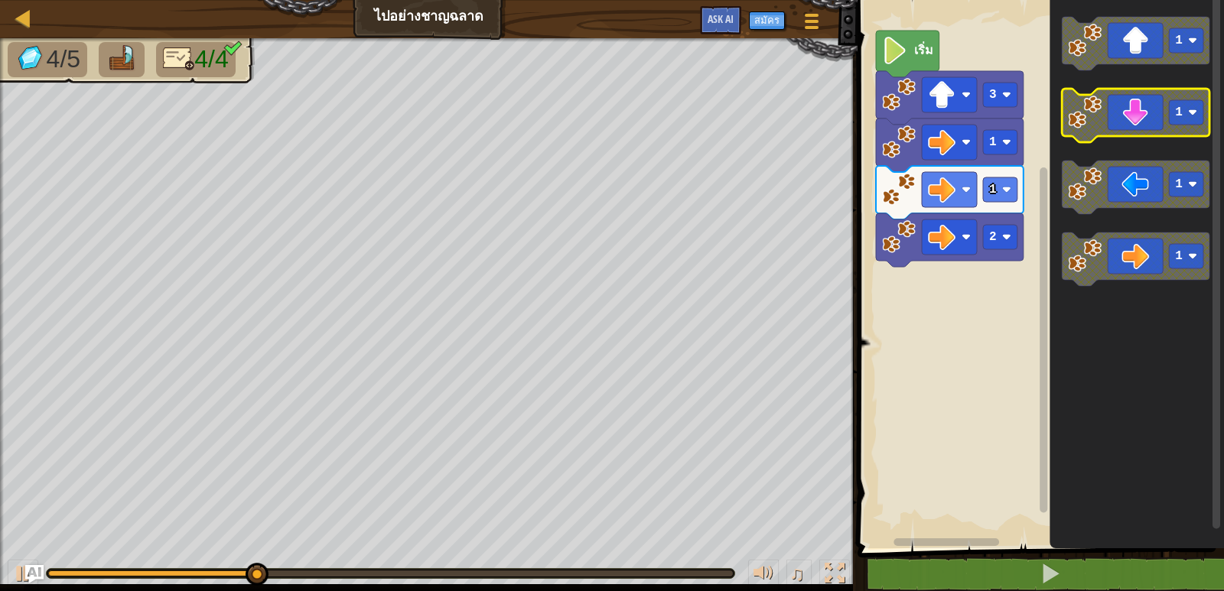
click at [1183, 115] on rect "พื้นที่ทำงาน Blockly" at bounding box center [1186, 112] width 34 height 24
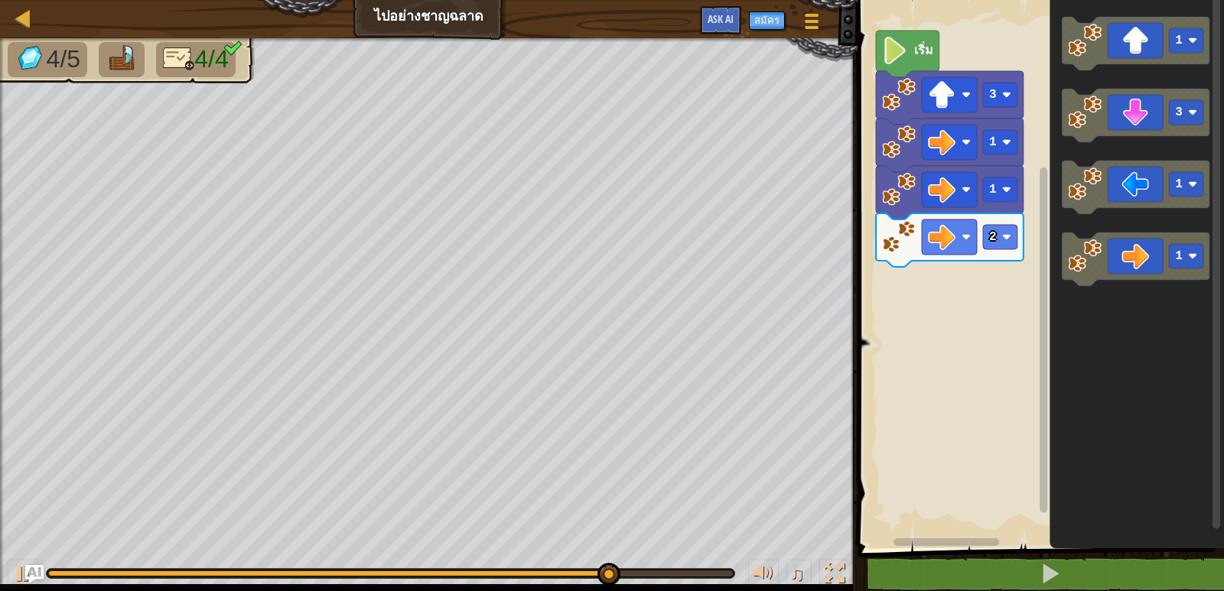
click at [1021, 233] on div "เริ่ม 3 1 1 2 1 3 1 1" at bounding box center [1038, 270] width 371 height 556
click at [1021, 233] on icon "พื้นที่ทำงาน Blockly" at bounding box center [950, 240] width 148 height 54
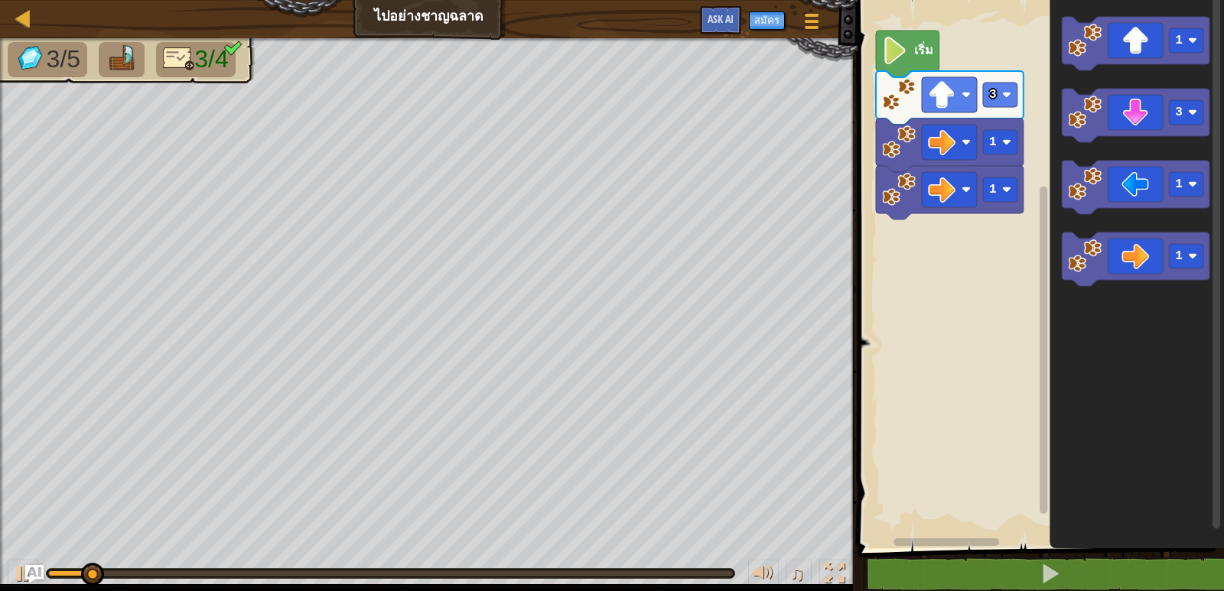
click at [986, 225] on div "เริ่ม 3 1 1 1 3 1 1" at bounding box center [1038, 270] width 371 height 556
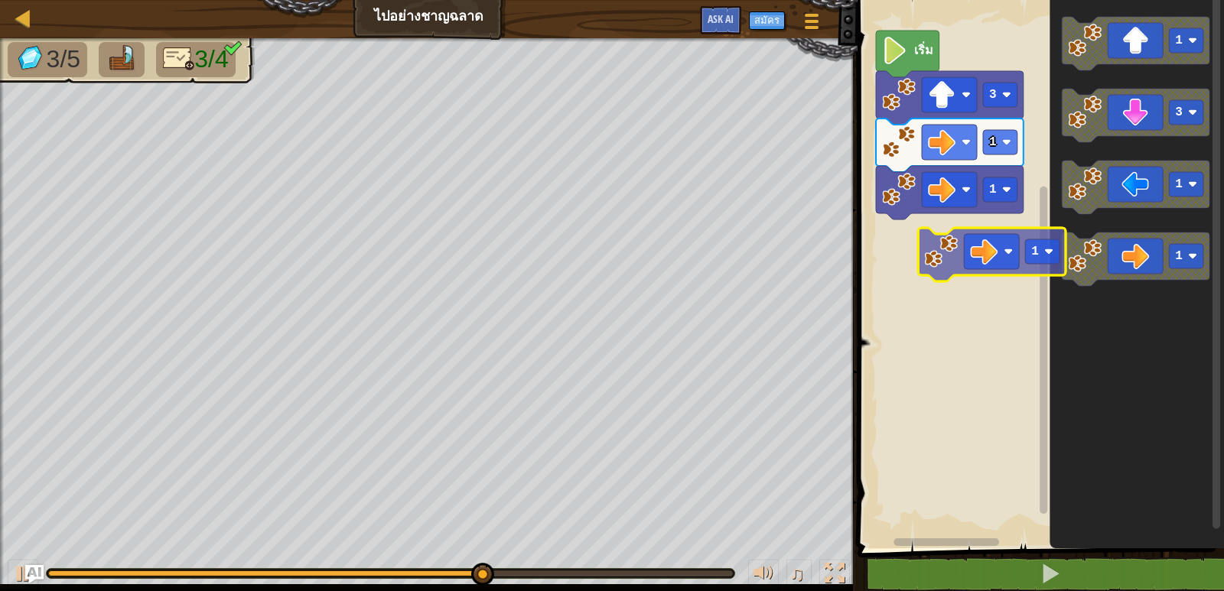
click at [930, 240] on div "เริ่ม 3 1 1 1 3 1 1 1" at bounding box center [1038, 270] width 371 height 556
click at [970, 240] on image "พื้นที่ทำงาน Blockly" at bounding box center [984, 252] width 28 height 28
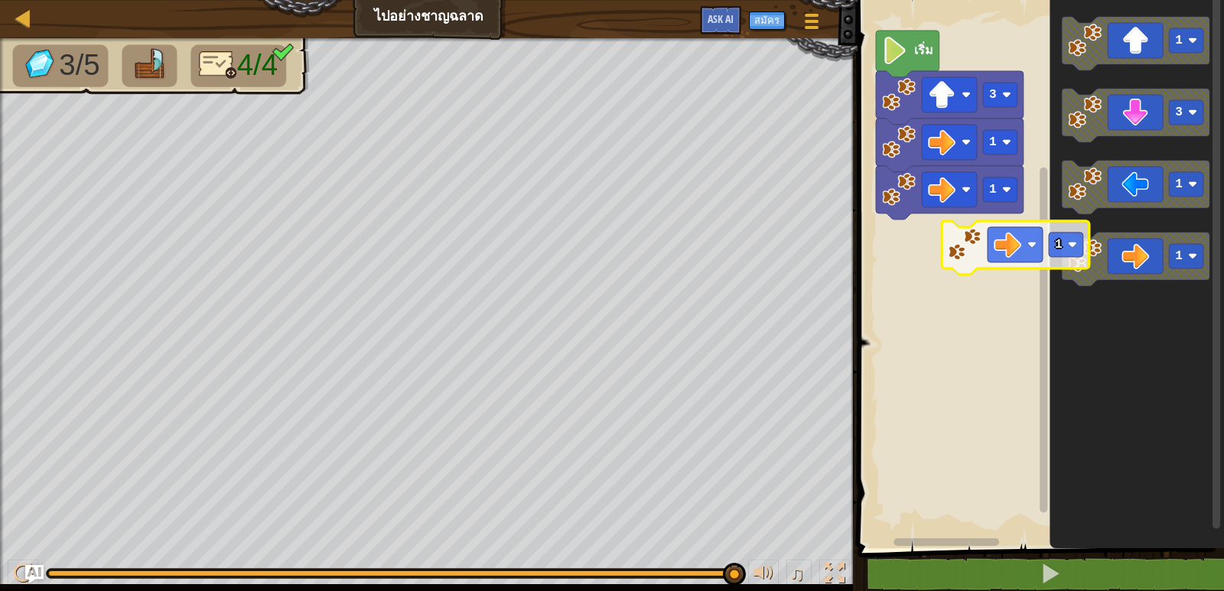
click at [1212, 301] on icon "พื้นที่ทำงาน Blockly" at bounding box center [1137, 270] width 174 height 556
click at [1212, 308] on icon "พื้นที่ทำงาน Blockly" at bounding box center [1137, 270] width 174 height 556
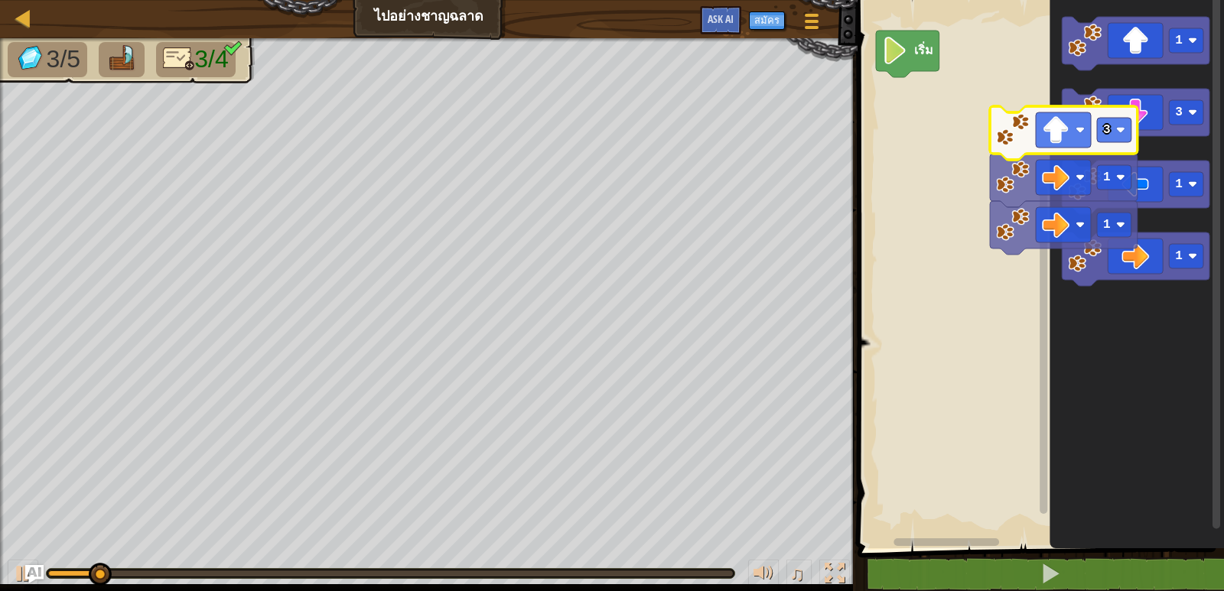
click at [1212, 285] on icon "พื้นที่ทำงาน Blockly" at bounding box center [1137, 270] width 174 height 556
click at [1212, 296] on icon "พื้นที่ทำงาน Blockly" at bounding box center [1137, 270] width 174 height 556
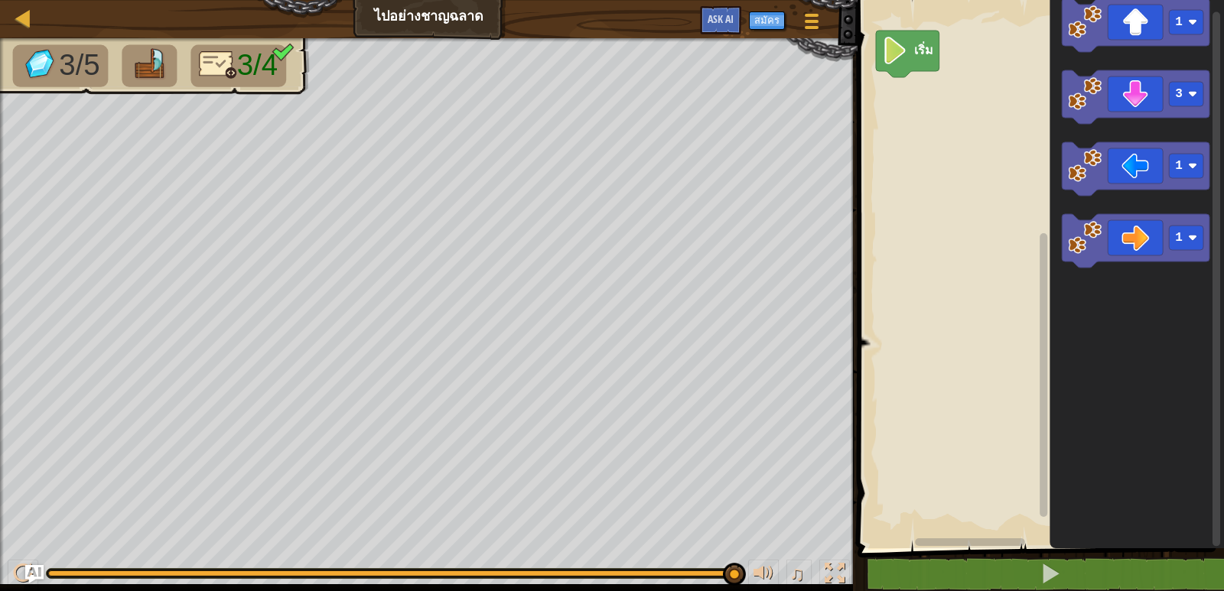
click at [997, 207] on div "เริ่ม 1 3 1 1" at bounding box center [1038, 270] width 371 height 556
click at [975, 200] on rect "พื้นที่ทำงาน Blockly" at bounding box center [1038, 270] width 371 height 556
click at [970, 200] on rect "พื้นที่ทำงาน Blockly" at bounding box center [1038, 270] width 371 height 556
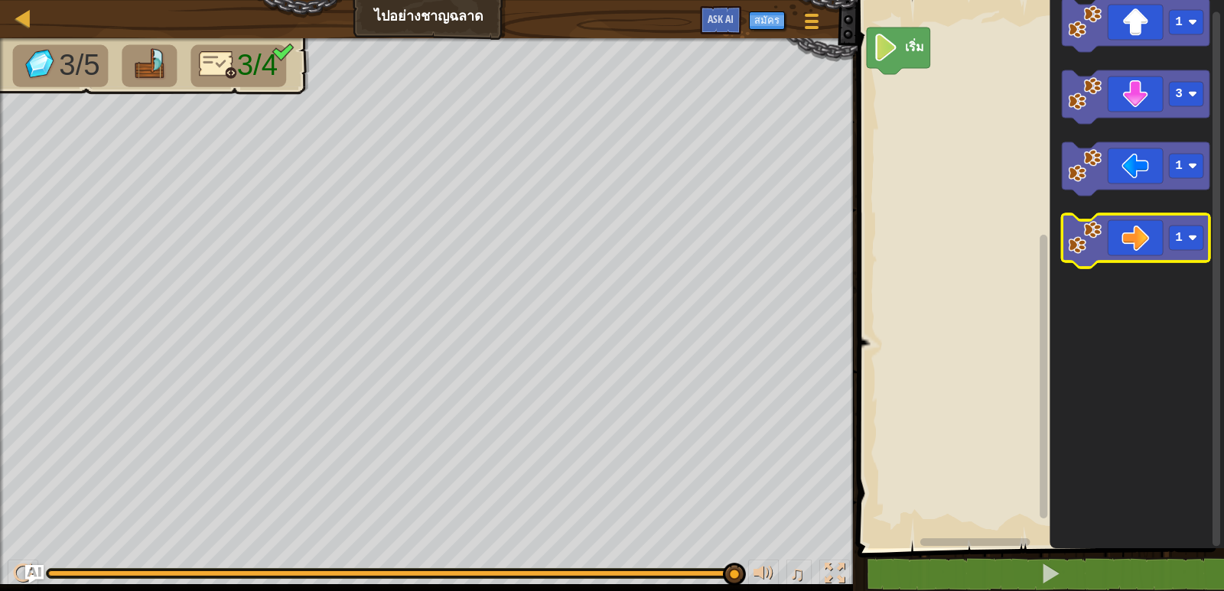
click at [1103, 234] on icon "พื้นที่ทำงาน Blockly" at bounding box center [1136, 241] width 148 height 54
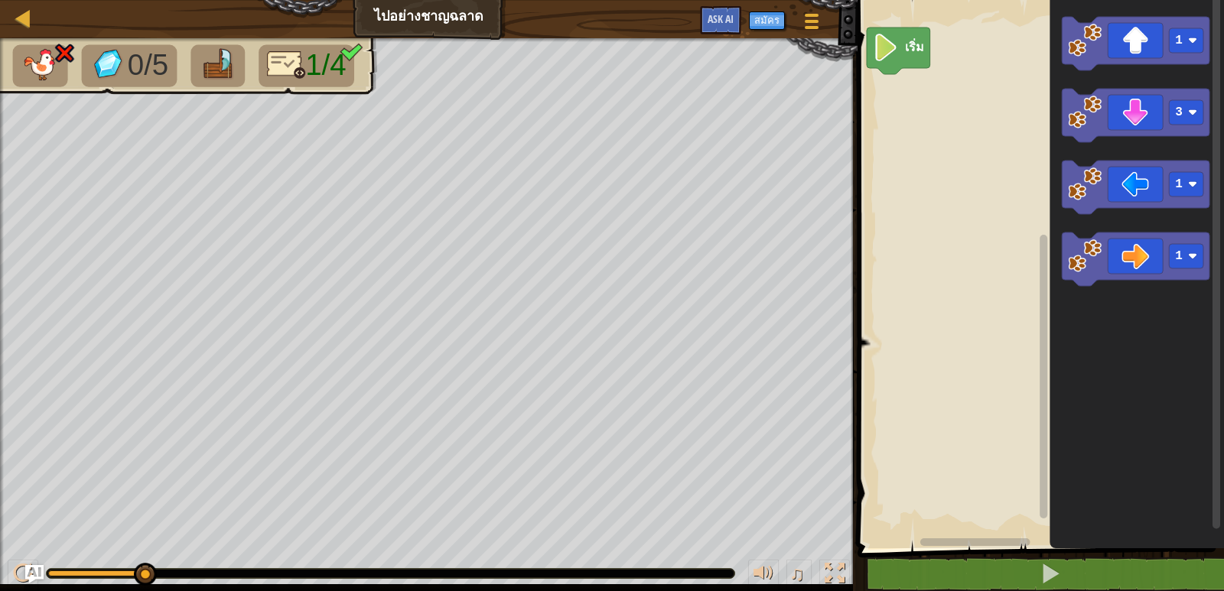
click at [1212, 363] on icon "พื้นที่ทำงาน Blockly" at bounding box center [1137, 270] width 174 height 556
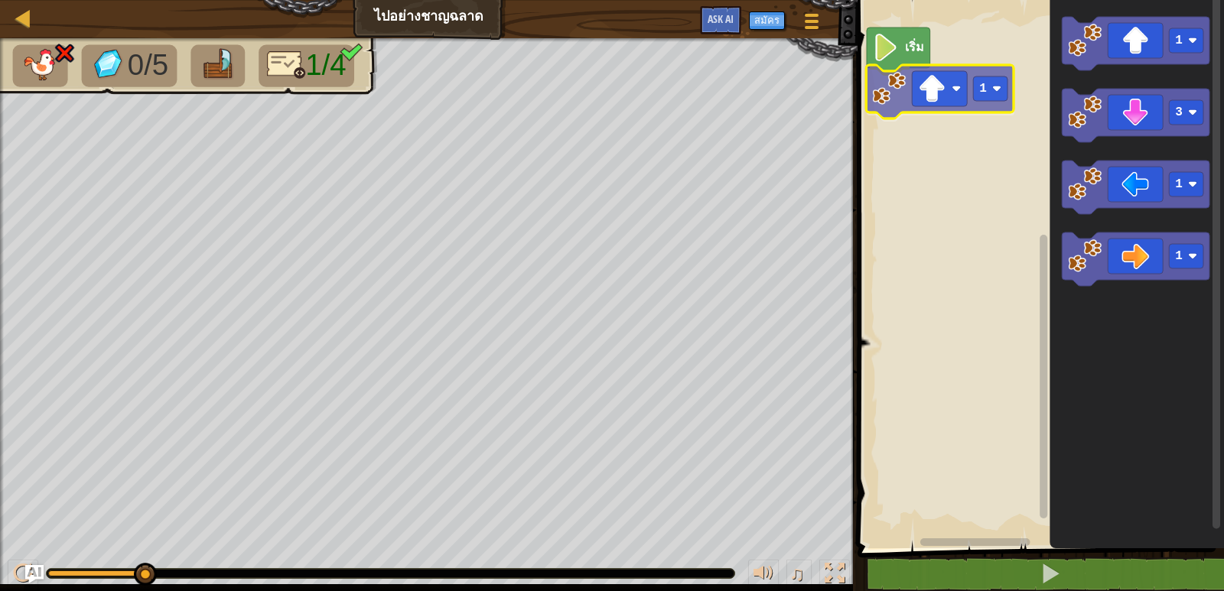
click at [956, 103] on div "เริ่ม 1 1 3 1 1 1" at bounding box center [1038, 270] width 371 height 556
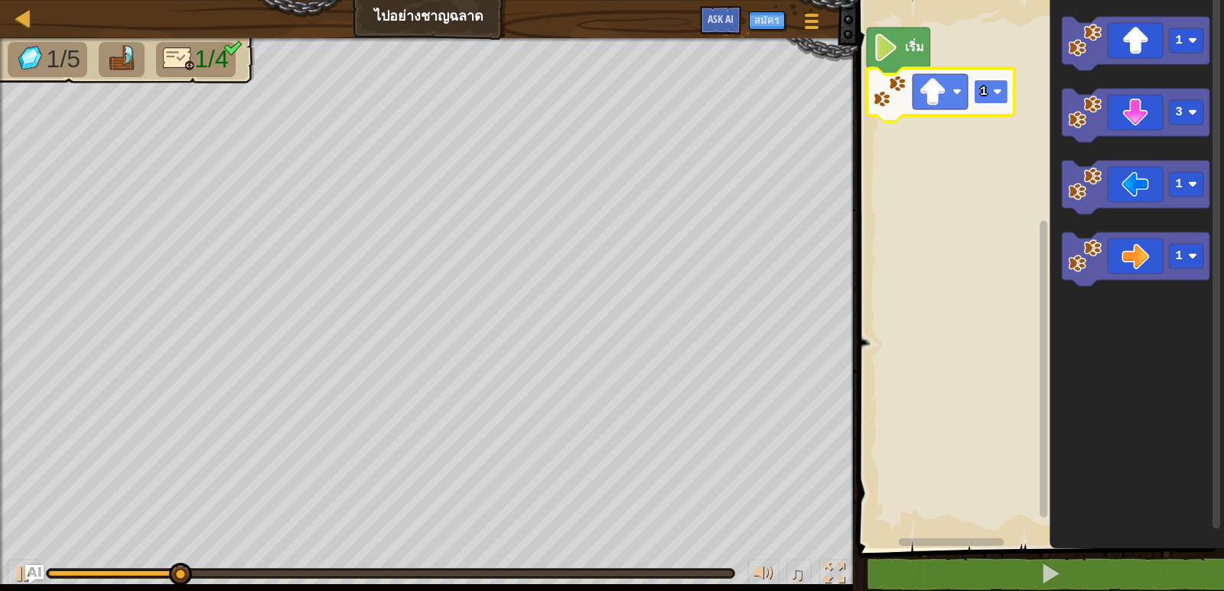
click at [984, 96] on text "1" at bounding box center [984, 92] width 8 height 14
click at [986, 91] on text "2" at bounding box center [984, 92] width 8 height 14
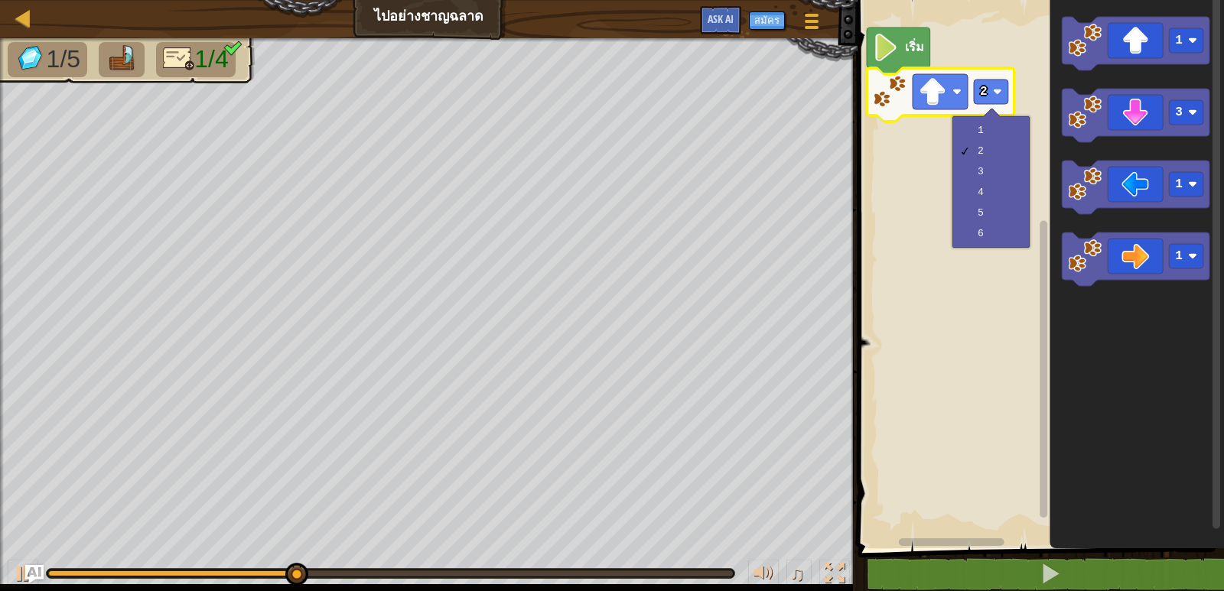
click at [973, 119] on div "1 2 3 4 5 6" at bounding box center [991, 182] width 77 height 132
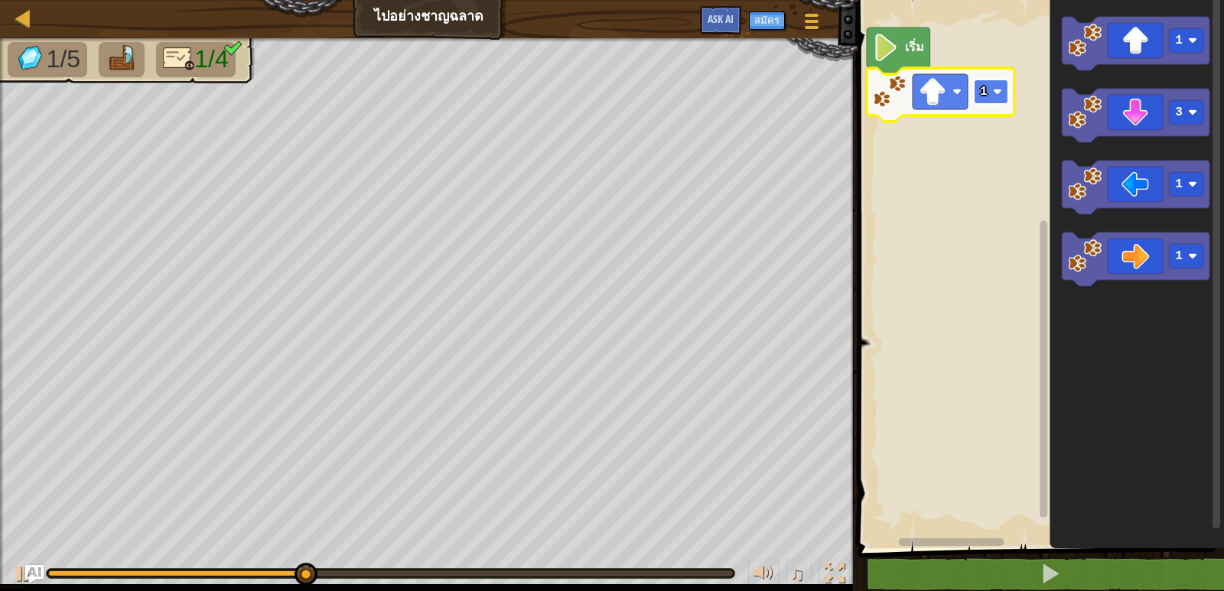
click at [980, 92] on text "1" at bounding box center [984, 92] width 8 height 14
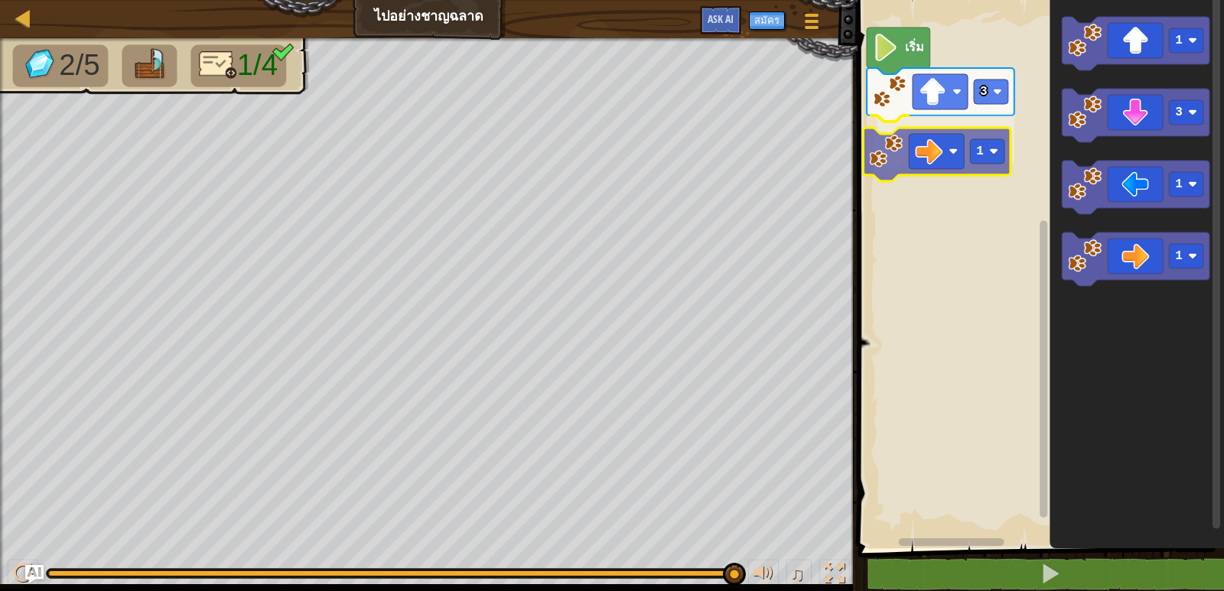
click at [908, 144] on div "เริ่ม 3 1 1 3 1 1 1" at bounding box center [1038, 270] width 371 height 556
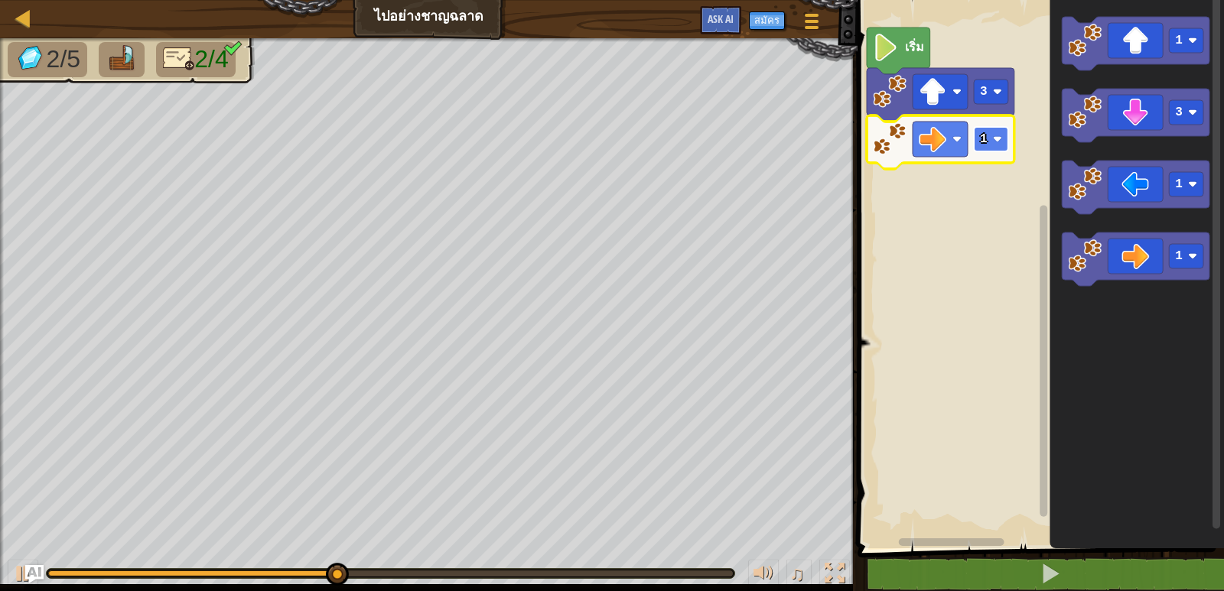
click at [980, 134] on g "1" at bounding box center [991, 139] width 34 height 24
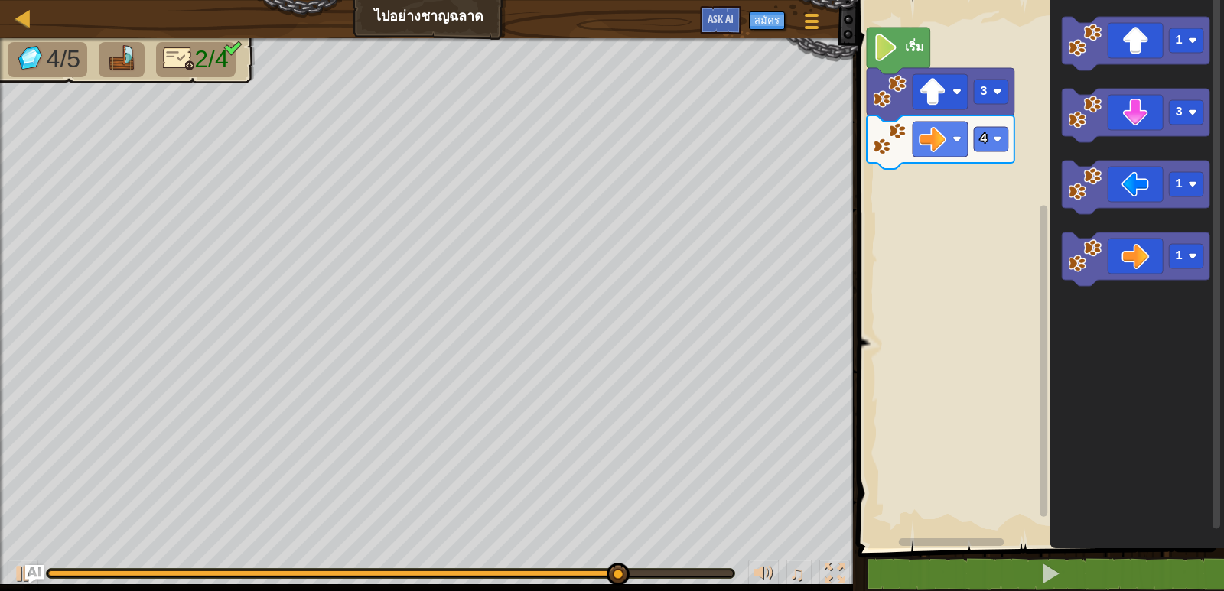
click at [923, 195] on div "เริ่ม 3 4 1 3 1 1" at bounding box center [1038, 270] width 371 height 556
click at [921, 193] on rect "พื้นที่ทำงาน Blockly" at bounding box center [1038, 270] width 371 height 556
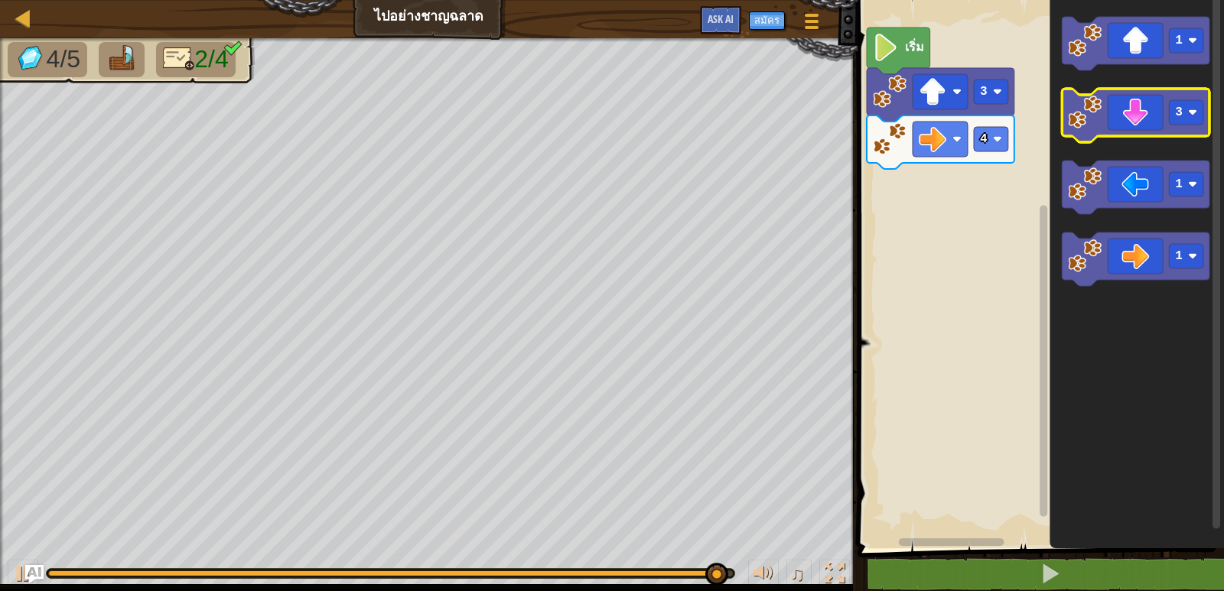
click at [1159, 113] on icon "พื้นที่ทำงาน Blockly" at bounding box center [1136, 116] width 148 height 54
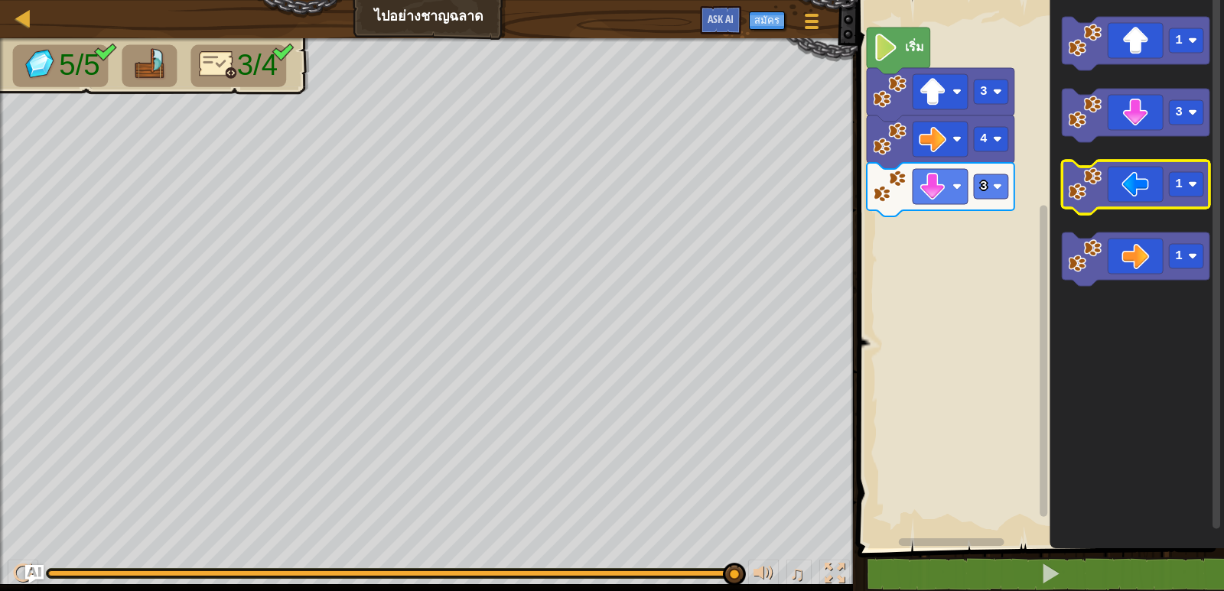
click at [1157, 181] on icon "พื้นที่ทำงาน Blockly" at bounding box center [1136, 188] width 148 height 54
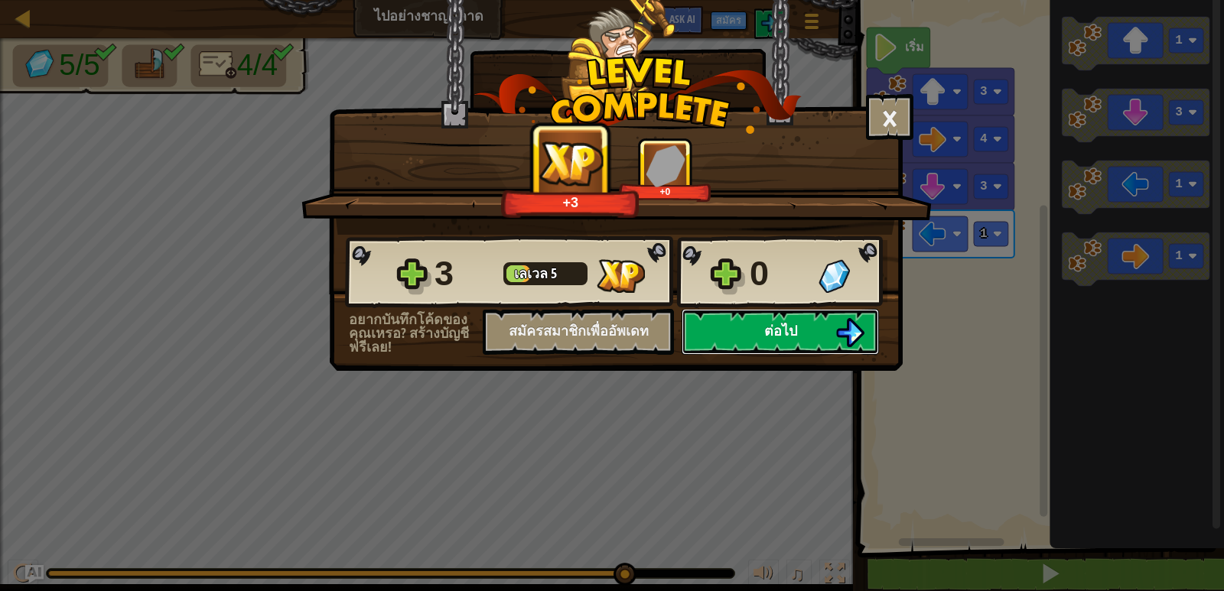
click at [779, 332] on span "ต่อไป" at bounding box center [780, 330] width 33 height 19
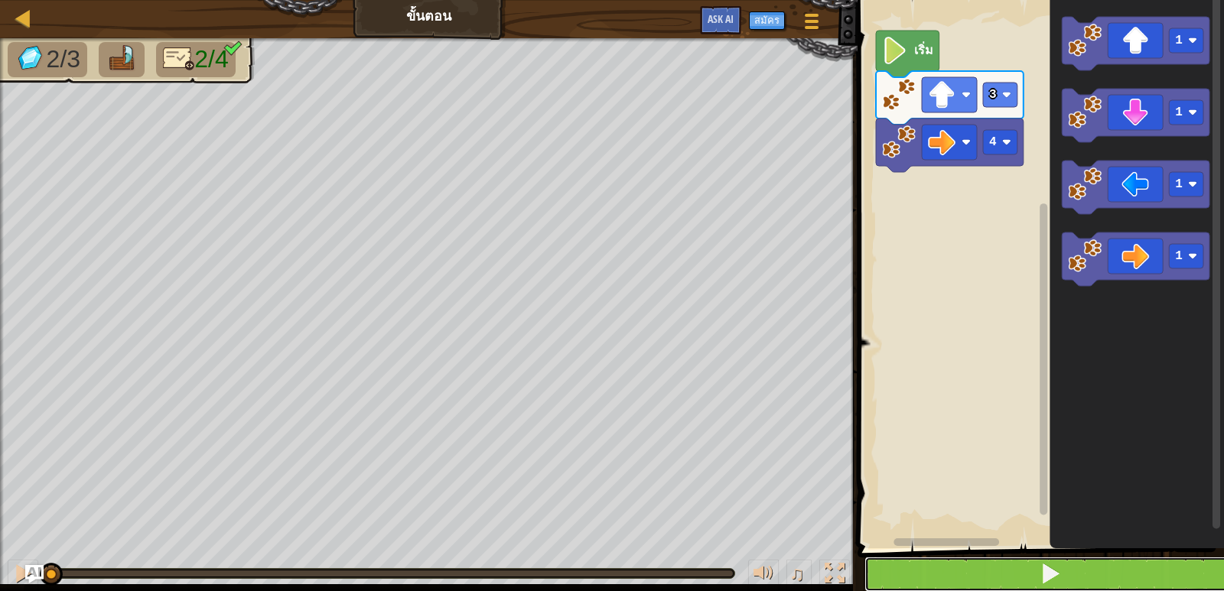
drag, startPoint x: 1068, startPoint y: 562, endPoint x: 1082, endPoint y: 535, distance: 30.8
click at [1069, 562] on button at bounding box center [1050, 574] width 371 height 35
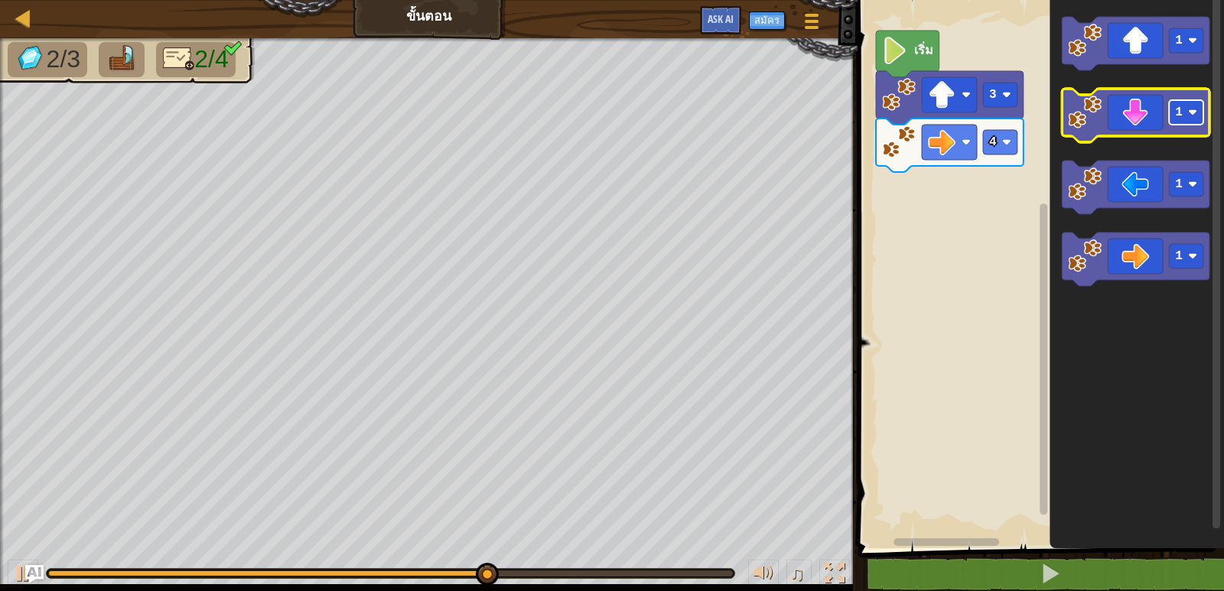
click at [1176, 109] on text "1" at bounding box center [1179, 113] width 8 height 14
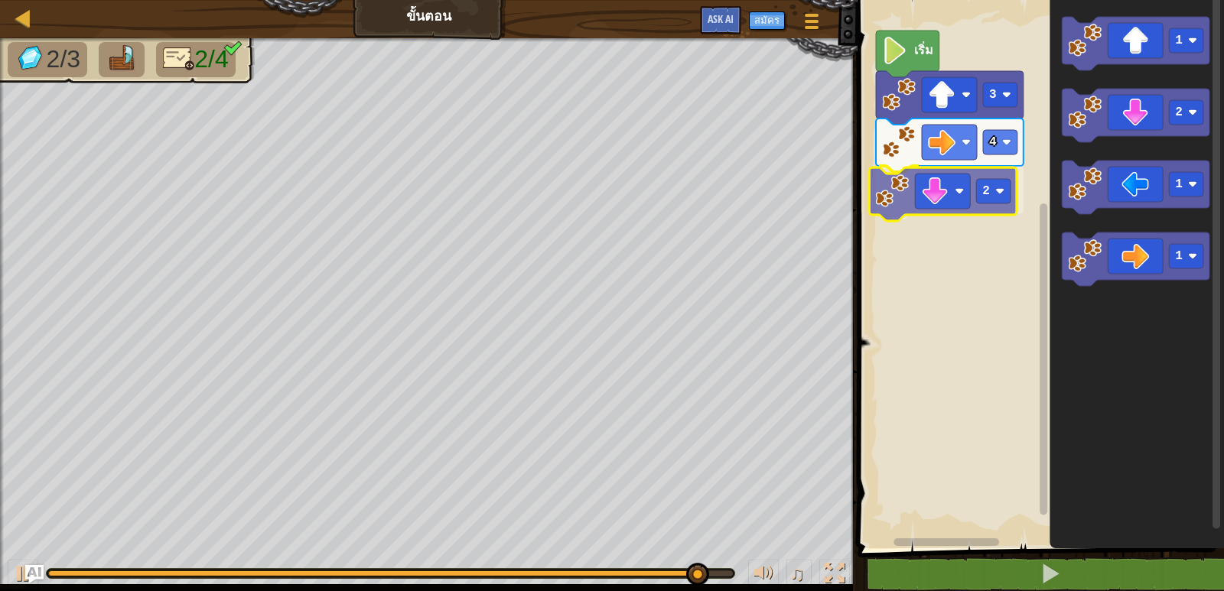
click at [904, 201] on div "4 2 3 เริ่ม 1 2 1 1 2" at bounding box center [1038, 270] width 371 height 556
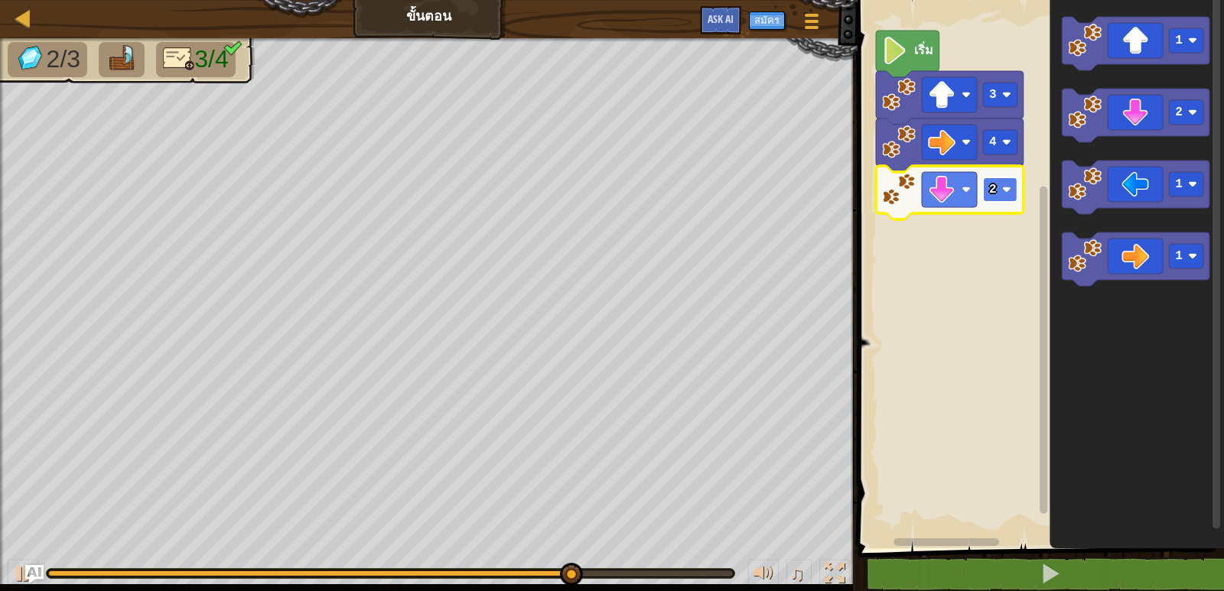
click at [997, 194] on rect "พื้นที่ทำงาน Blockly" at bounding box center [1000, 190] width 34 height 24
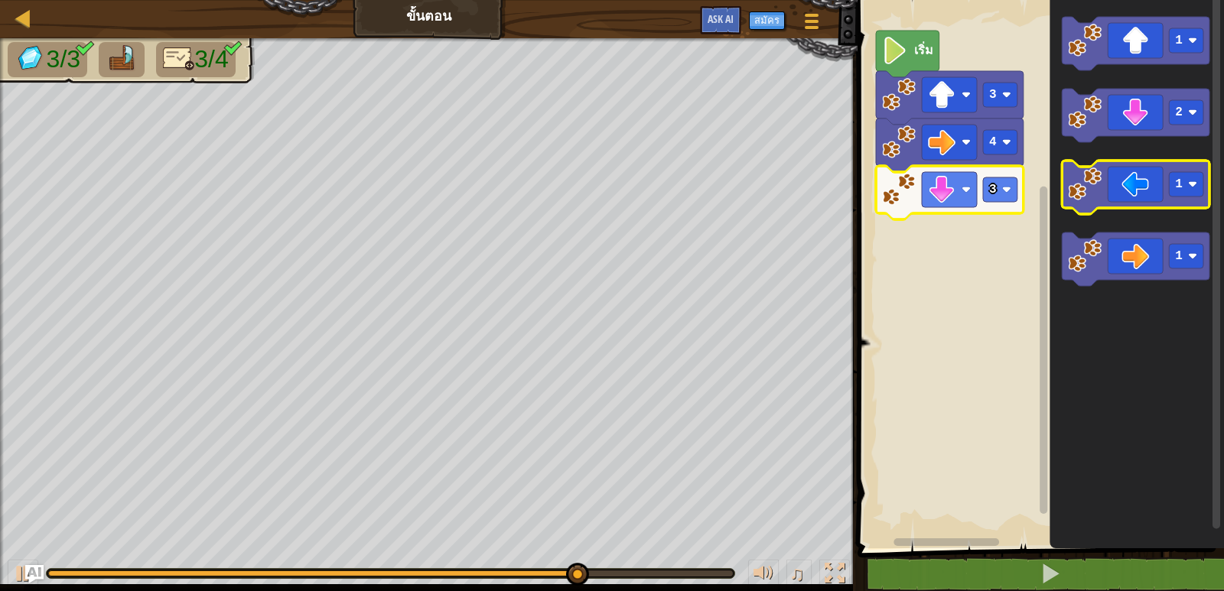
click at [1135, 184] on icon "พื้นที่ทำงาน Blockly" at bounding box center [1136, 188] width 148 height 54
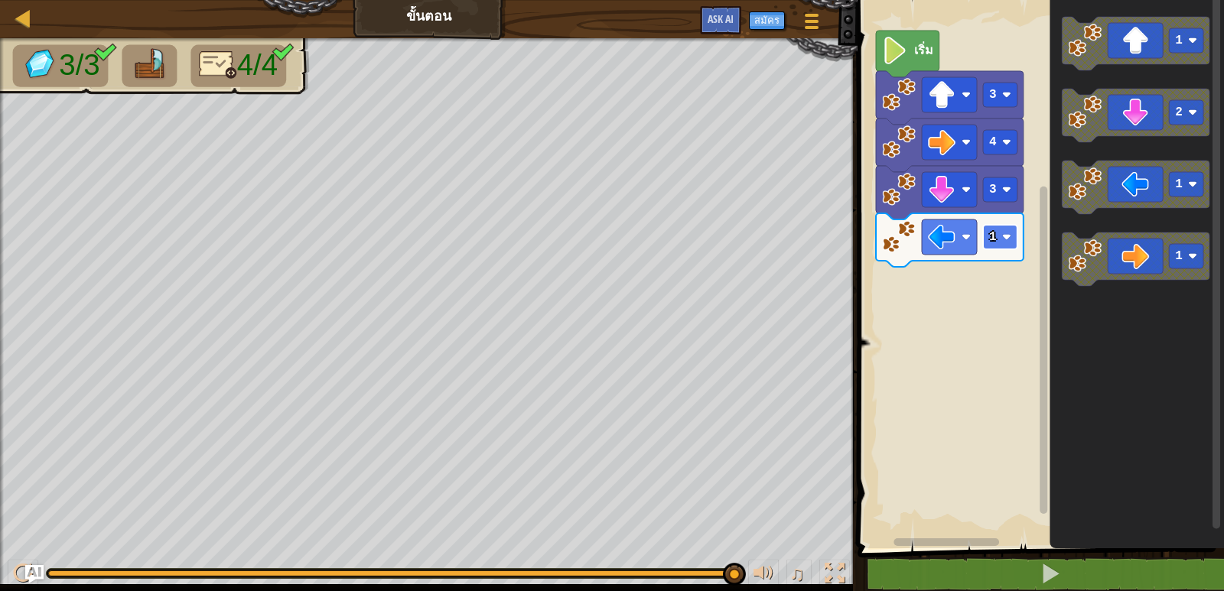
click at [998, 246] on rect "พื้นที่ทำงาน Blockly" at bounding box center [1000, 237] width 34 height 24
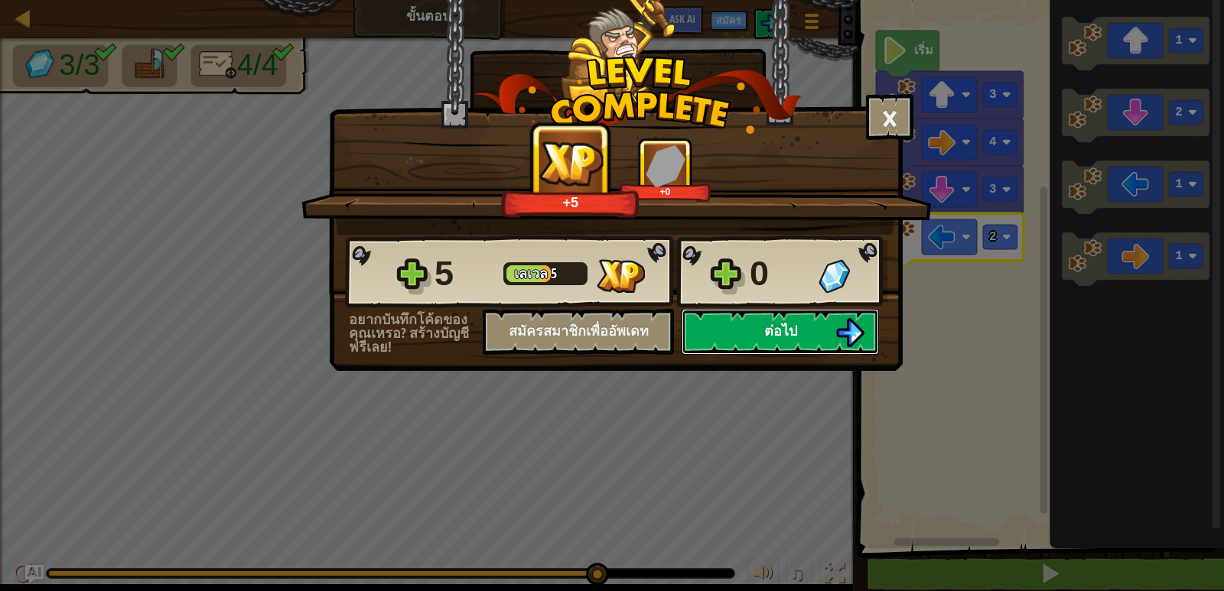
click at [822, 330] on button "ต่อไป" at bounding box center [780, 332] width 197 height 46
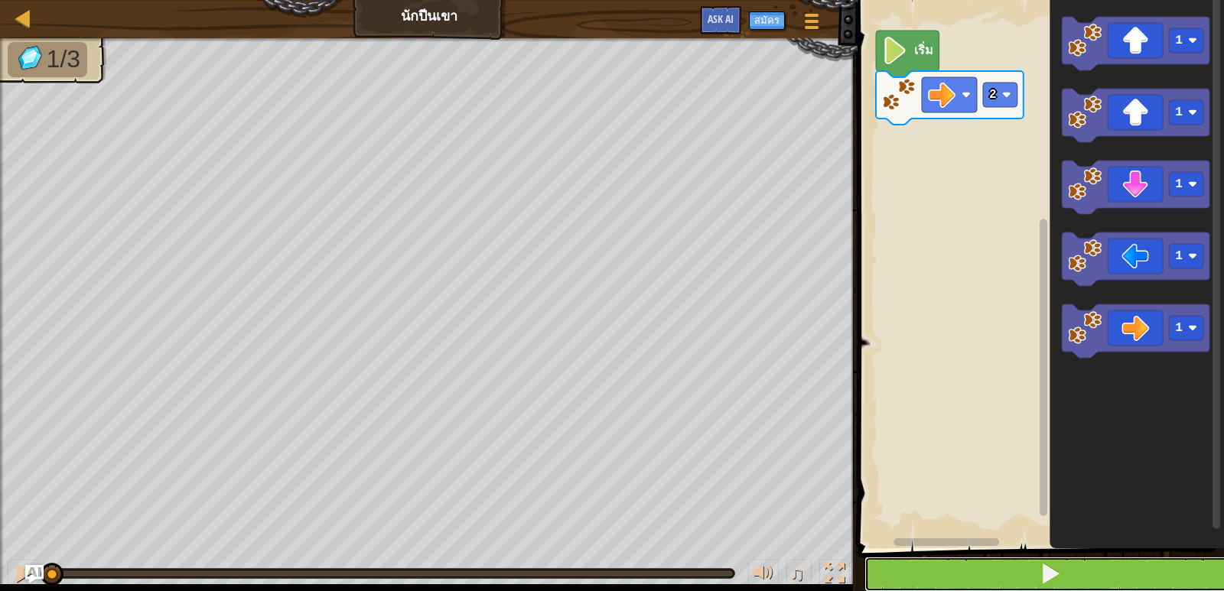
click at [1132, 580] on button at bounding box center [1050, 574] width 371 height 35
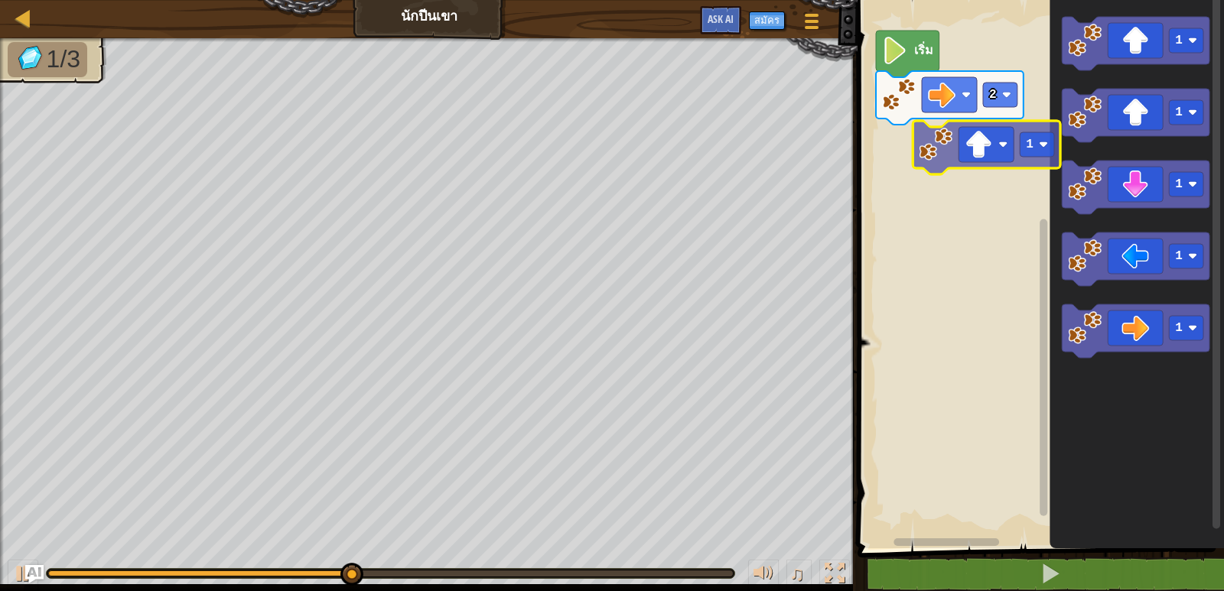
click at [980, 163] on div "2 เริ่ม 1 1 1 1 1 1" at bounding box center [1038, 270] width 371 height 556
click at [976, 162] on rect "พื้นที่ทำงาน Blockly" at bounding box center [986, 144] width 55 height 35
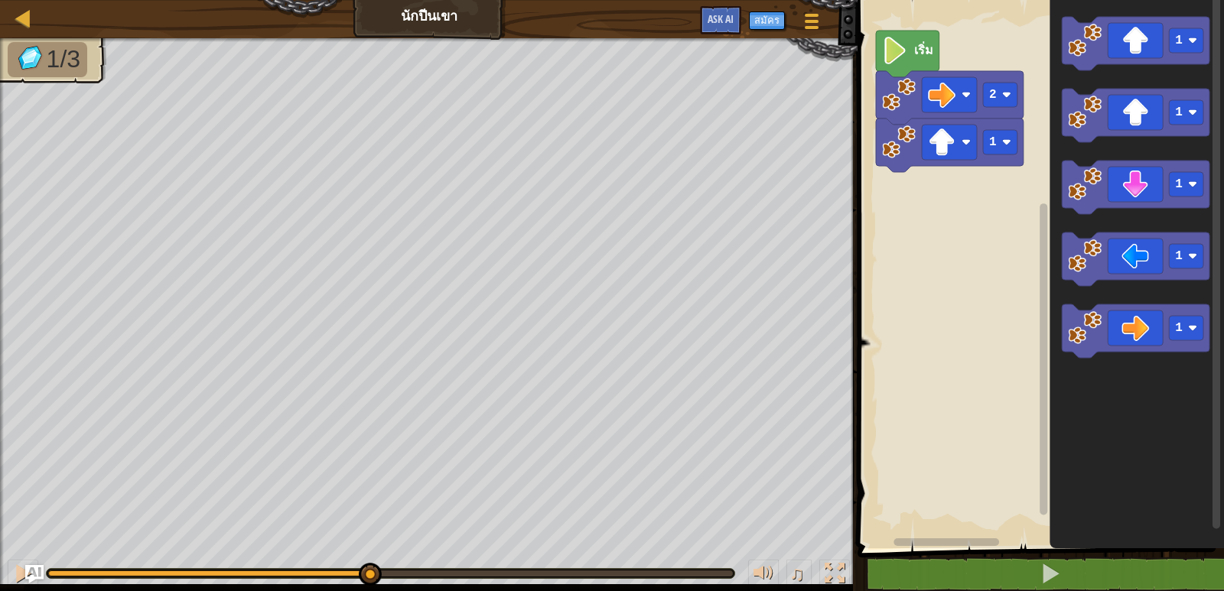
click at [976, 164] on div at bounding box center [982, 167] width 18 height 18
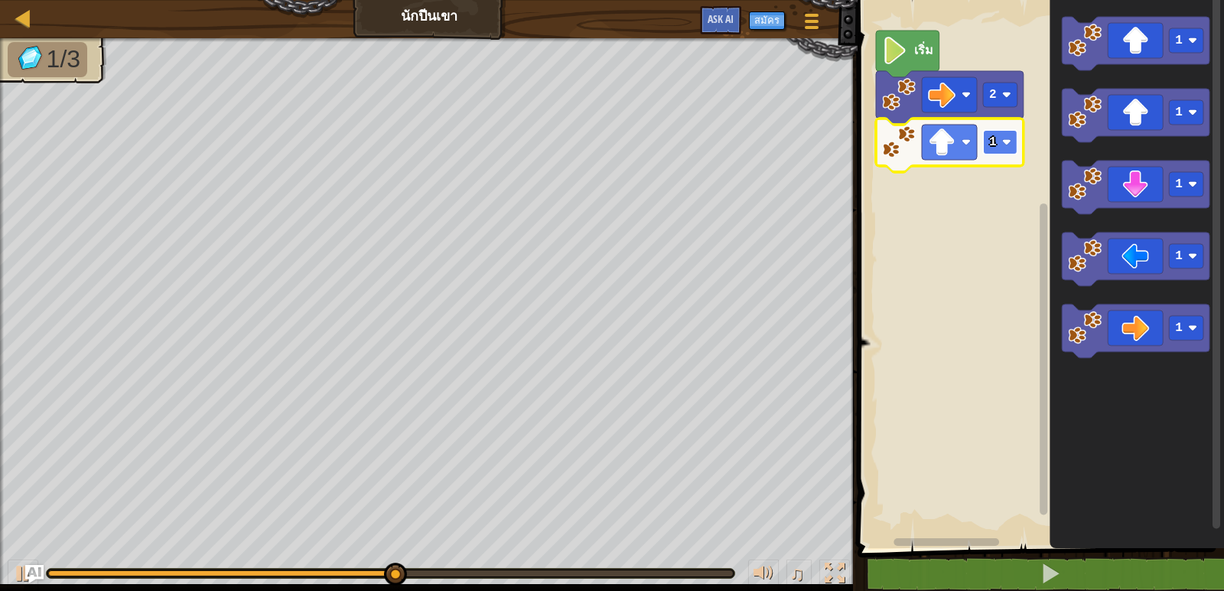
click at [1006, 144] on image "พื้นที่ทำงาน Blockly" at bounding box center [1006, 142] width 9 height 9
click at [990, 145] on text "2" at bounding box center [993, 142] width 8 height 14
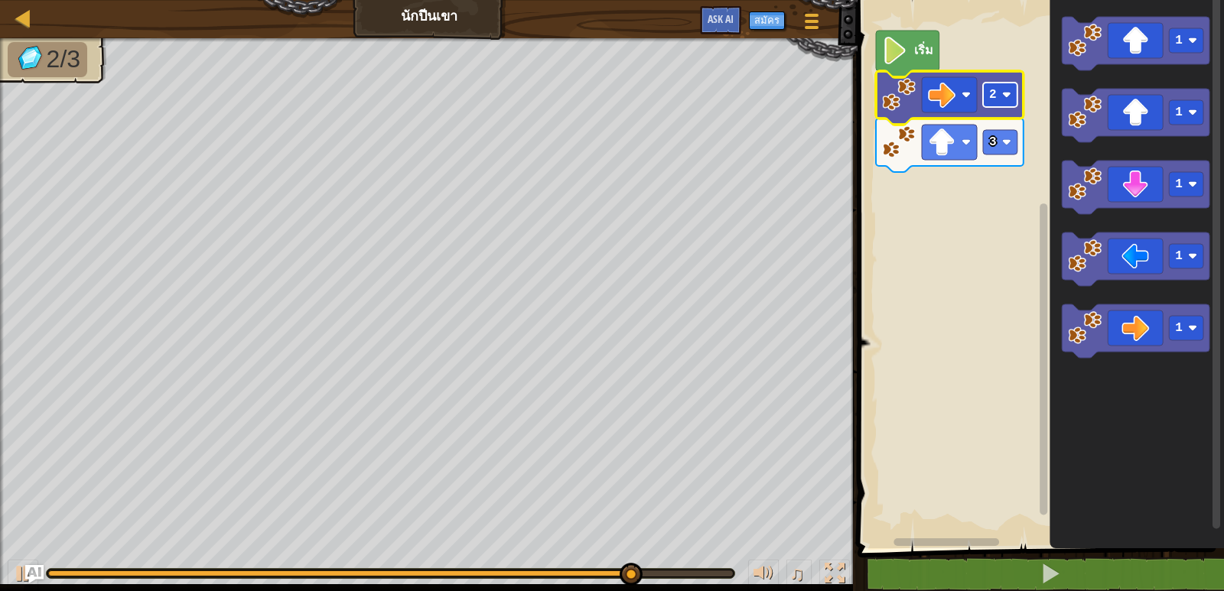
click at [996, 98] on text "2" at bounding box center [993, 95] width 8 height 14
